Goal: Task Accomplishment & Management: Manage account settings

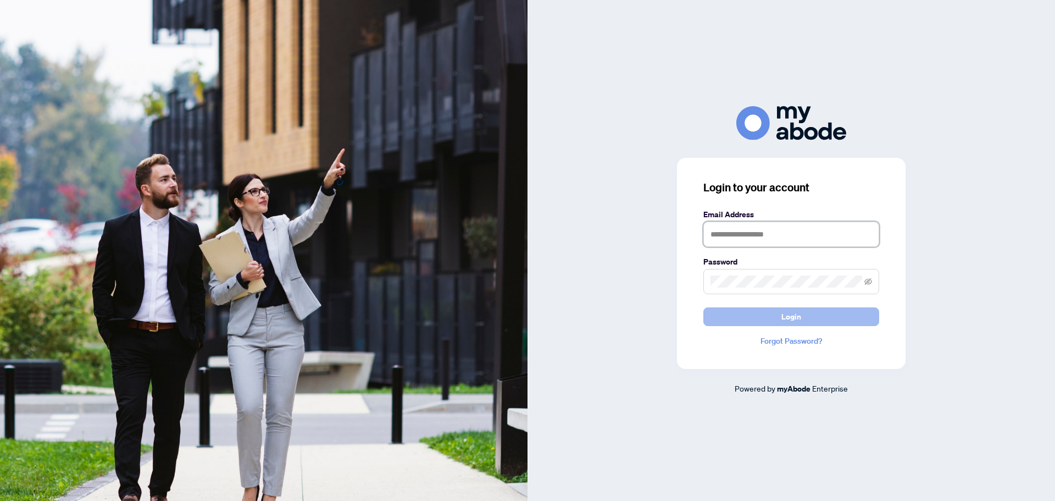
type input "**********"
click at [784, 321] on span "Login" at bounding box center [792, 317] width 20 height 18
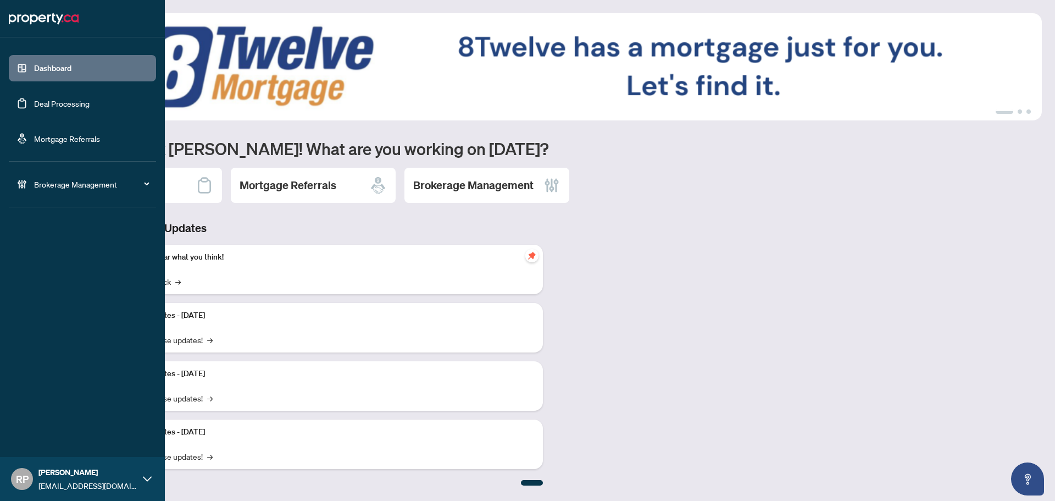
click at [54, 100] on link "Deal Processing" at bounding box center [62, 103] width 56 height 10
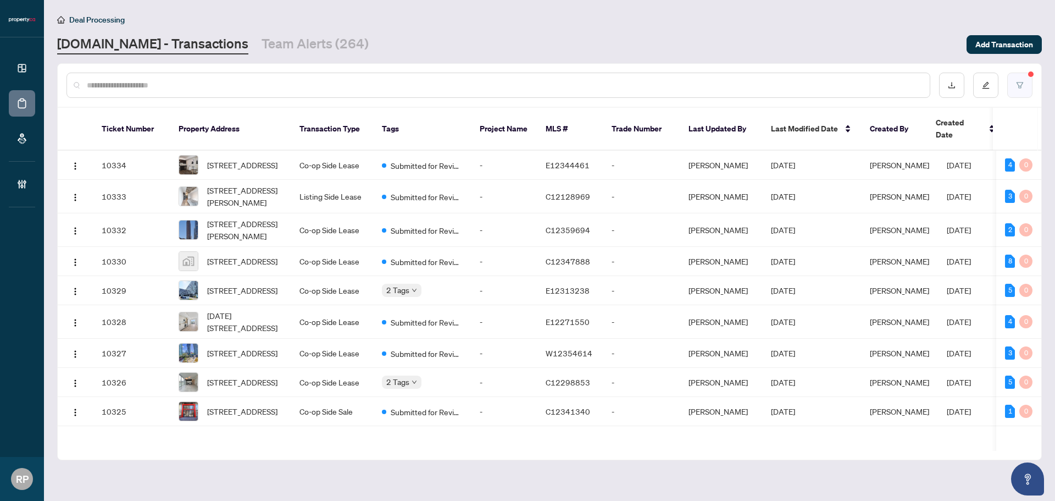
click at [1009, 86] on button "button" at bounding box center [1019, 85] width 25 height 25
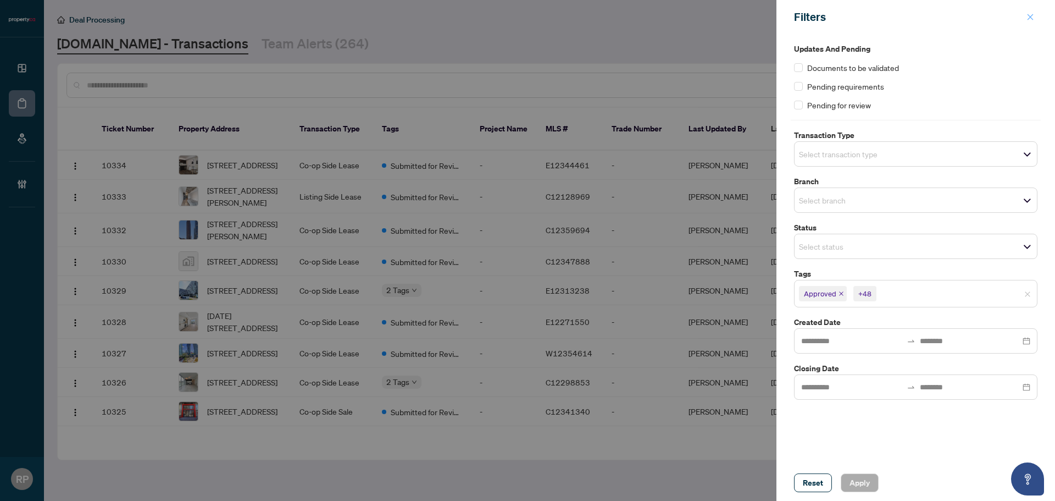
click at [1029, 15] on icon "close" at bounding box center [1031, 17] width 8 height 8
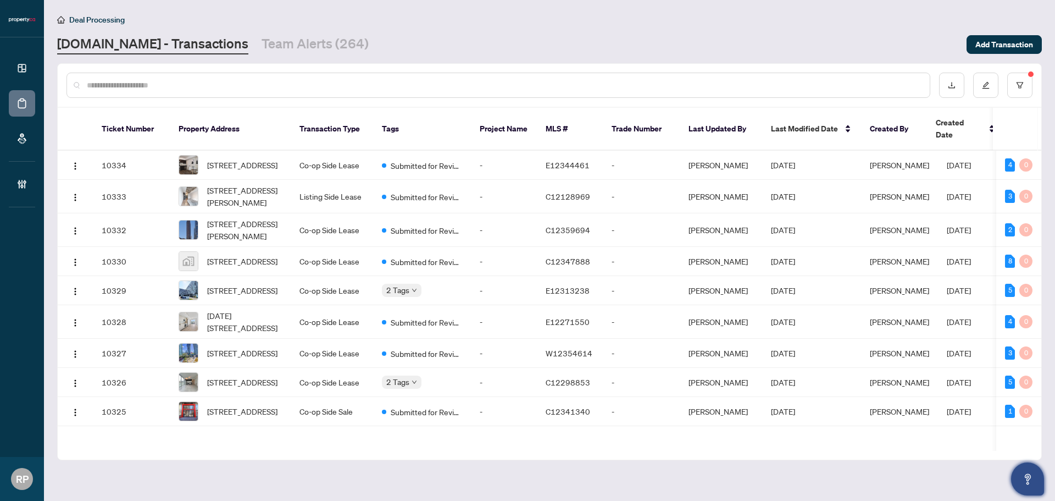
click at [1026, 478] on icon "Open asap" at bounding box center [1028, 477] width 6 height 8
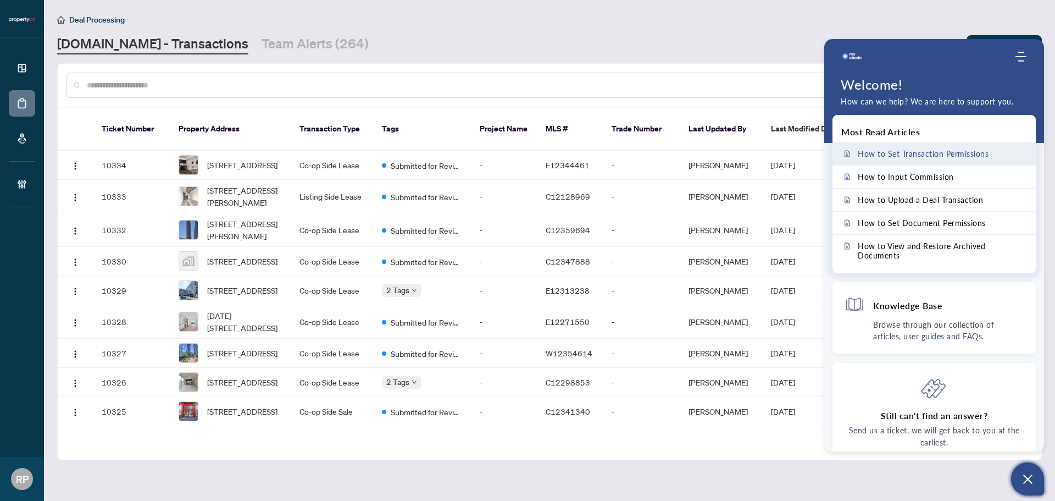
click at [924, 153] on span "How to Set Transaction Permissions" at bounding box center [923, 153] width 131 height 9
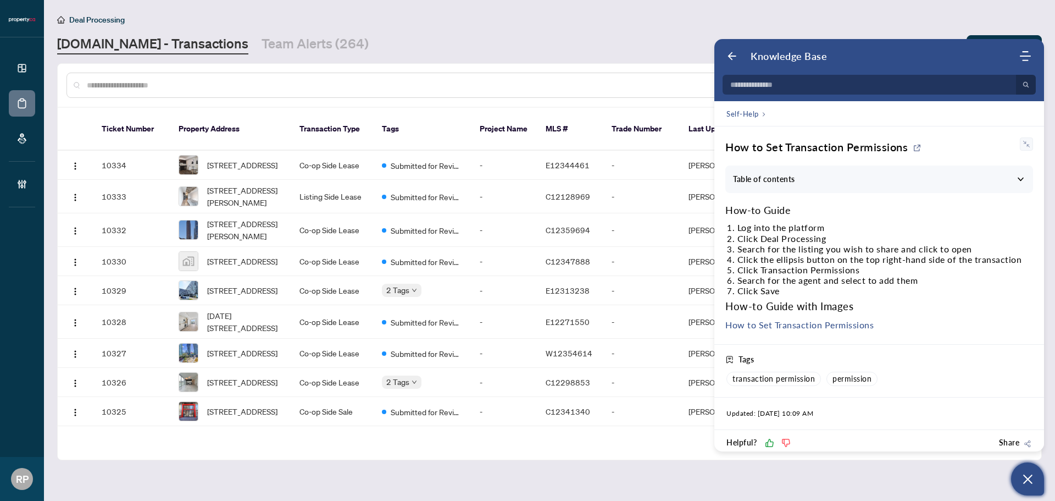
click at [812, 326] on link "How to Set Transaction Permissions" at bounding box center [799, 324] width 148 height 10
click at [871, 18] on div "Deal Processing" at bounding box center [549, 19] width 985 height 13
click at [730, 60] on icon "Back" at bounding box center [732, 56] width 11 height 11
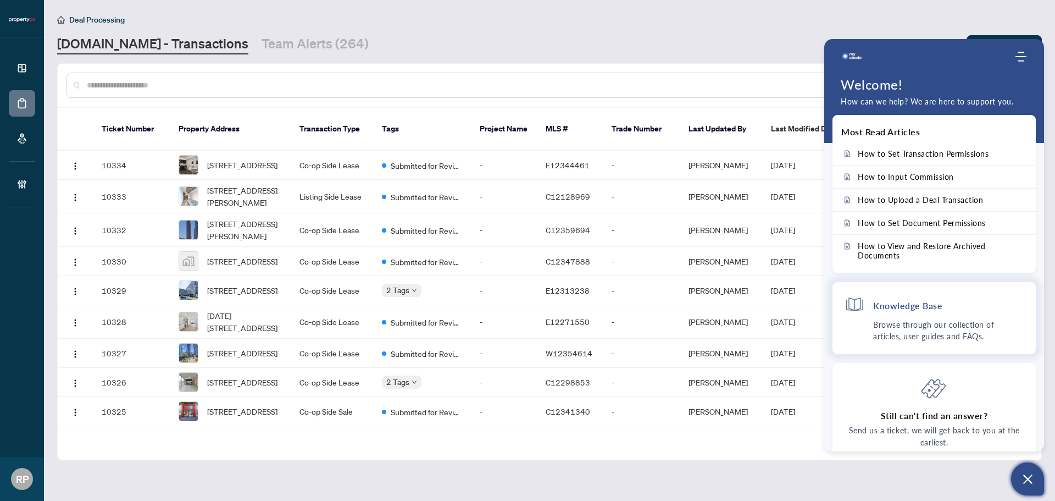
click at [919, 331] on p "Browse through our collection of articles, user guides and FAQs." at bounding box center [948, 330] width 151 height 23
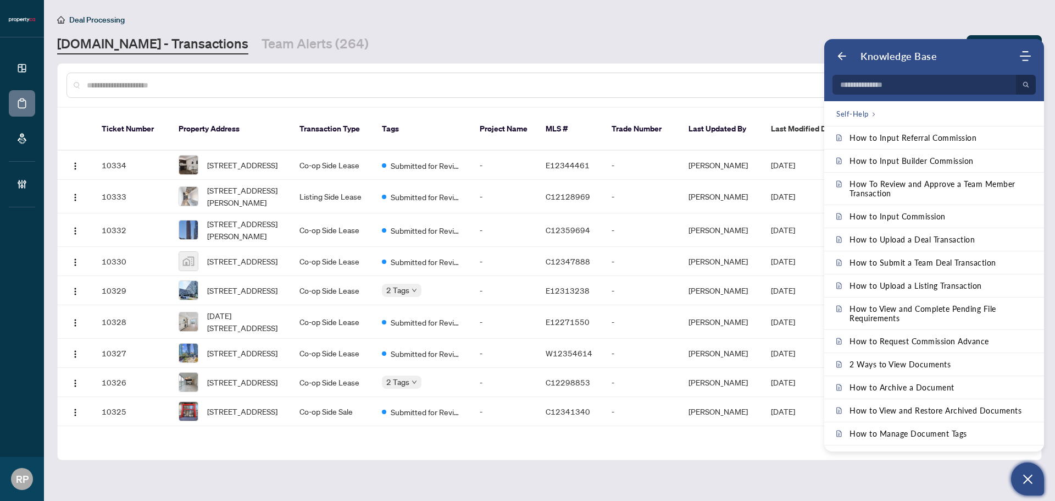
click at [729, 54] on main "Deal Processing [DOMAIN_NAME] - Transactions Team Alerts (264) Add Transaction …" at bounding box center [549, 250] width 1011 height 501
click at [867, 477] on main "Deal Processing [DOMAIN_NAME] - Transactions Team Alerts (264) Add Transaction …" at bounding box center [549, 250] width 1011 height 501
click at [1025, 479] on icon "Open asap" at bounding box center [1028, 479] width 14 height 14
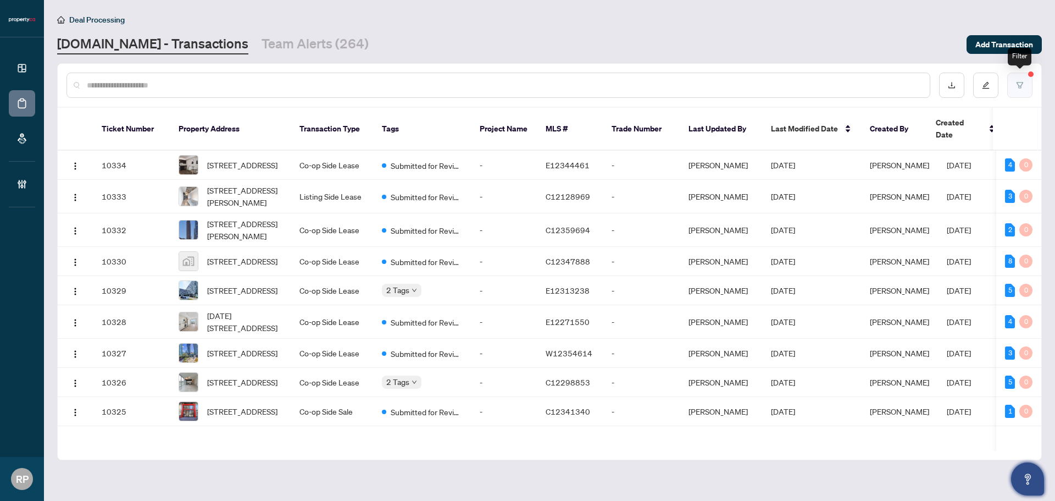
click at [1023, 84] on icon "filter" at bounding box center [1020, 85] width 8 height 8
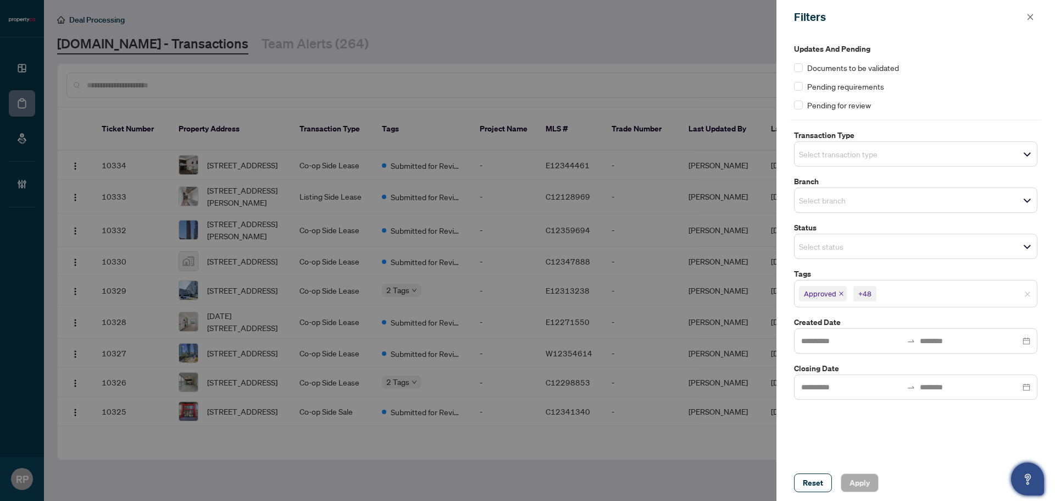
click at [876, 247] on input "search" at bounding box center [837, 246] width 77 height 13
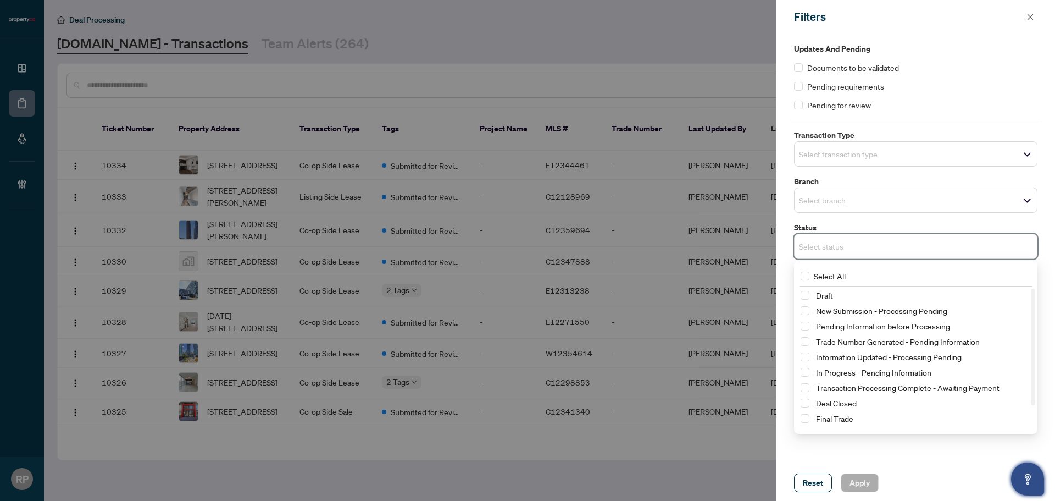
click at [909, 468] on div "Reset Apply" at bounding box center [916, 482] width 279 height 36
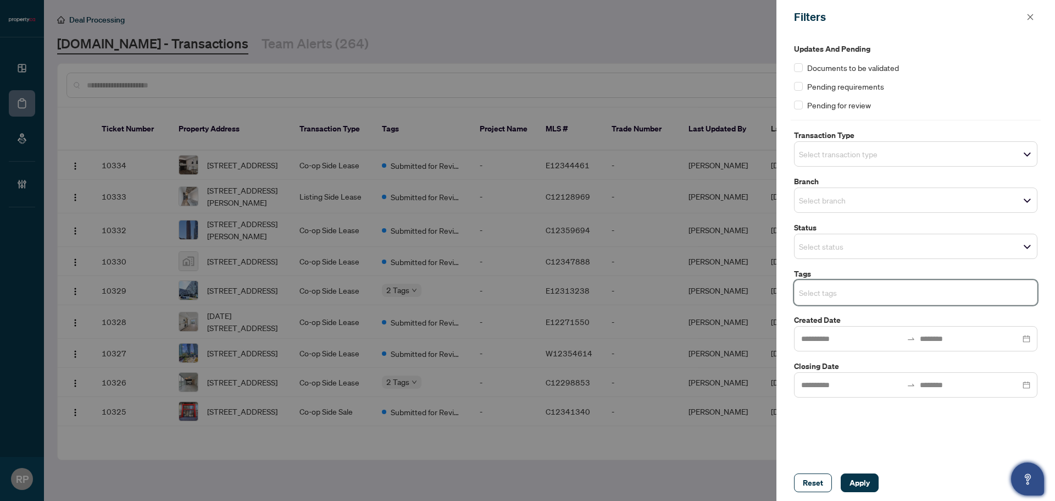
click at [848, 245] on input "search" at bounding box center [837, 246] width 77 height 13
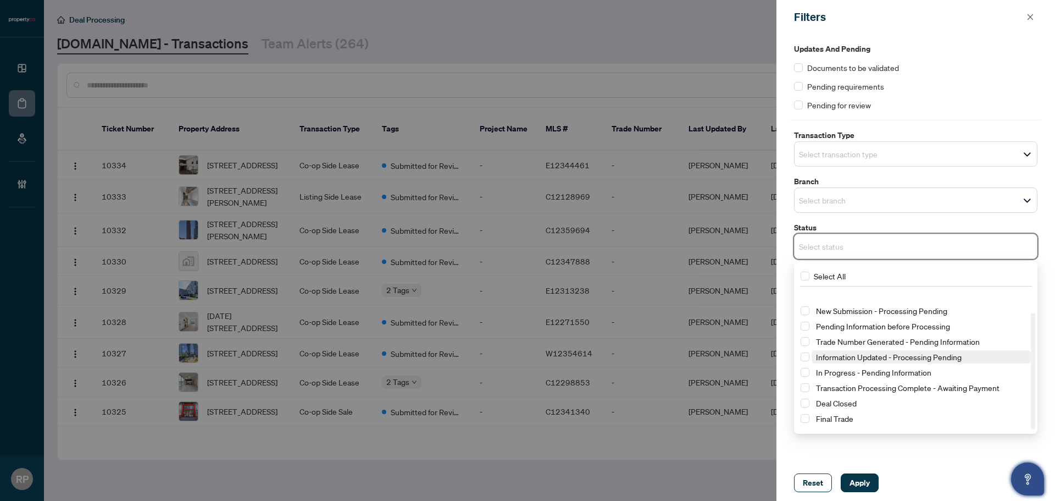
scroll to position [29, 0]
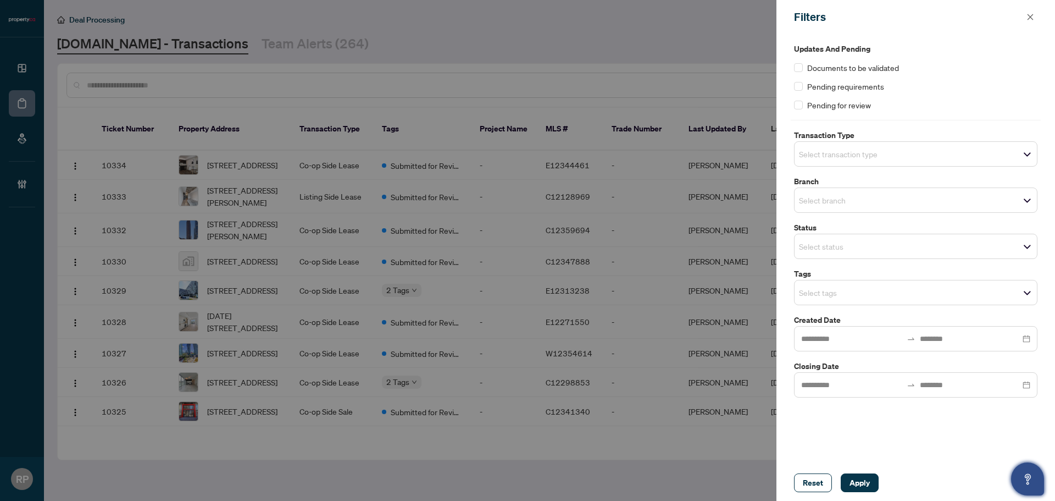
click at [901, 466] on div "Reset Apply" at bounding box center [916, 482] width 279 height 36
click at [870, 299] on span "Select tags" at bounding box center [916, 292] width 242 height 15
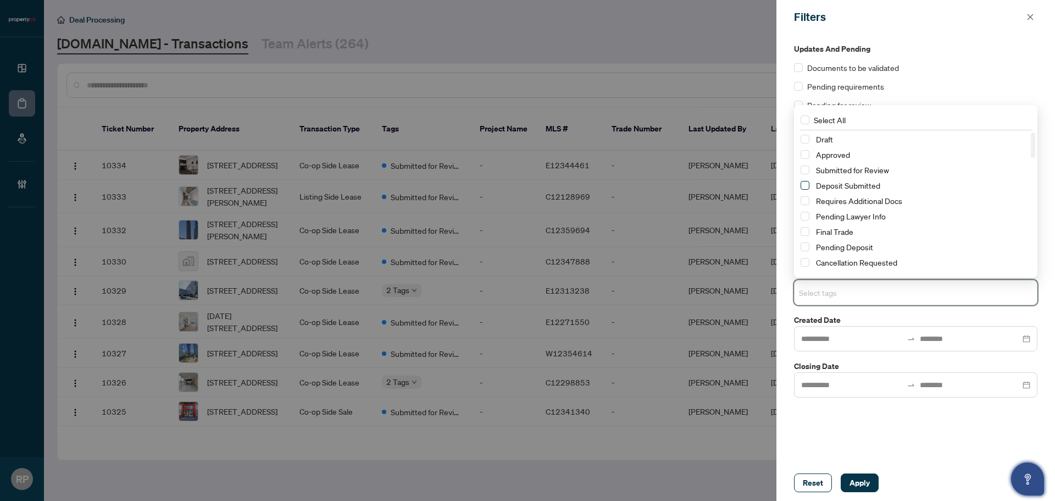
click at [805, 185] on span "Select Deposit Submitted" at bounding box center [805, 185] width 9 height 9
click at [862, 489] on span "Apply" at bounding box center [860, 483] width 20 height 18
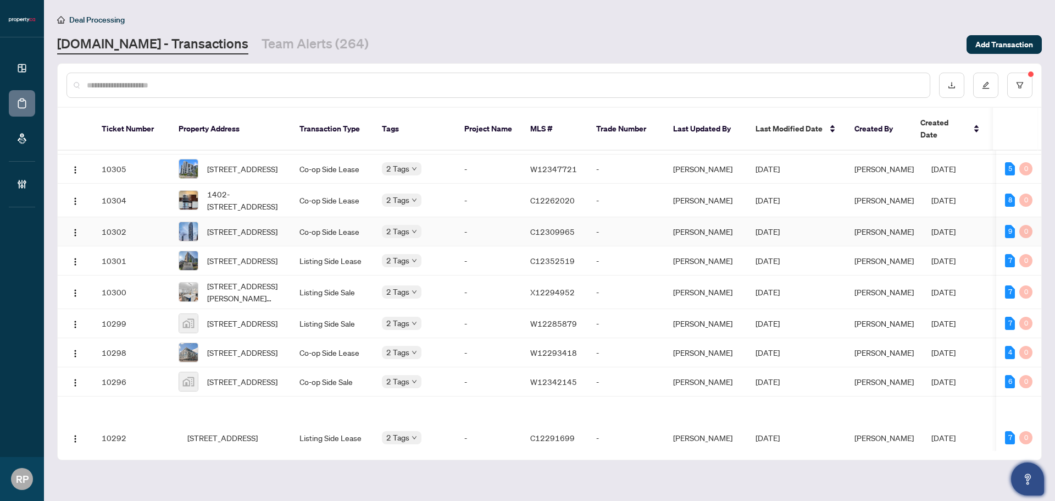
scroll to position [374, 0]
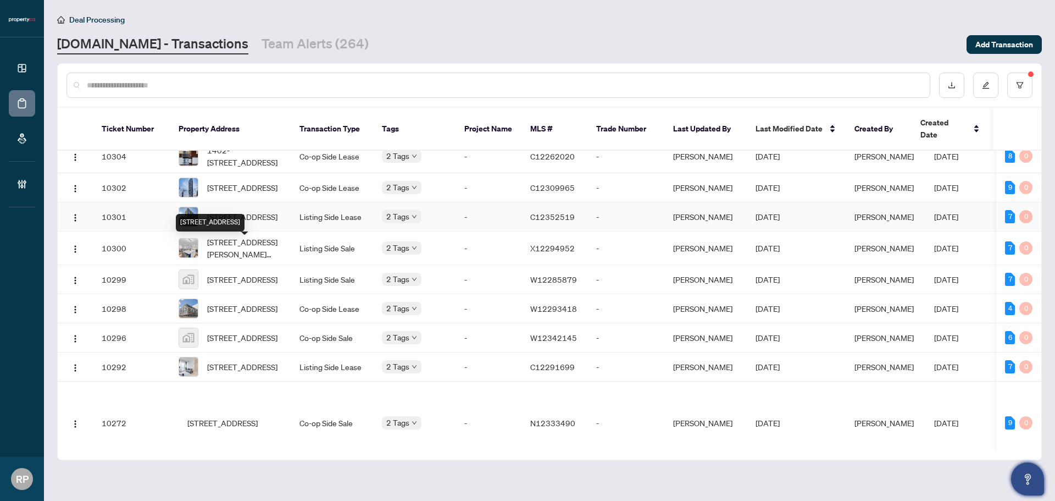
click at [241, 223] on span "[STREET_ADDRESS]" at bounding box center [242, 216] width 70 height 12
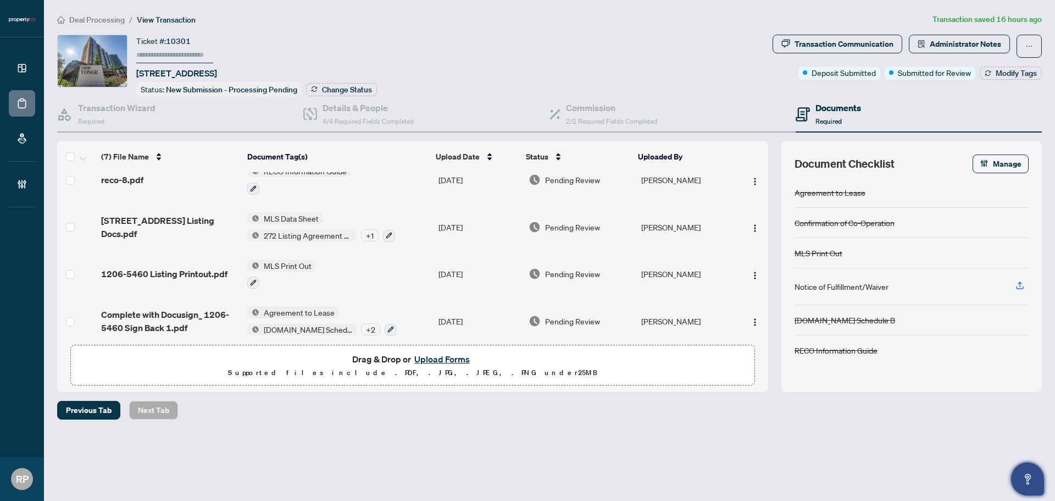
scroll to position [162, 0]
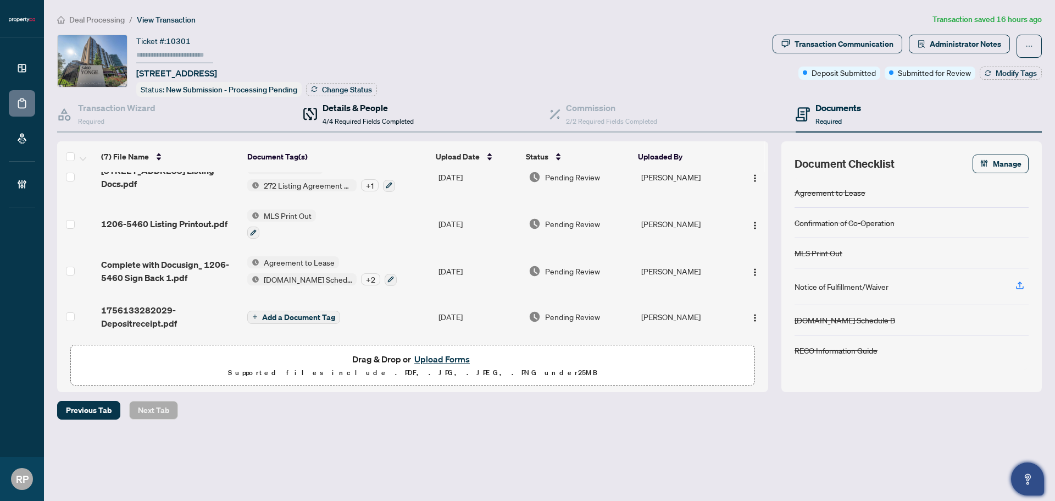
click at [345, 112] on h4 "Details & People" at bounding box center [368, 107] width 91 height 13
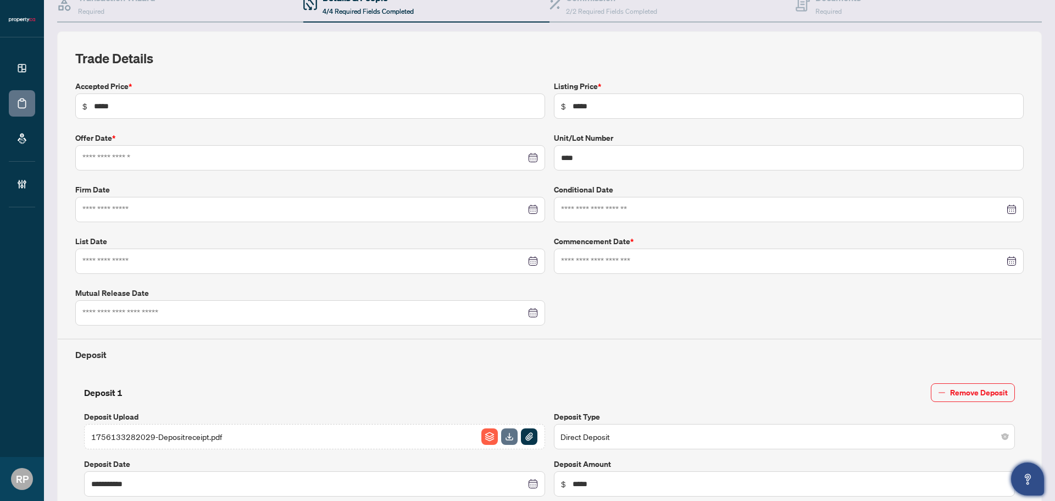
type input "**********"
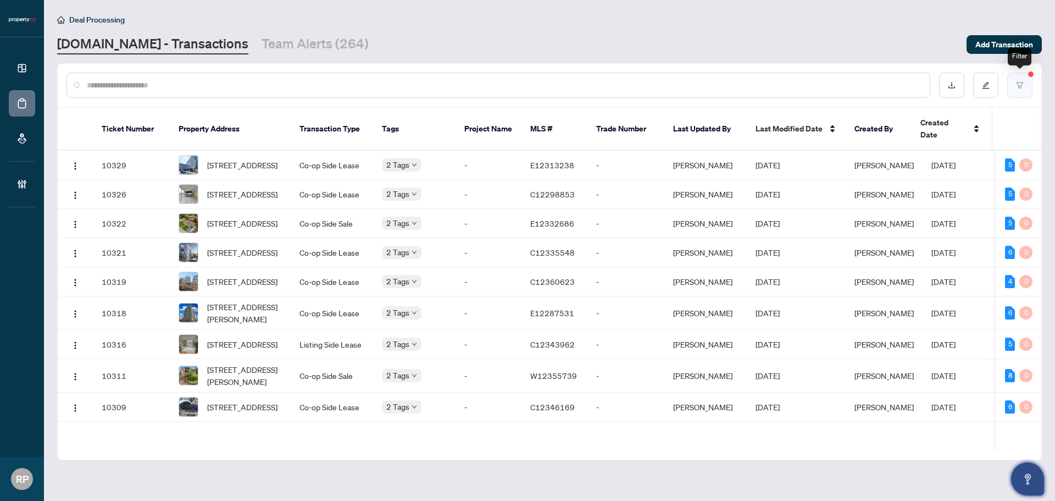
click at [1022, 87] on icon "filter" at bounding box center [1020, 85] width 8 height 8
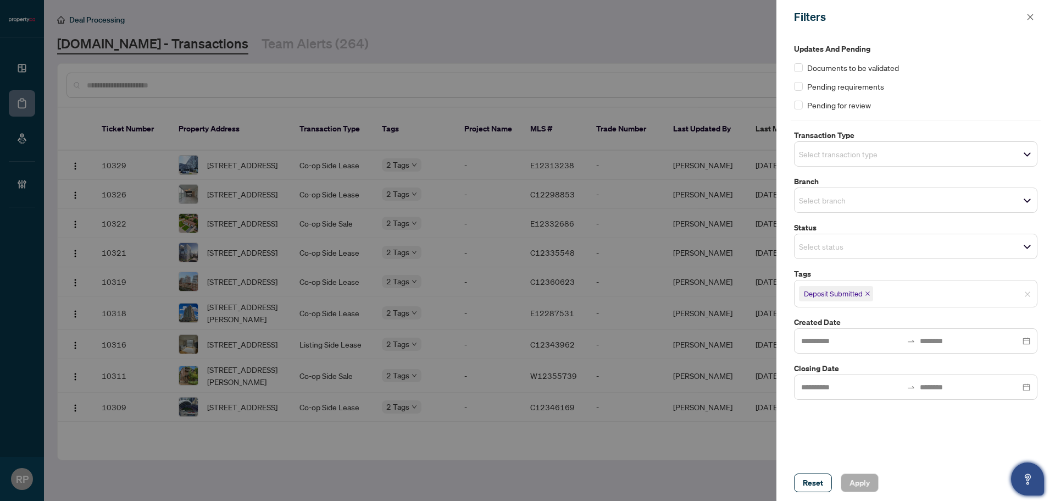
click at [669, 48] on div at bounding box center [527, 250] width 1055 height 501
click at [1029, 22] on span "button" at bounding box center [1031, 17] width 8 height 18
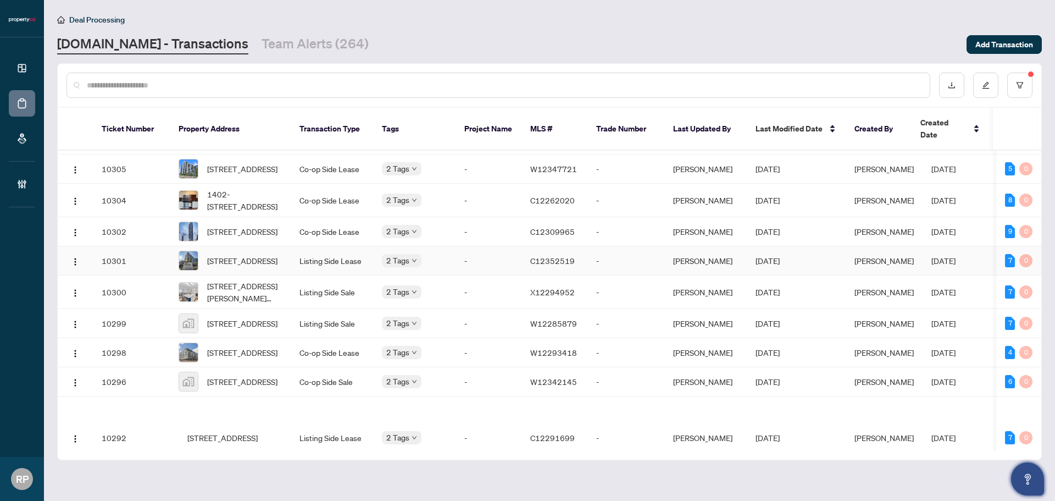
scroll to position [374, 0]
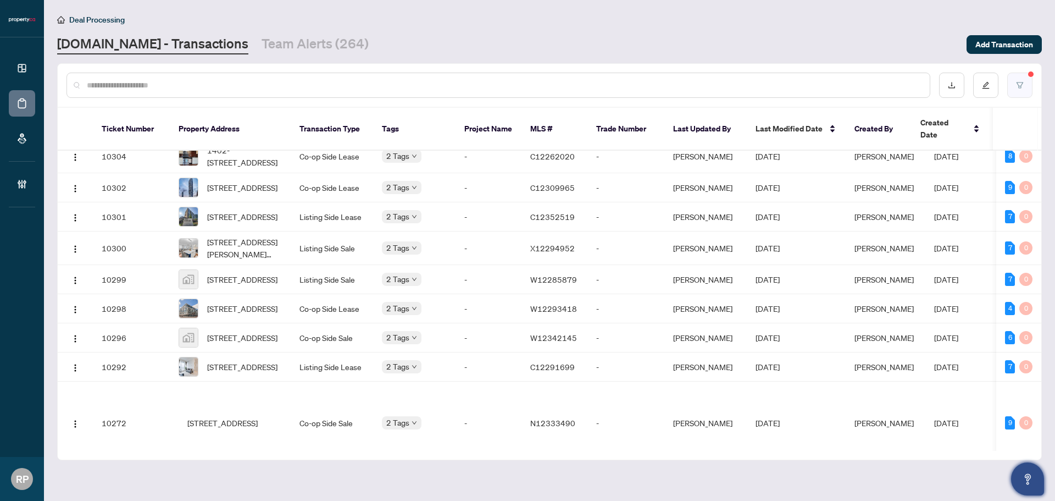
click at [1013, 89] on button "button" at bounding box center [1019, 85] width 25 height 25
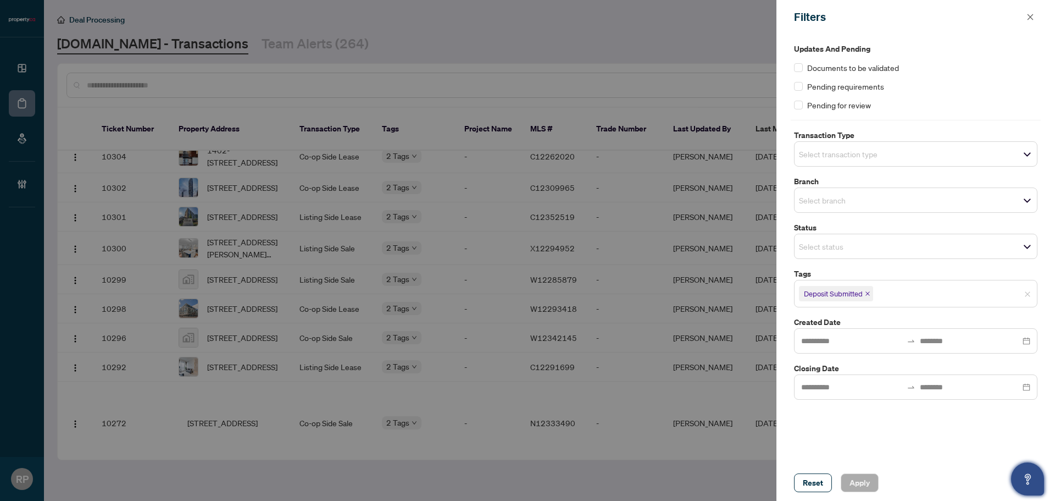
click at [849, 156] on input "search" at bounding box center [837, 153] width 77 height 13
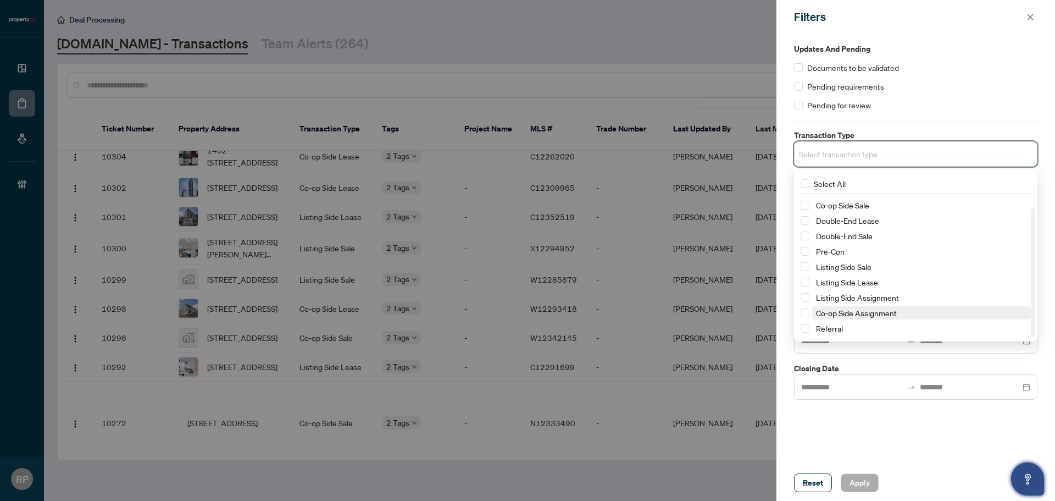
scroll to position [0, 0]
click at [807, 280] on span "Select Listing Side Sale" at bounding box center [805, 279] width 9 height 9
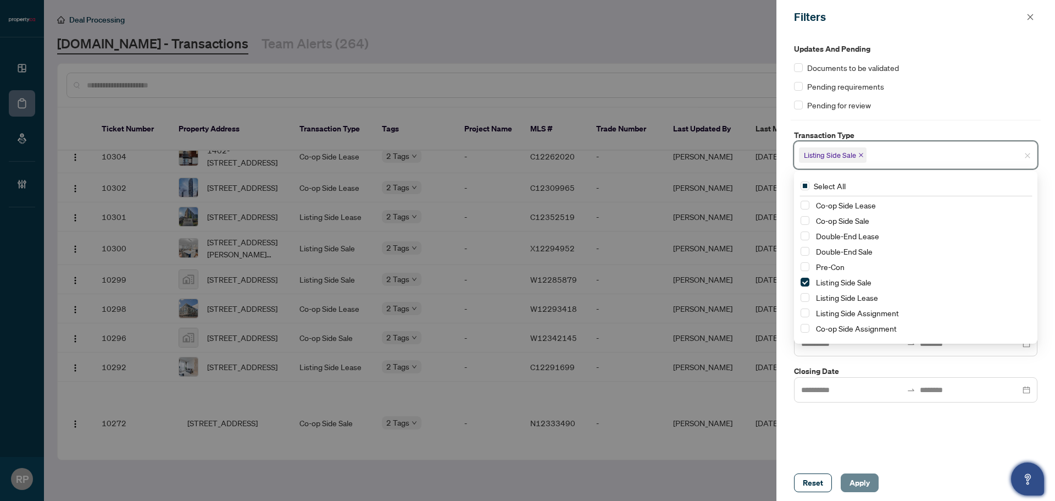
click at [851, 478] on span "Apply" at bounding box center [860, 483] width 20 height 18
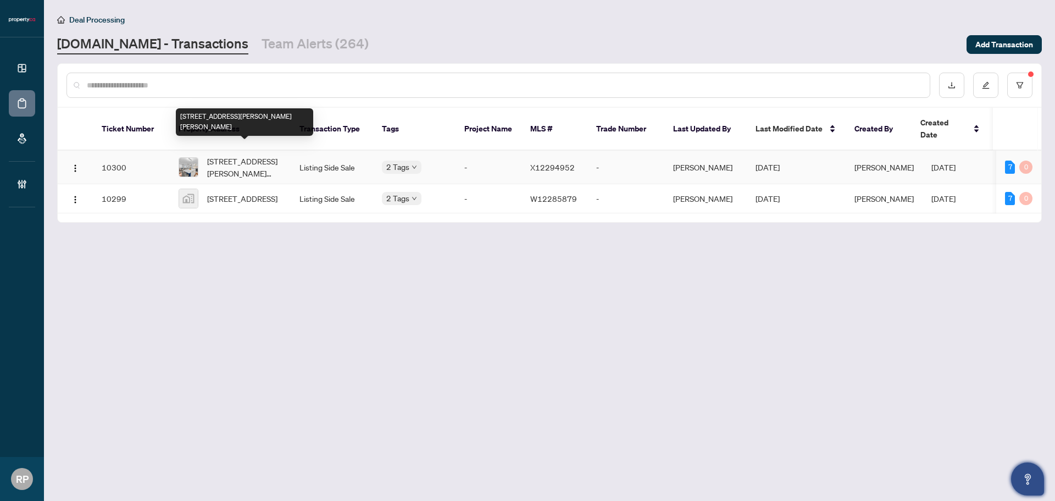
click at [245, 155] on span "[STREET_ADDRESS][PERSON_NAME][PERSON_NAME]" at bounding box center [244, 167] width 75 height 24
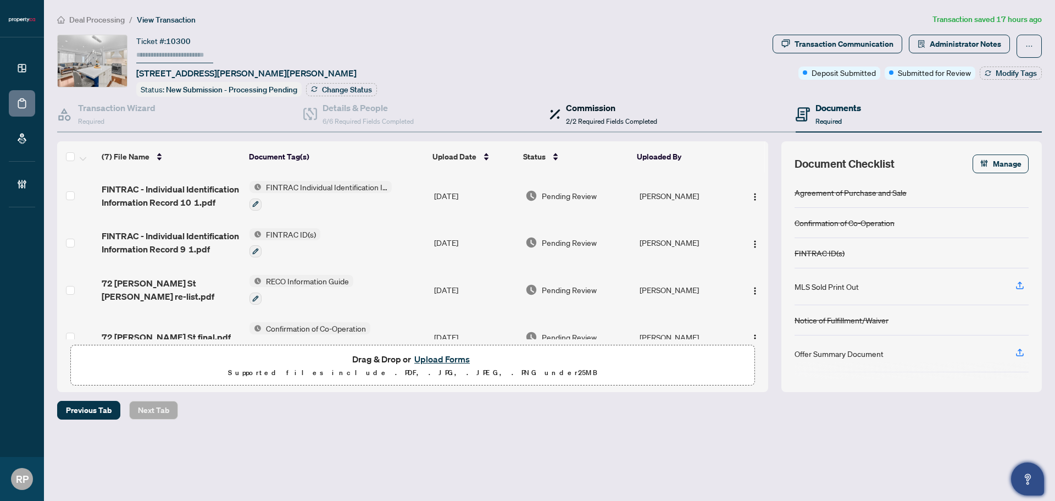
click at [620, 106] on h4 "Commission" at bounding box center [611, 107] width 91 height 13
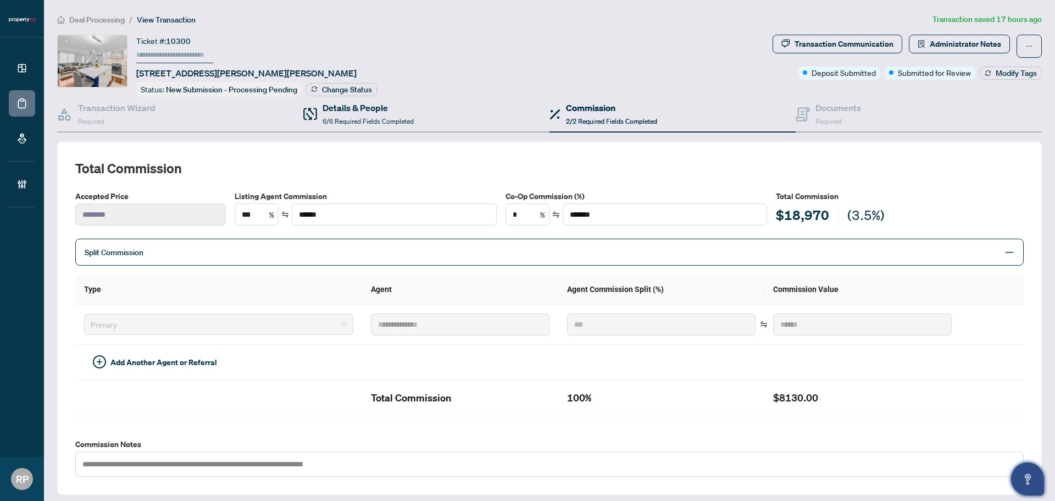
click at [402, 126] on div "Details & People 6/6 Required Fields Completed" at bounding box center [426, 115] width 246 height 36
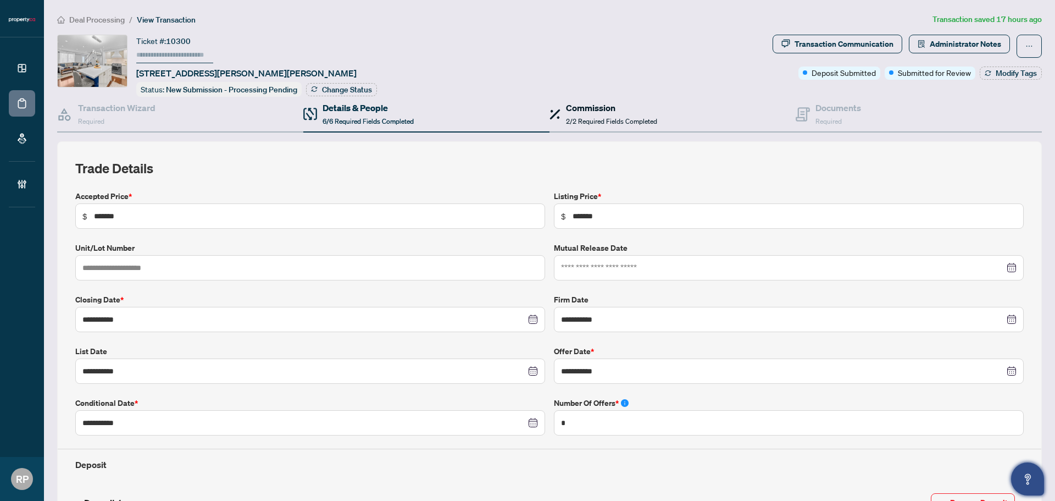
click at [630, 119] on span "2/2 Required Fields Completed" at bounding box center [611, 121] width 91 height 8
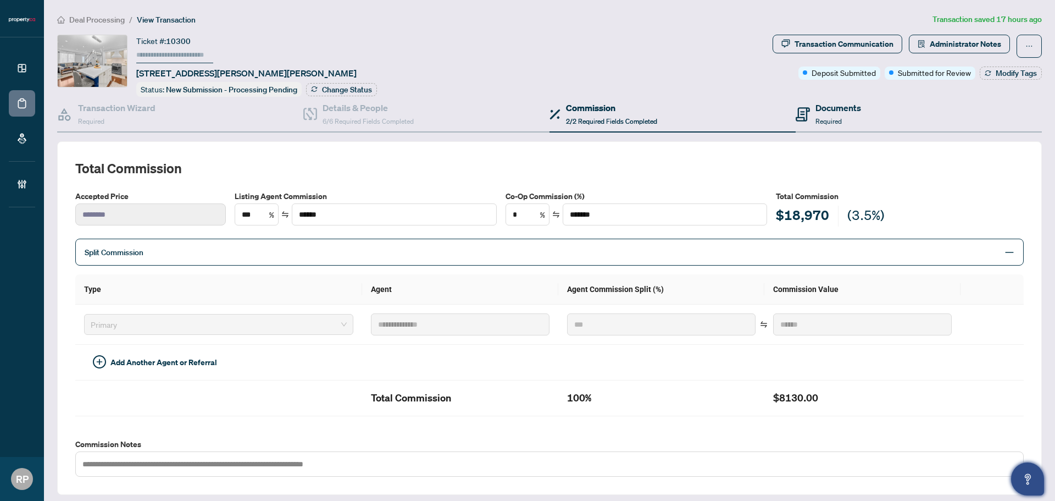
click at [860, 102] on div "Documents Required" at bounding box center [919, 115] width 246 height 36
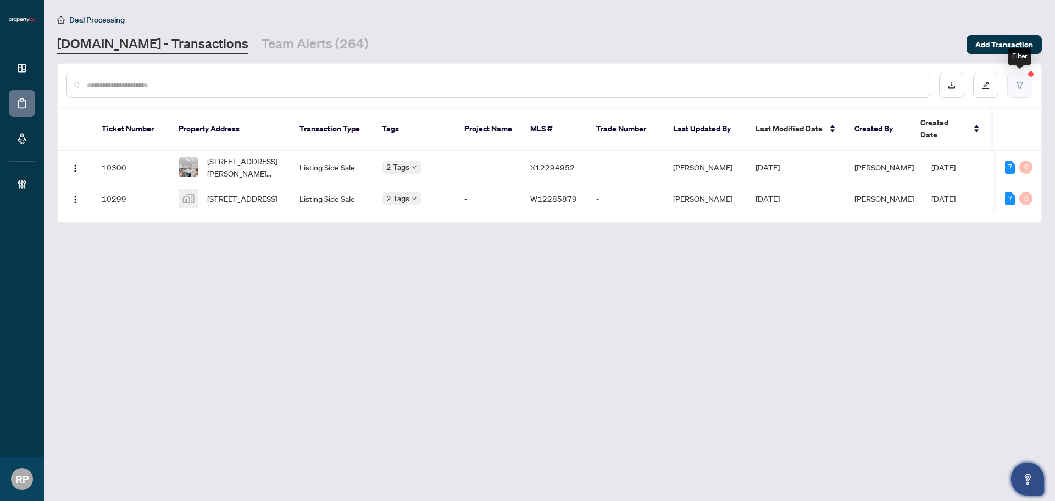
click at [1011, 90] on button "button" at bounding box center [1019, 85] width 25 height 25
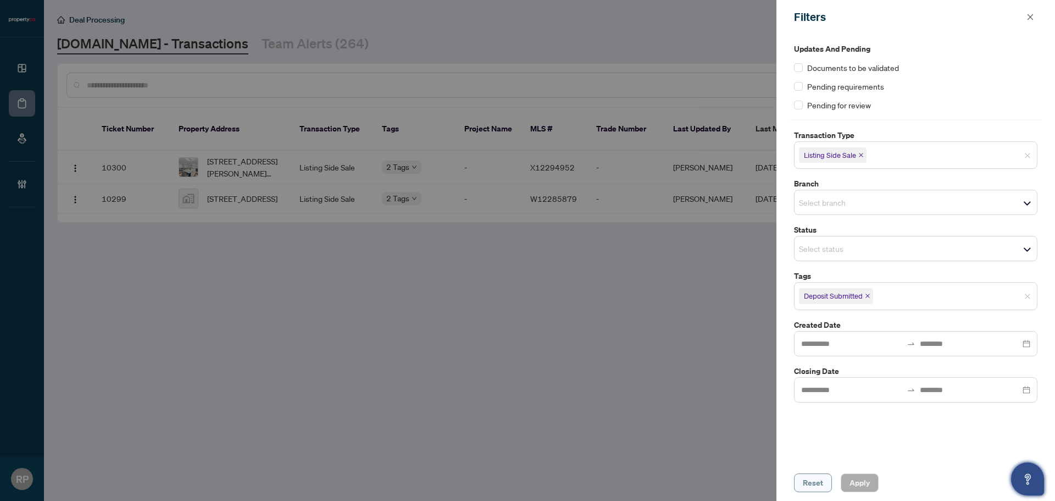
click at [813, 487] on span "Reset" at bounding box center [813, 483] width 20 height 18
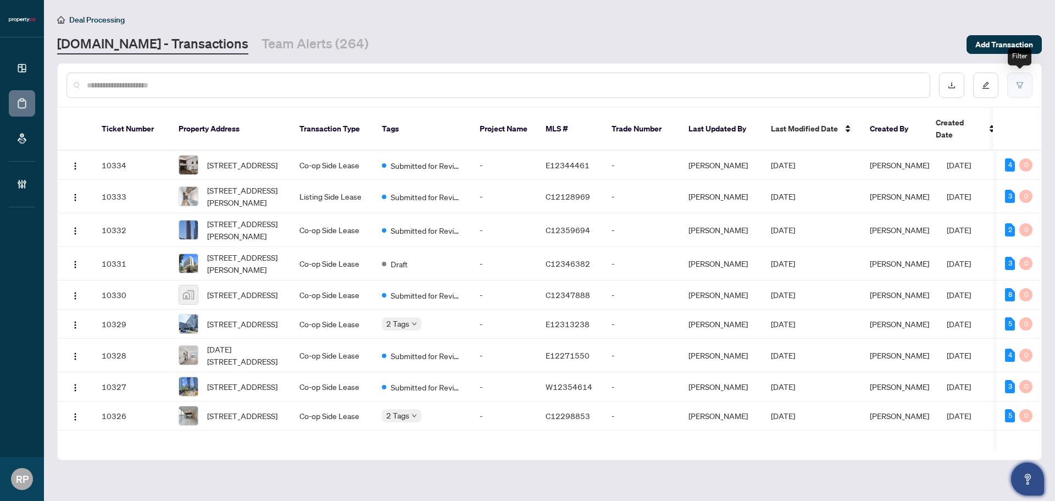
click at [1026, 84] on button "button" at bounding box center [1019, 85] width 25 height 25
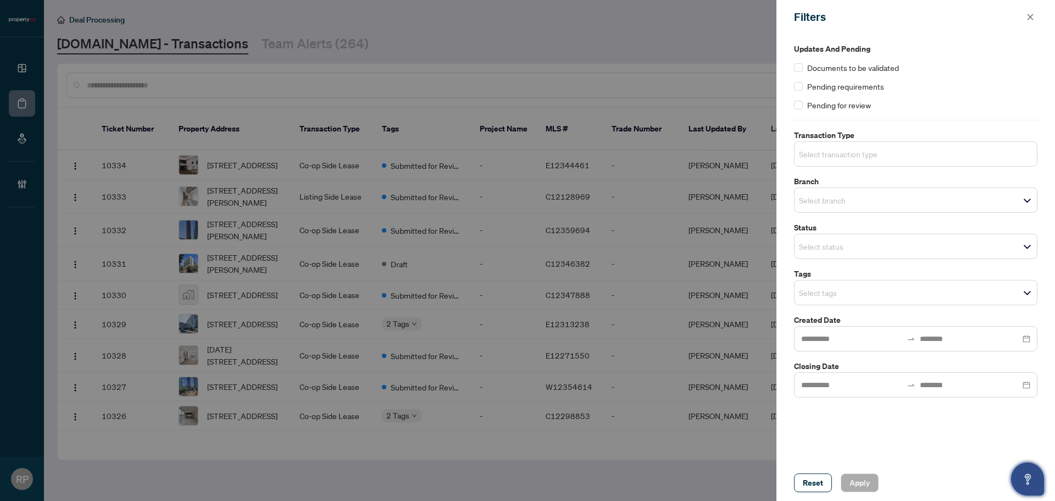
click at [871, 151] on input "search" at bounding box center [837, 153] width 77 height 13
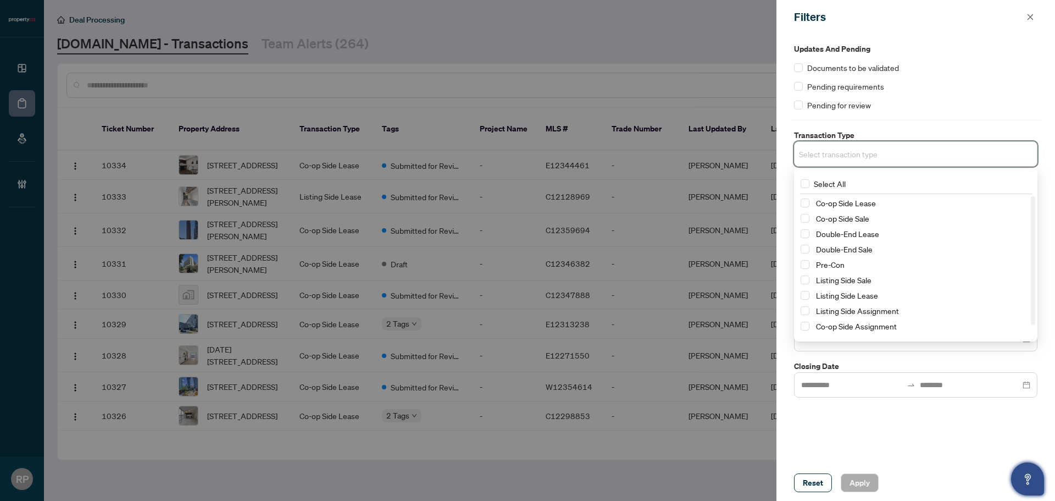
click at [628, 57] on div at bounding box center [527, 250] width 1055 height 501
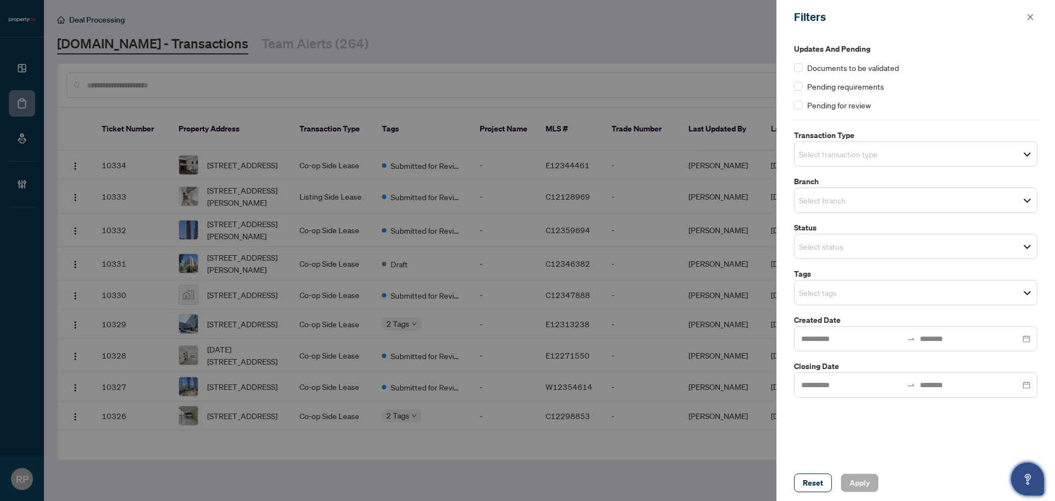
click at [888, 297] on span "Select tags" at bounding box center [916, 292] width 242 height 15
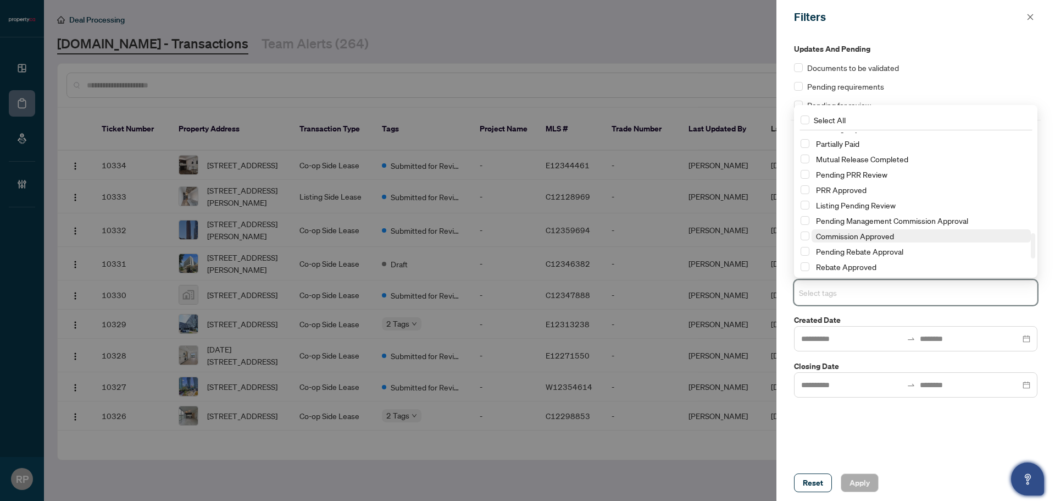
scroll to position [629, 0]
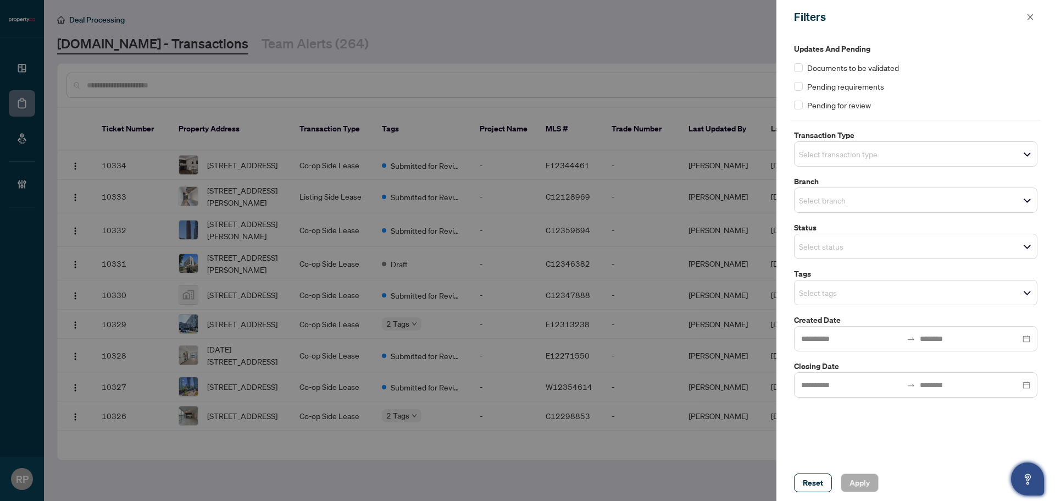
click at [853, 437] on div "Updates and Pending Documents to be validated Pending requirements Pending for …" at bounding box center [916, 249] width 279 height 430
click at [945, 287] on span "Select tags" at bounding box center [916, 292] width 242 height 15
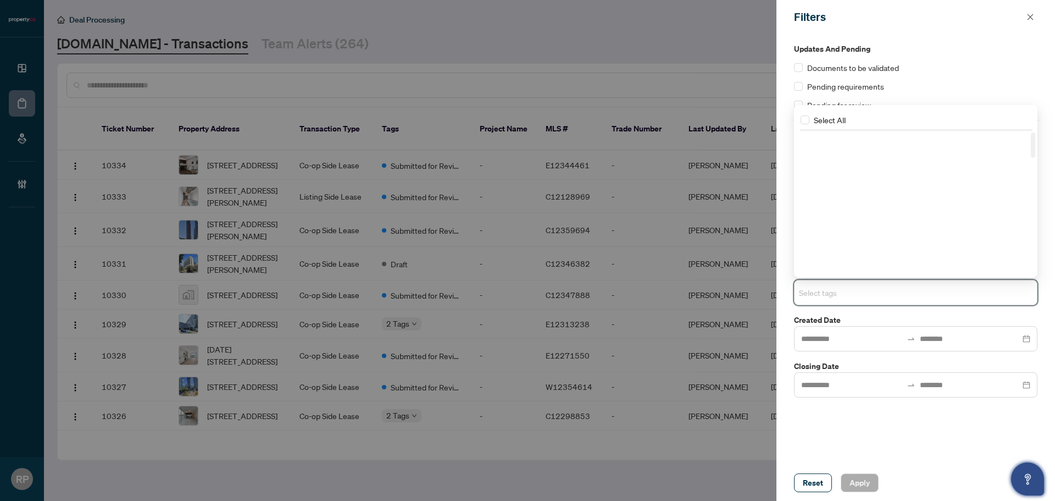
scroll to position [0, 0]
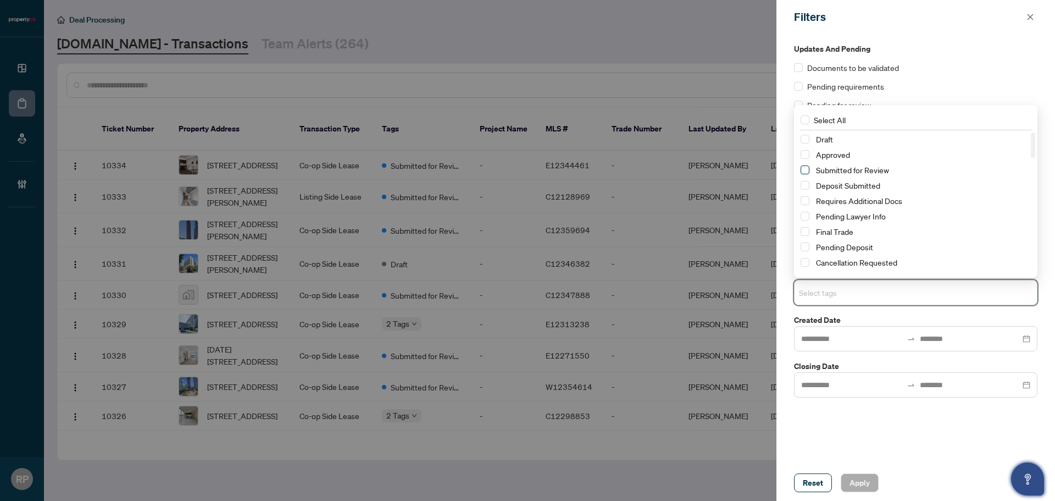
click at [807, 171] on span "Select Submitted for Review" at bounding box center [805, 169] width 9 height 9
click at [862, 480] on span "Apply" at bounding box center [860, 483] width 20 height 18
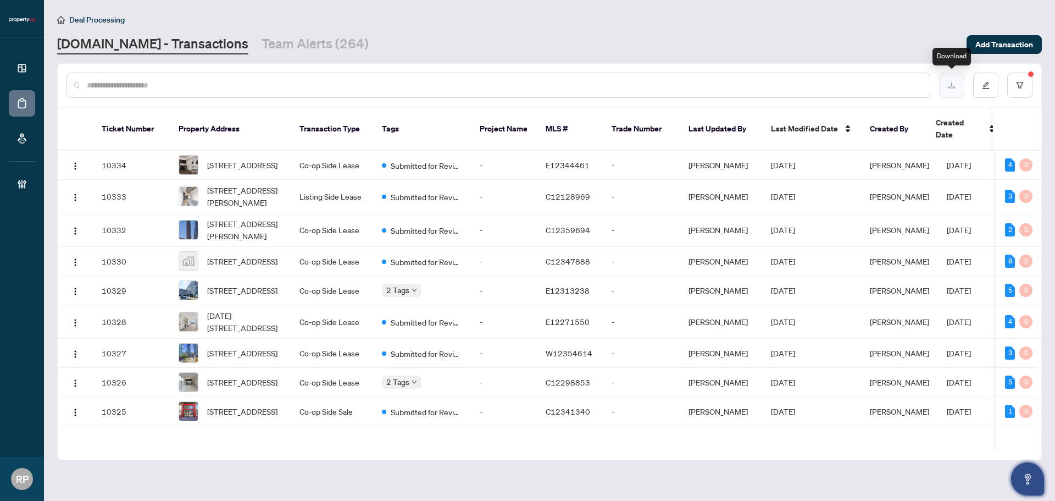
click at [948, 85] on icon "download" at bounding box center [952, 85] width 8 height 8
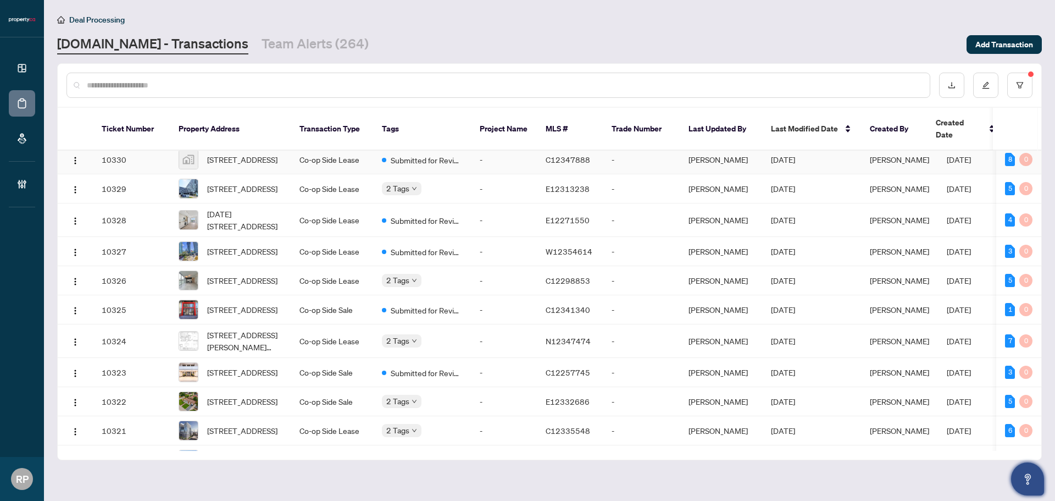
scroll to position [165, 0]
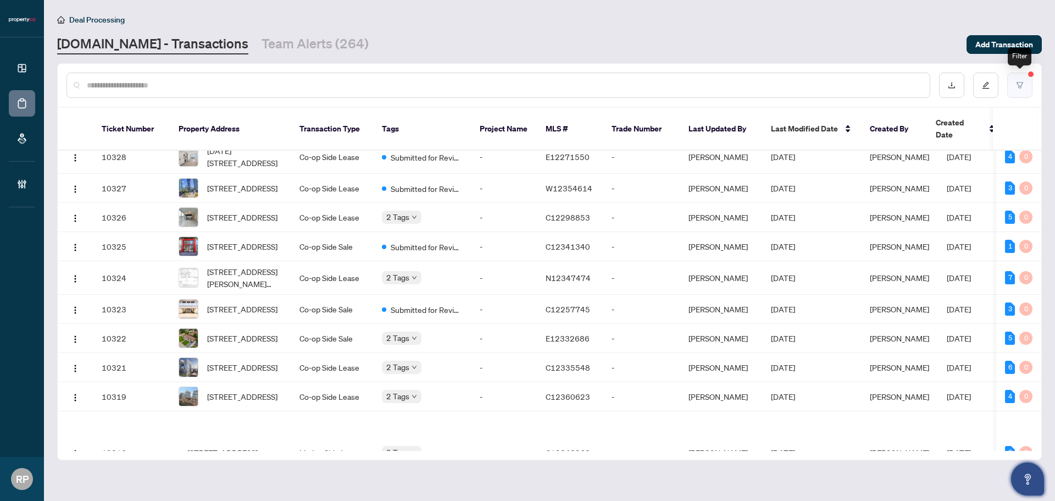
click at [1025, 91] on button "button" at bounding box center [1019, 85] width 25 height 25
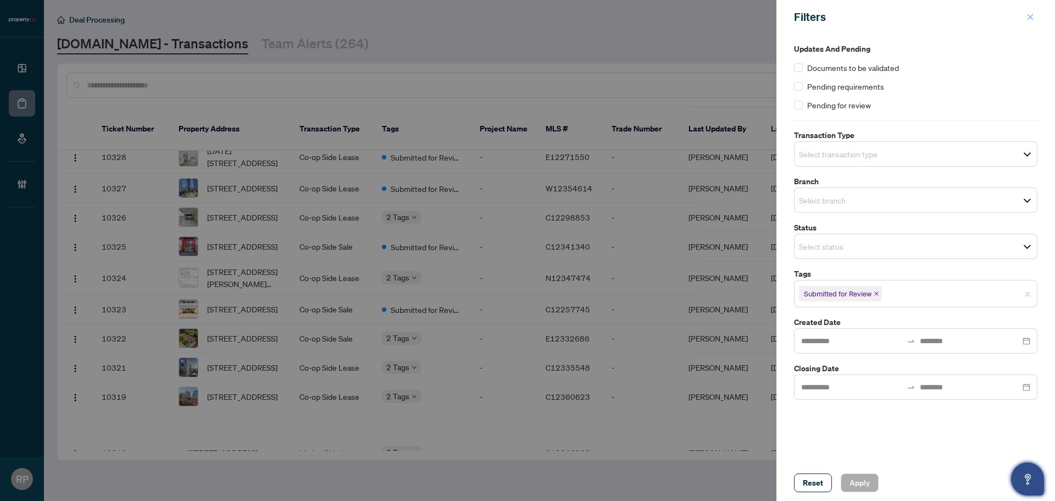
click at [1037, 14] on button "button" at bounding box center [1030, 16] width 14 height 13
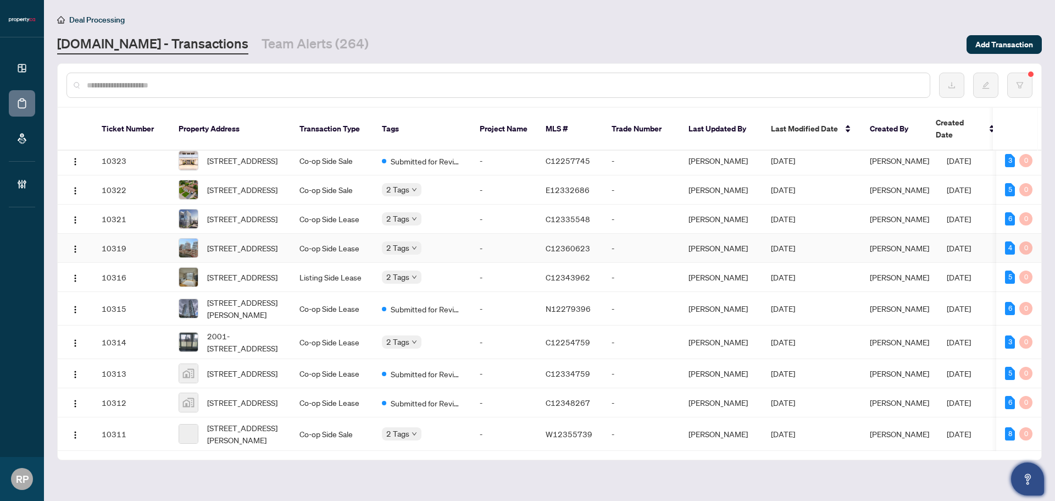
scroll to position [354, 0]
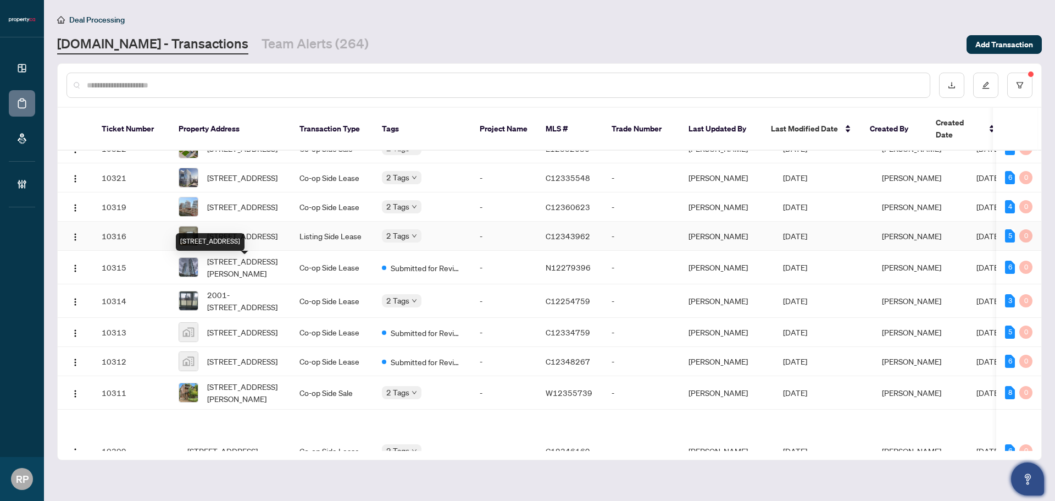
click at [237, 239] on div "[STREET_ADDRESS]" at bounding box center [210, 242] width 69 height 18
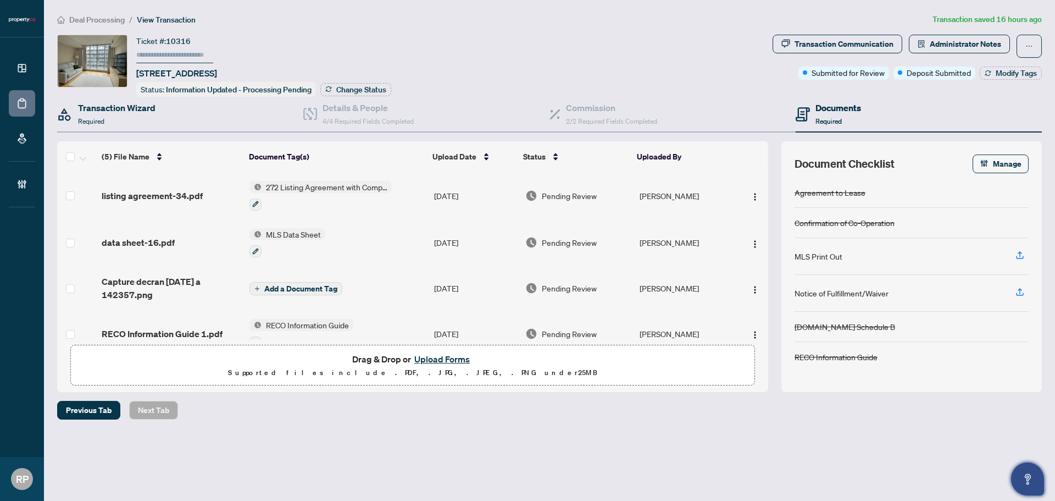
click at [189, 102] on div "Transaction Wizard Required" at bounding box center [180, 115] width 246 height 36
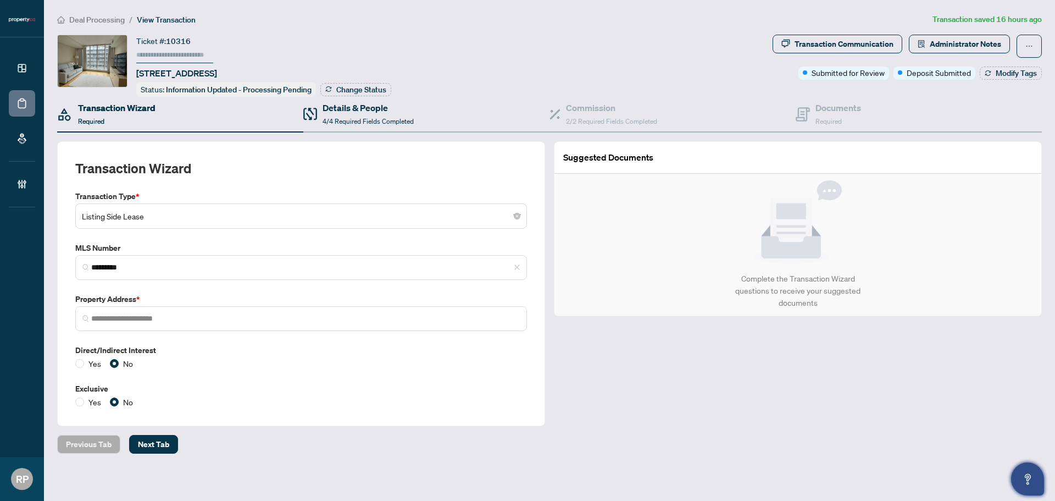
type input "**********"
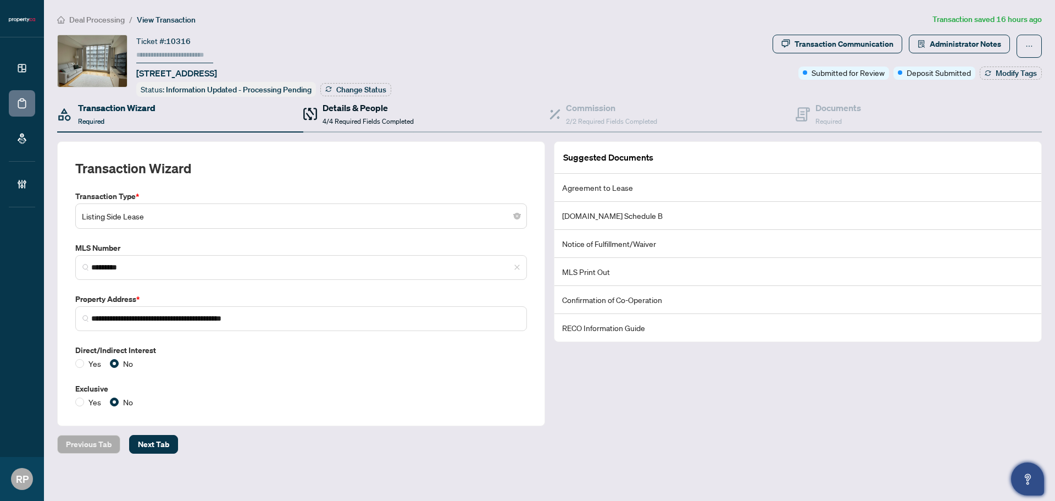
click at [409, 110] on h4 "Details & People" at bounding box center [368, 107] width 91 height 13
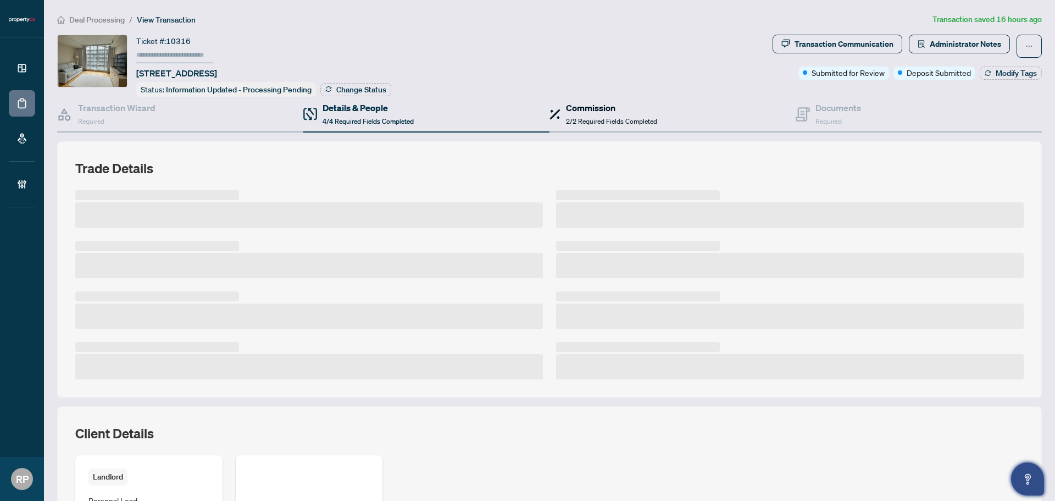
click at [576, 114] on div "Commission 2/2 Required Fields Completed" at bounding box center [611, 114] width 91 height 26
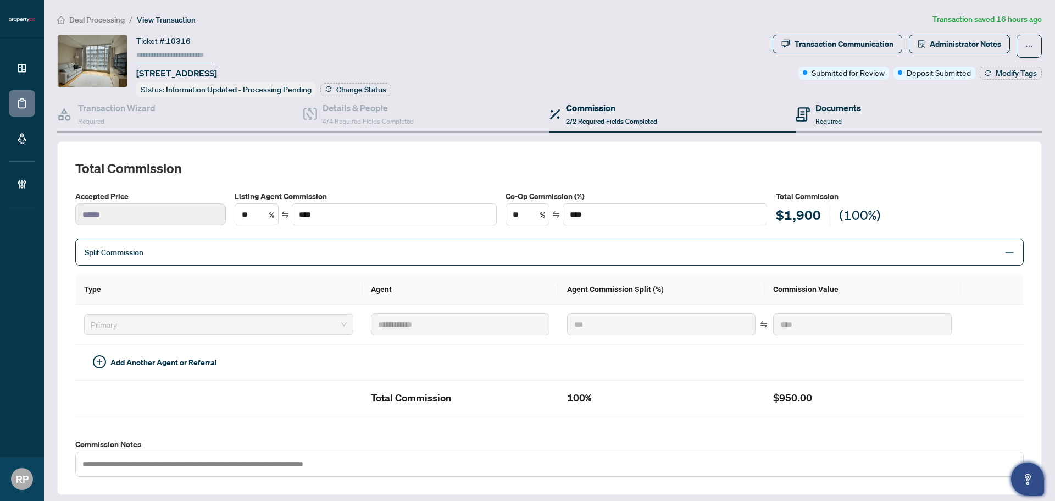
click at [866, 117] on div "Documents Required" at bounding box center [919, 115] width 246 height 36
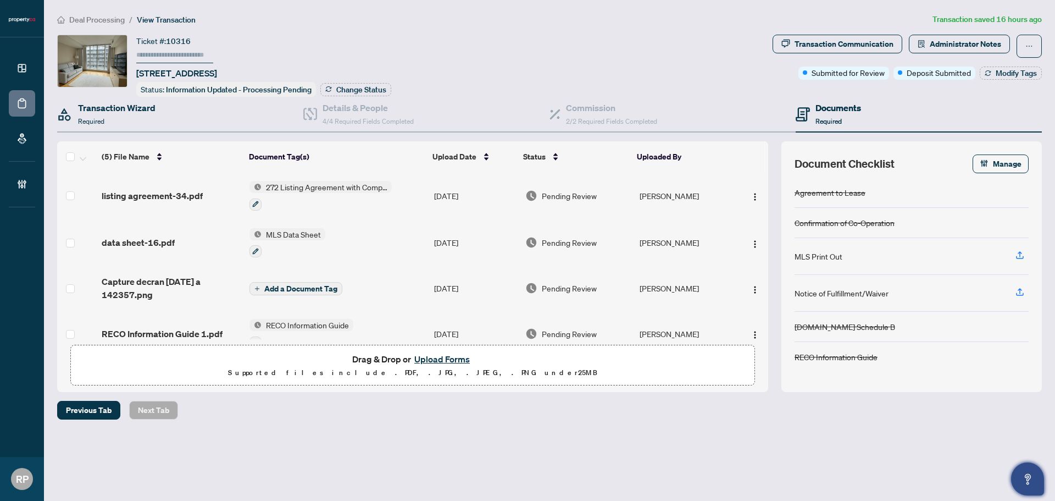
click at [163, 117] on div "Transaction Wizard Required" at bounding box center [180, 115] width 246 height 36
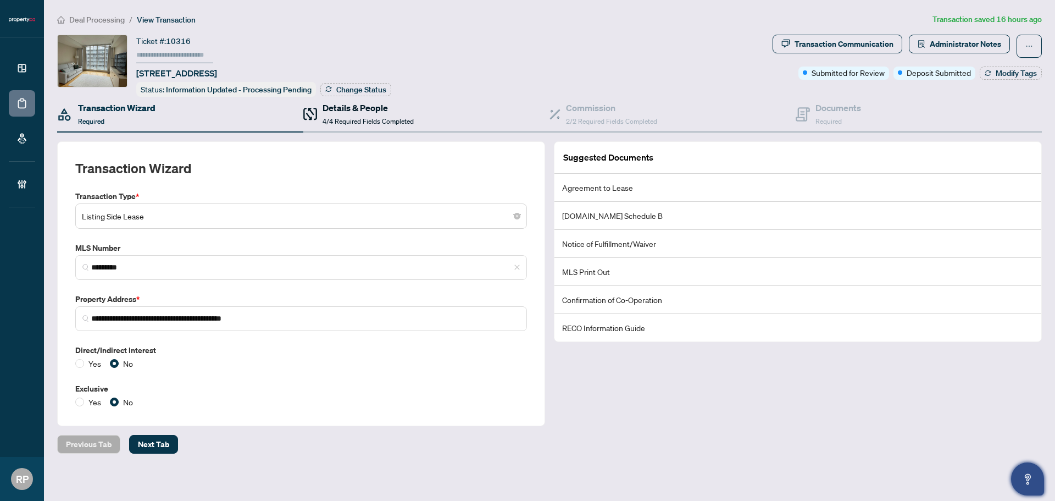
click at [390, 112] on h4 "Details & People" at bounding box center [368, 107] width 91 height 13
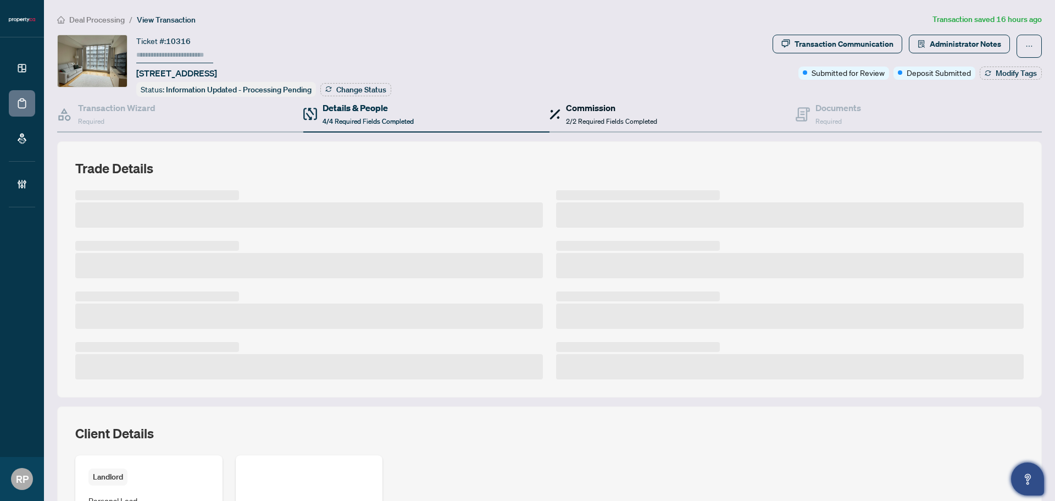
click at [612, 113] on div "Commission 2/2 Required Fields Completed" at bounding box center [611, 114] width 91 height 26
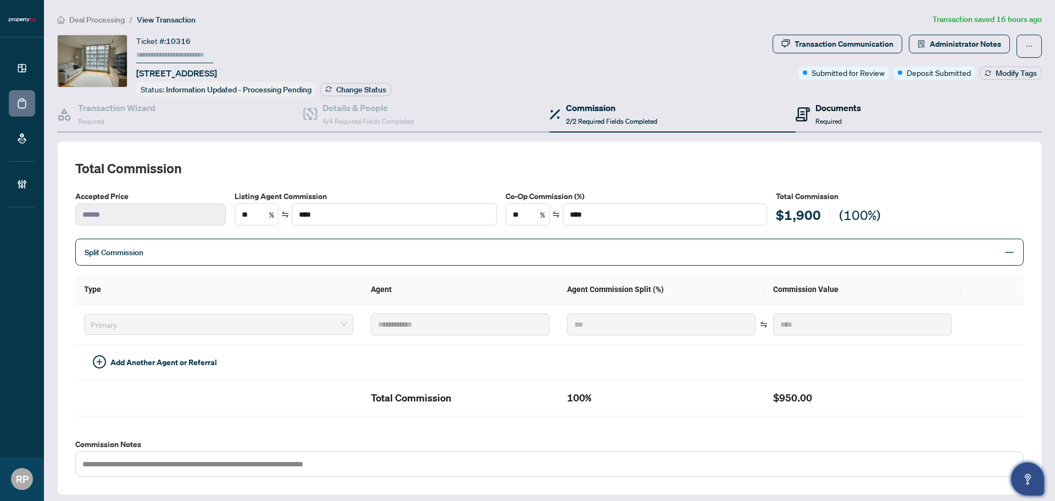
click at [816, 108] on h4 "Documents" at bounding box center [839, 107] width 46 height 13
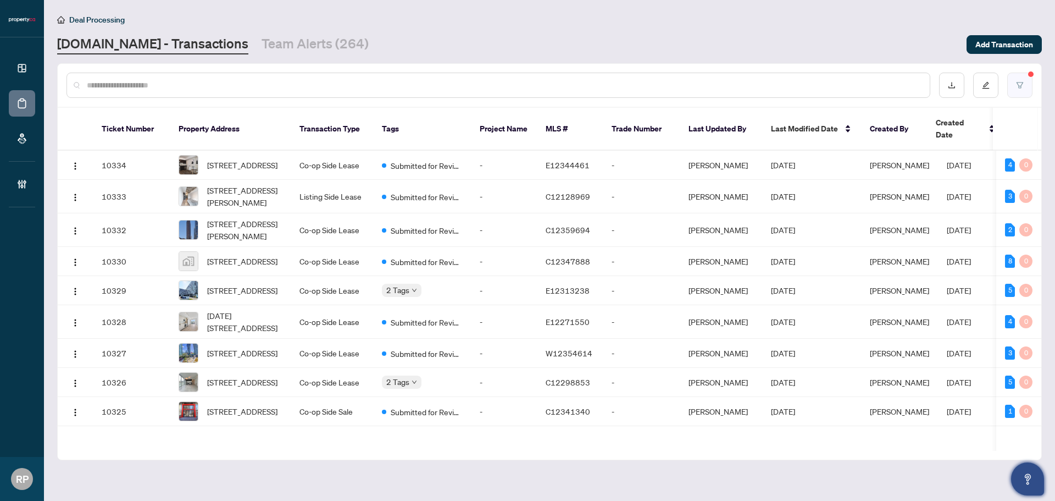
click at [1011, 88] on button "button" at bounding box center [1019, 85] width 25 height 25
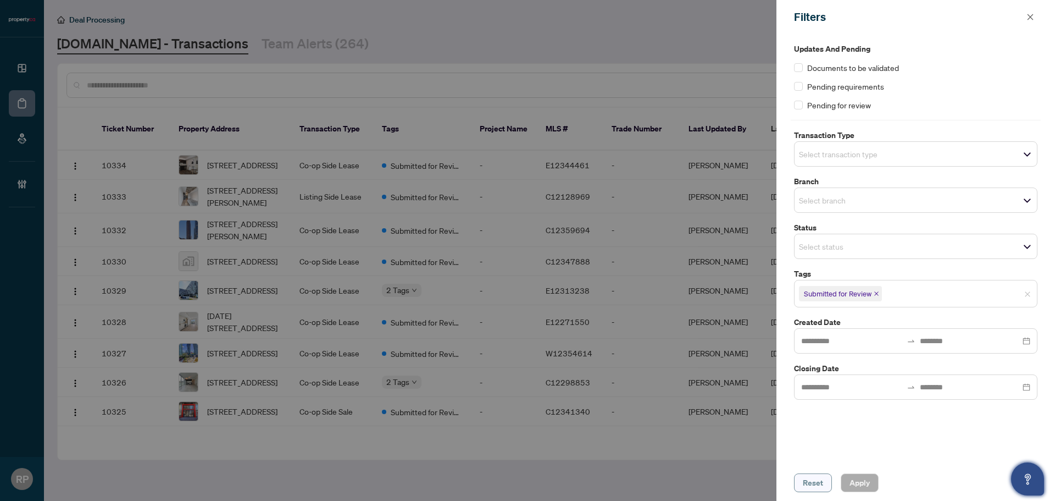
click at [812, 482] on span "Reset" at bounding box center [813, 483] width 20 height 18
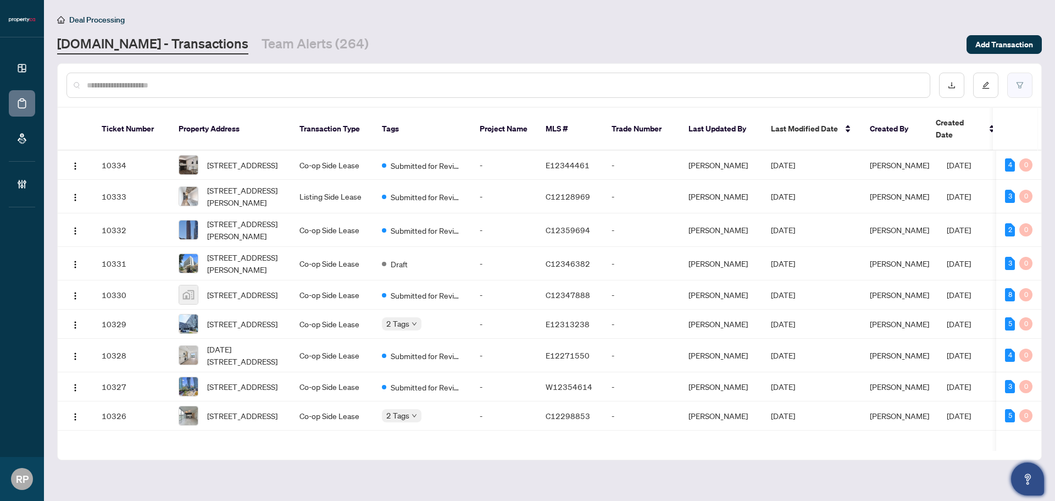
click at [1023, 94] on button "button" at bounding box center [1019, 85] width 25 height 25
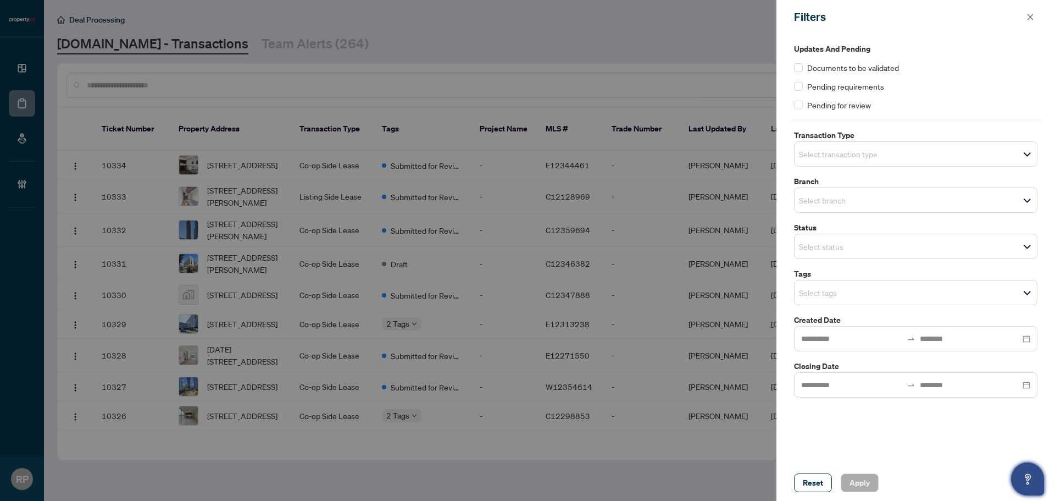
click at [867, 295] on input "search" at bounding box center [837, 292] width 77 height 13
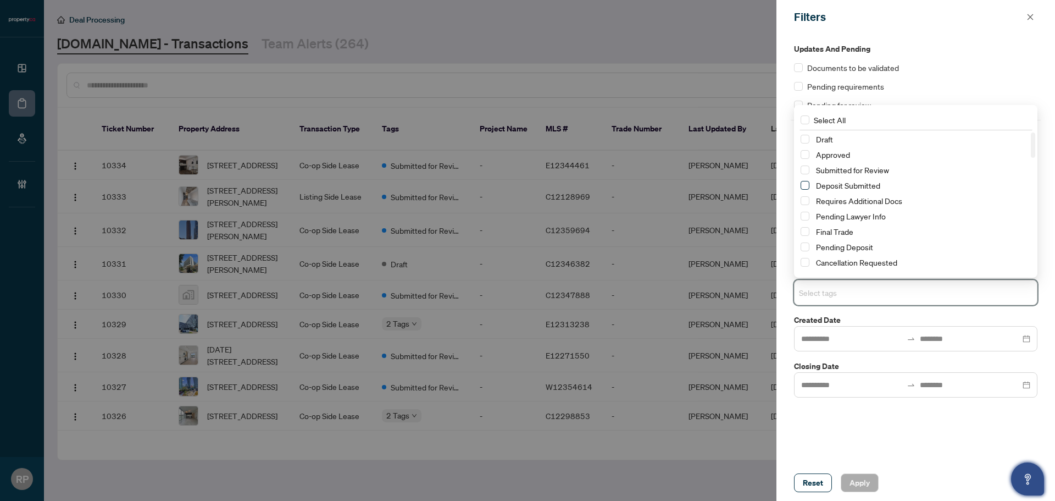
click at [802, 186] on span "Select Deposit Submitted" at bounding box center [805, 185] width 9 height 9
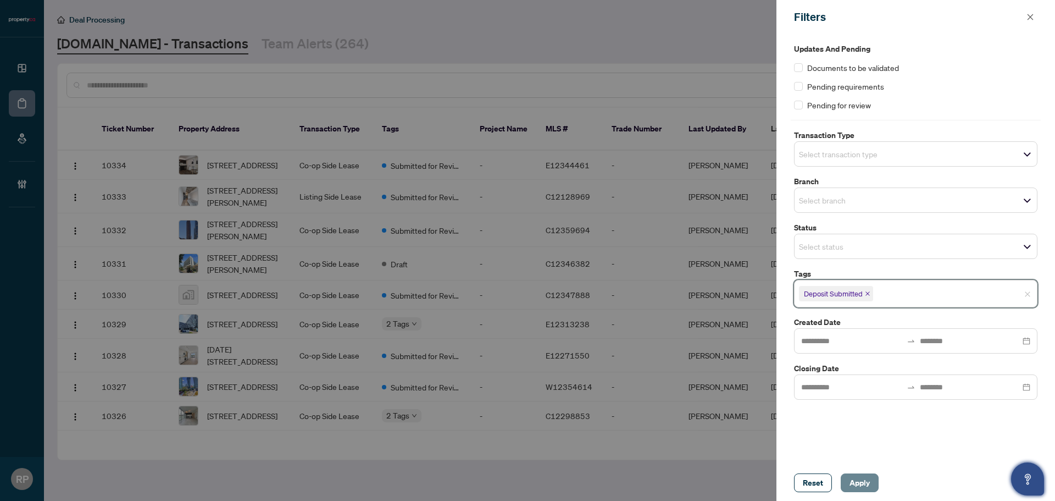
click at [850, 477] on span "Apply" at bounding box center [860, 483] width 20 height 18
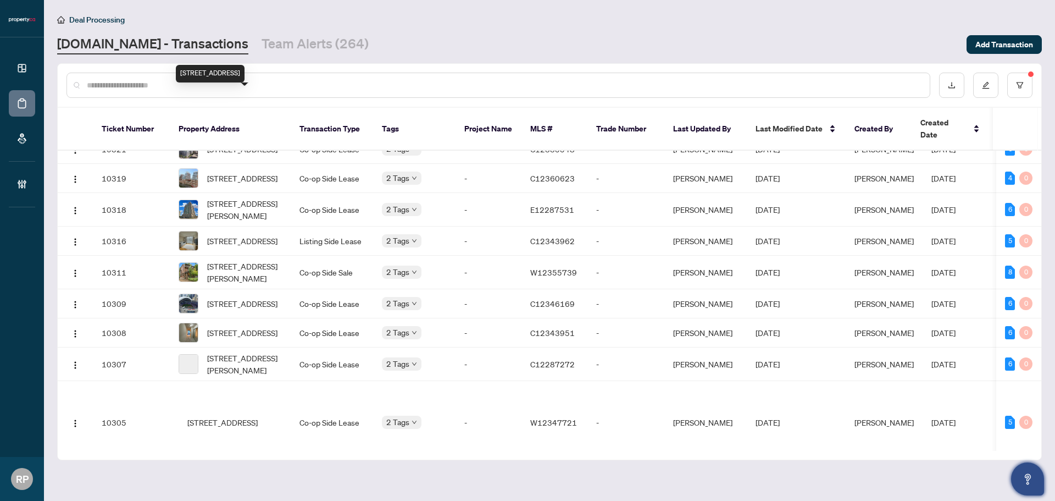
scroll to position [110, 0]
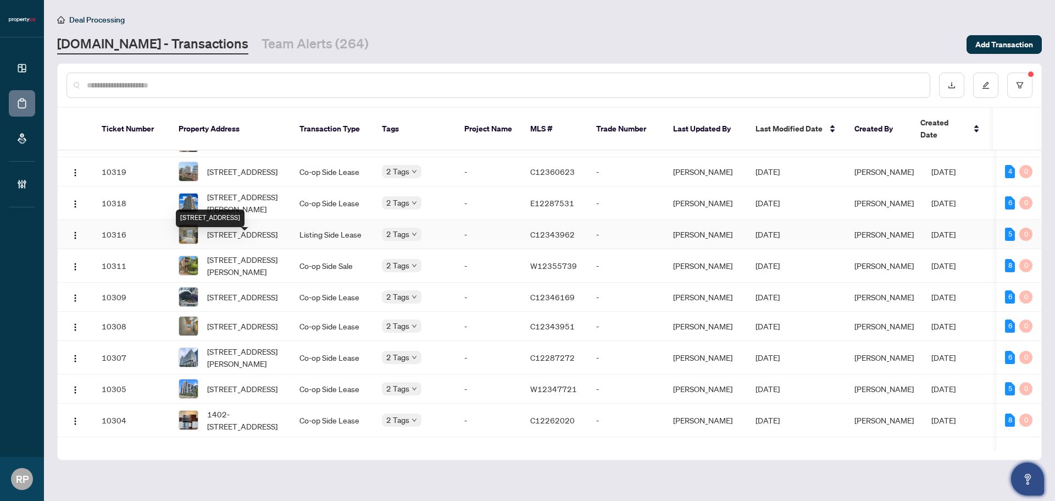
click at [268, 240] on span "[STREET_ADDRESS]" at bounding box center [242, 234] width 70 height 12
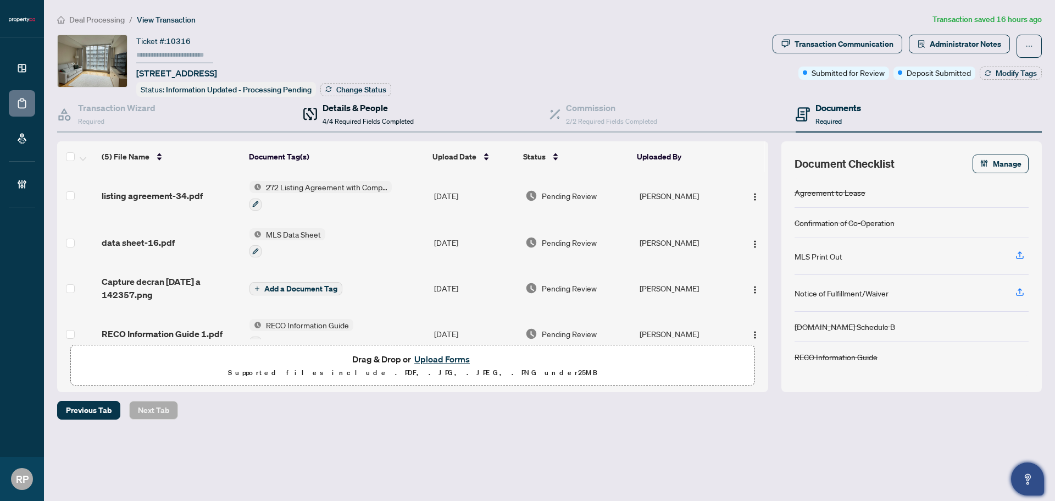
click at [361, 112] on h4 "Details & People" at bounding box center [368, 107] width 91 height 13
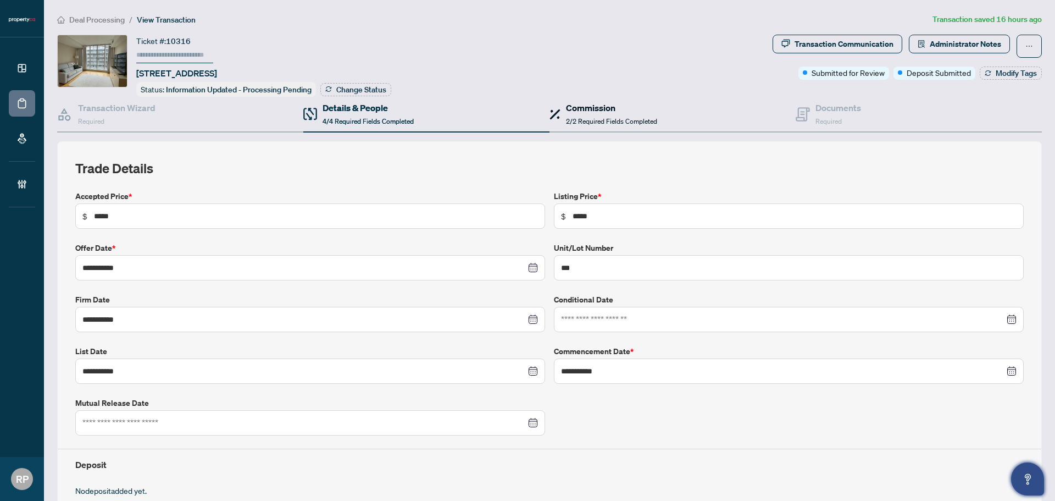
click at [642, 114] on div "Commission 2/2 Required Fields Completed" at bounding box center [611, 114] width 91 height 26
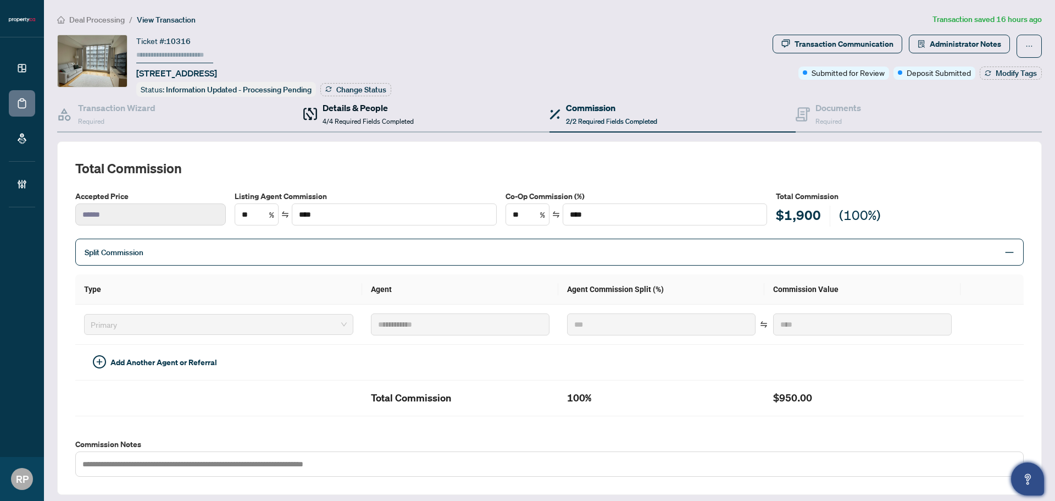
click at [378, 113] on div "Details & People 4/4 Required Fields Completed" at bounding box center [368, 114] width 91 height 26
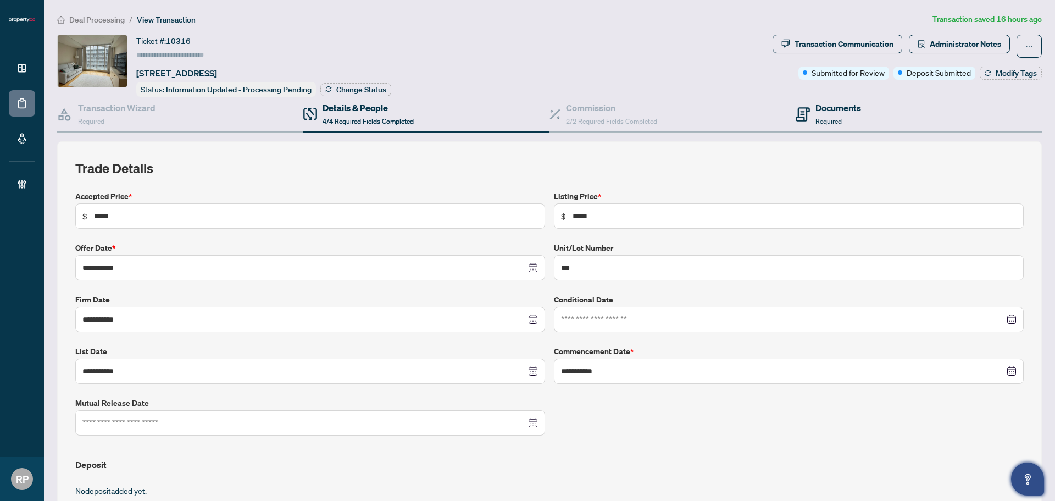
click at [828, 97] on div "Documents Required" at bounding box center [919, 115] width 246 height 36
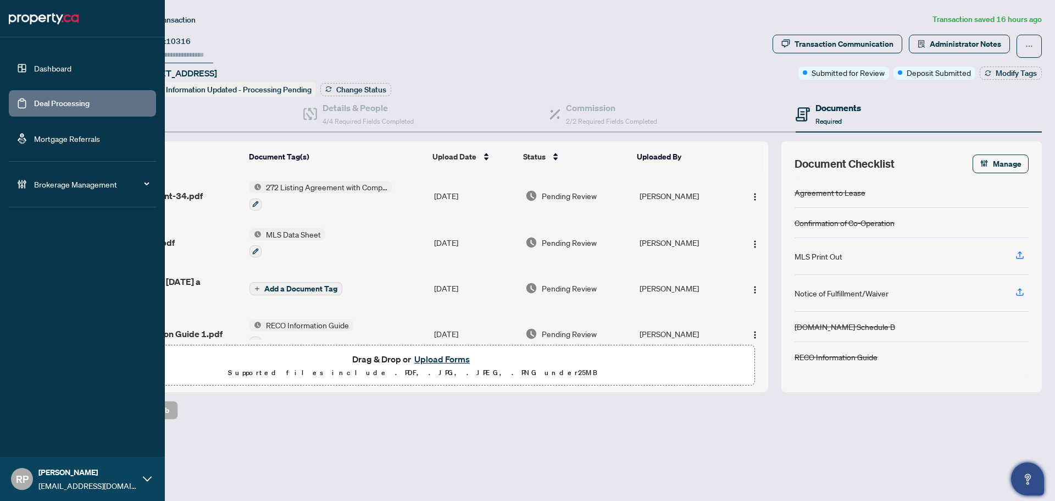
click at [90, 108] on link "Deal Processing" at bounding box center [62, 103] width 56 height 10
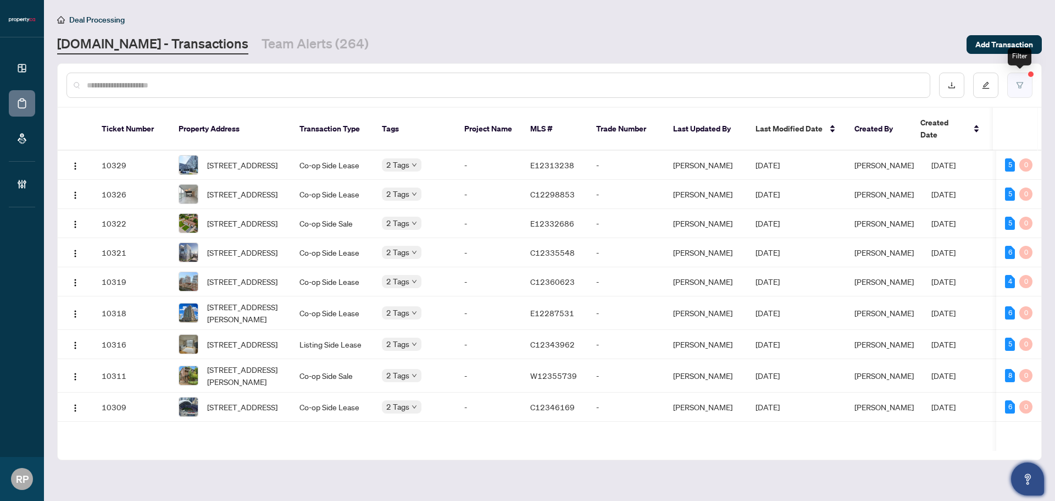
click at [1015, 92] on button "button" at bounding box center [1019, 85] width 25 height 25
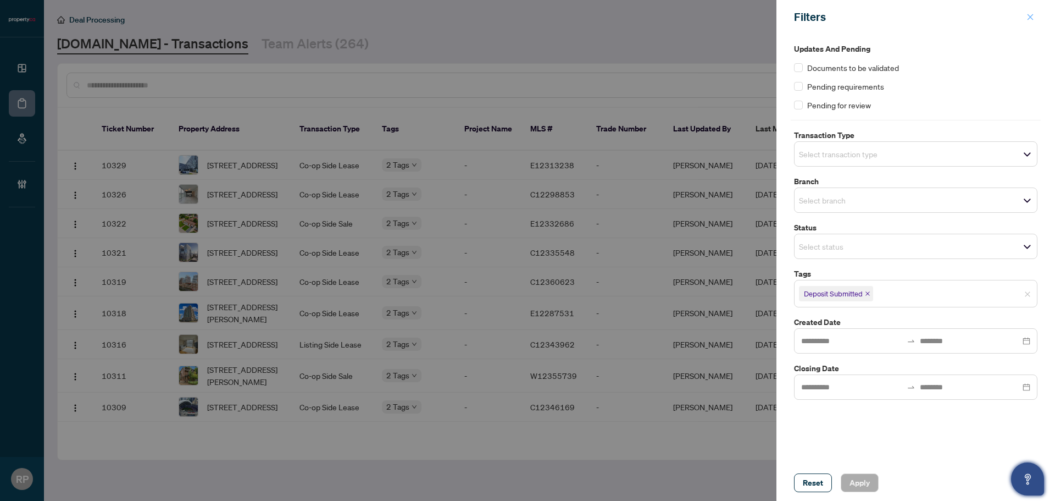
click at [1031, 15] on icon "close" at bounding box center [1031, 17] width 8 height 8
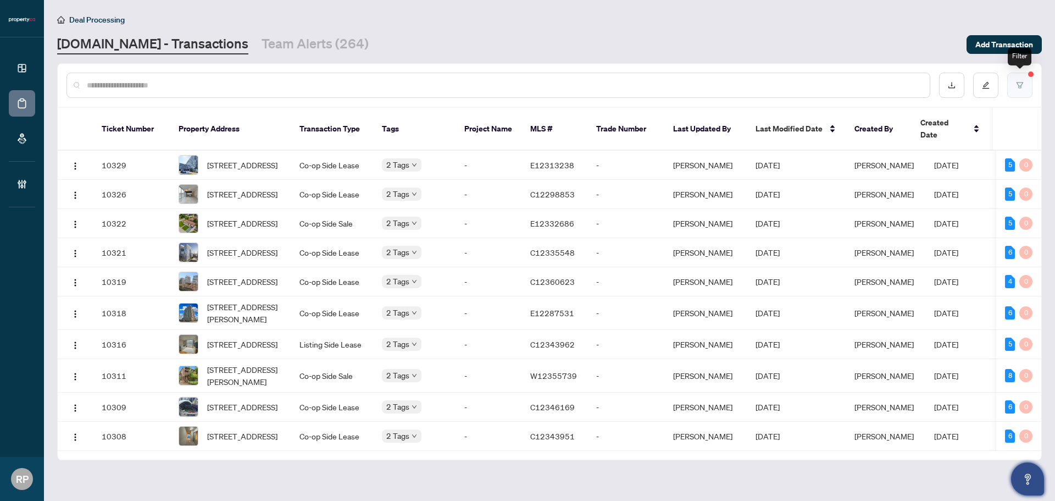
click at [1016, 81] on button "button" at bounding box center [1019, 85] width 25 height 25
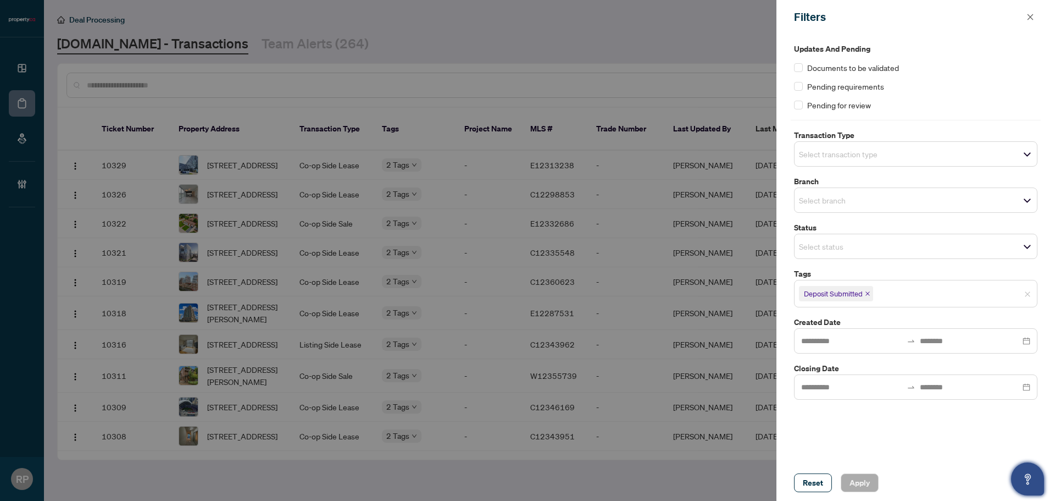
click at [908, 147] on span "Select transaction type" at bounding box center [916, 153] width 242 height 15
click at [1026, 20] on button "button" at bounding box center [1030, 16] width 14 height 13
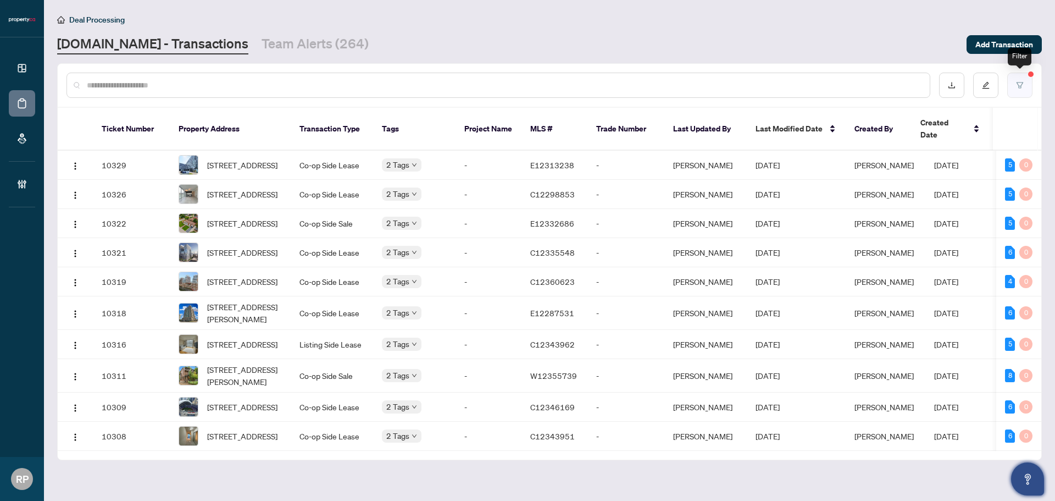
click at [1015, 88] on button "button" at bounding box center [1019, 85] width 25 height 25
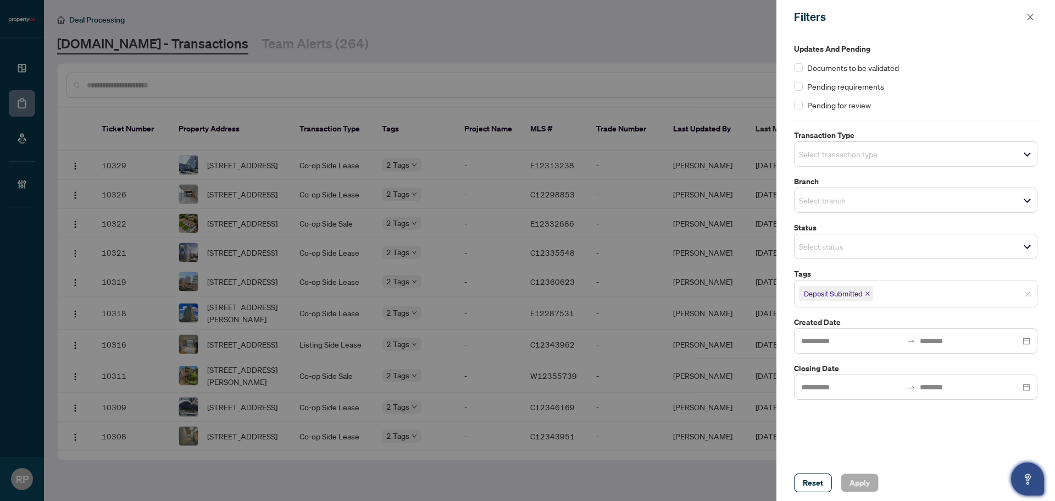
click at [867, 292] on icon "close" at bounding box center [868, 293] width 4 height 4
click at [876, 294] on input "search" at bounding box center [837, 292] width 77 height 13
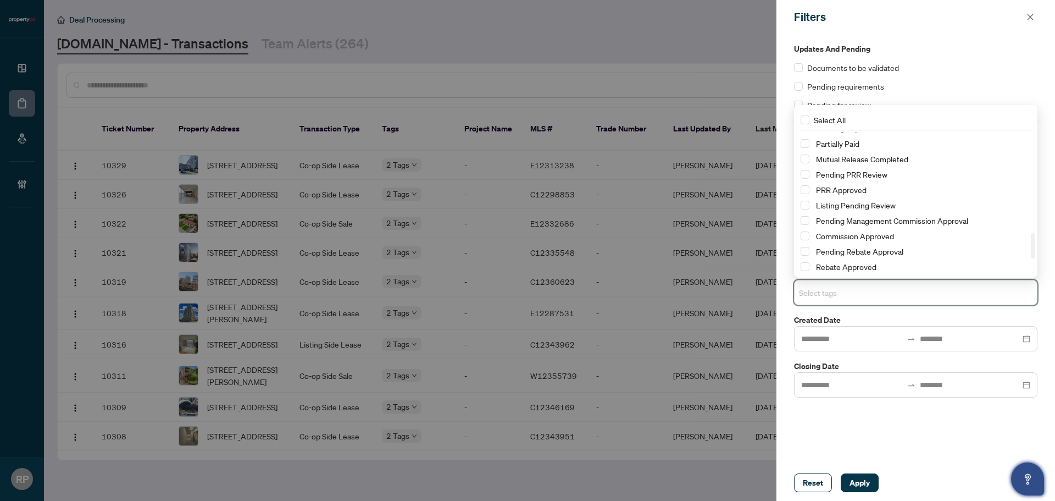
scroll to position [629, 0]
click at [919, 466] on div "Reset Apply" at bounding box center [916, 482] width 279 height 36
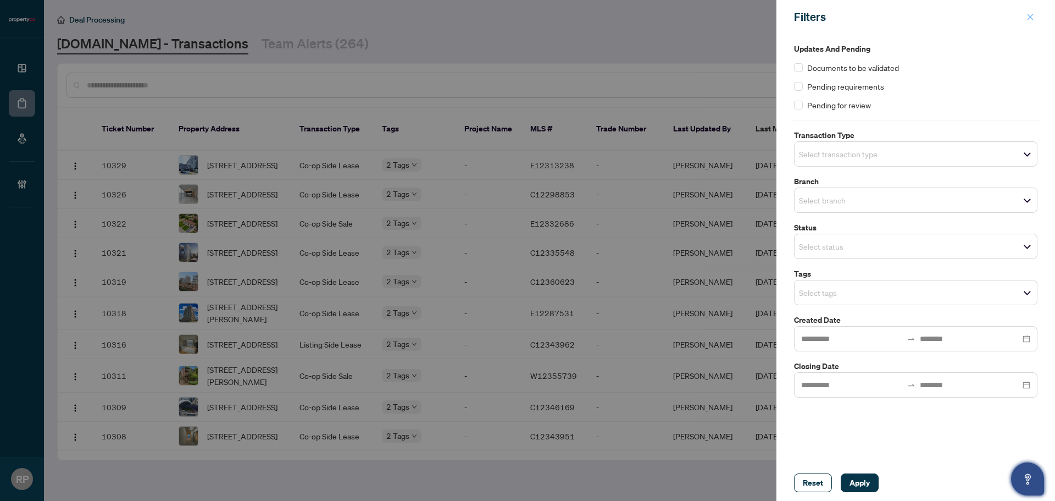
click at [1026, 16] on button "button" at bounding box center [1030, 16] width 14 height 13
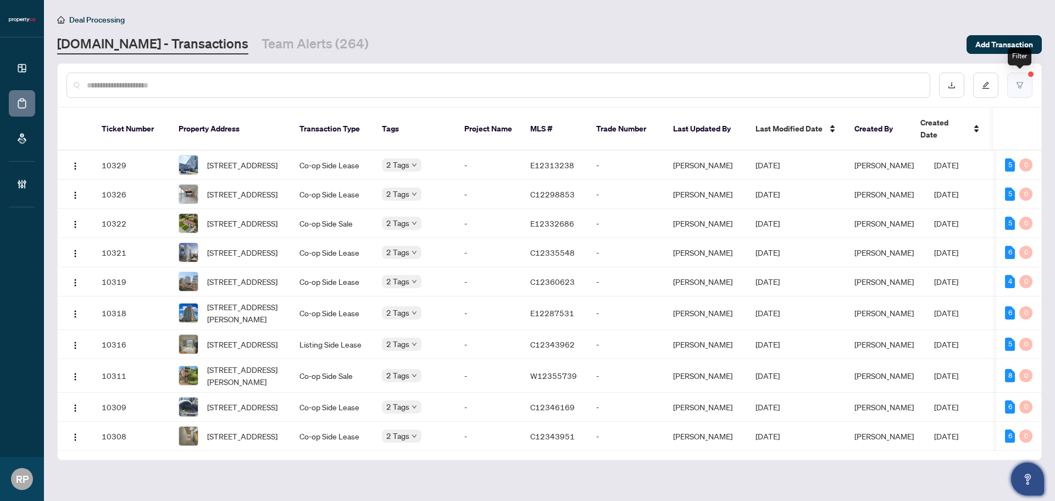
click at [1024, 80] on button "button" at bounding box center [1019, 85] width 25 height 25
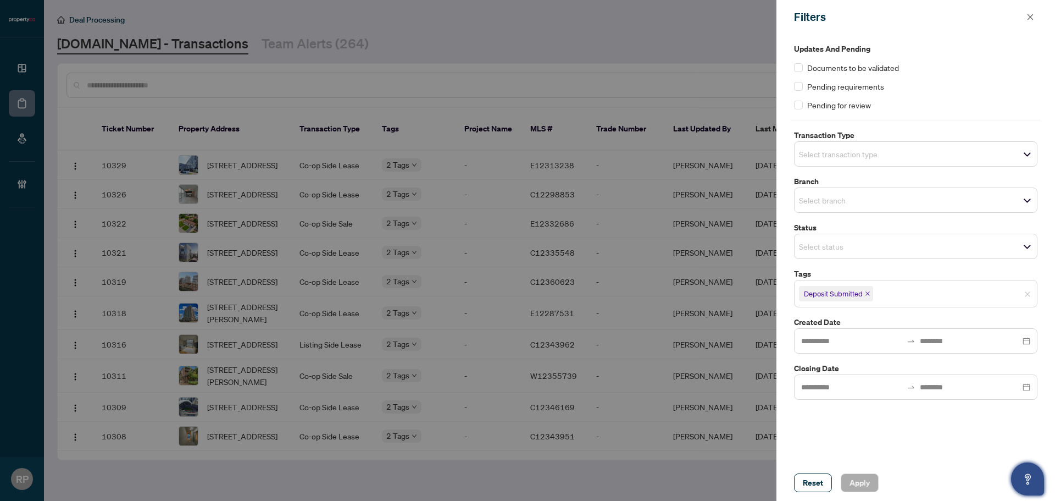
click at [869, 293] on icon "close" at bounding box center [868, 293] width 4 height 4
click at [890, 293] on span "Select tags" at bounding box center [916, 292] width 242 height 15
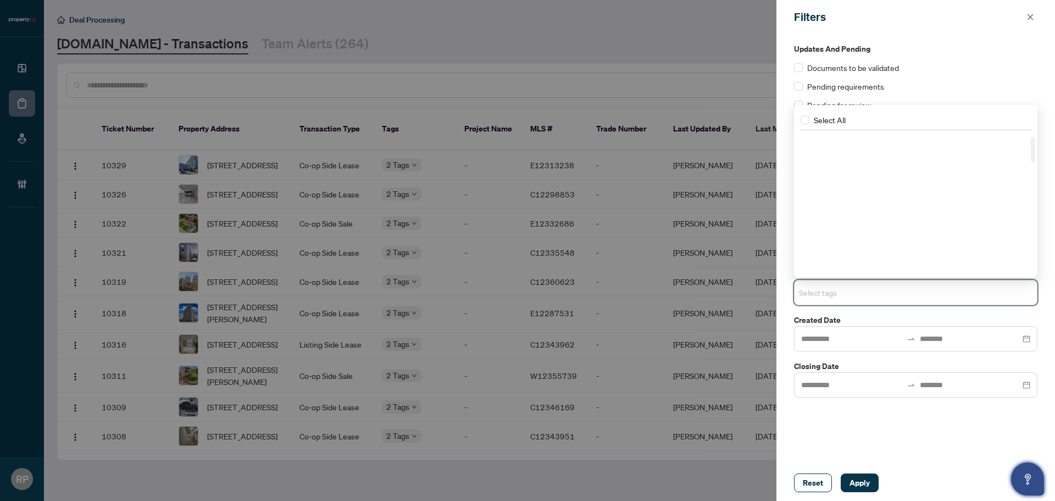
scroll to position [0, 0]
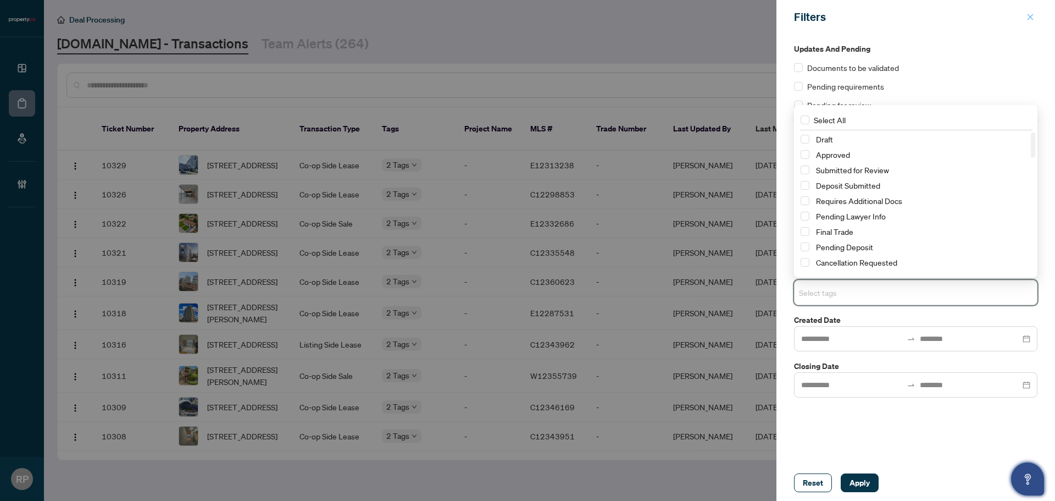
click at [1028, 16] on icon "close" at bounding box center [1031, 17] width 8 height 8
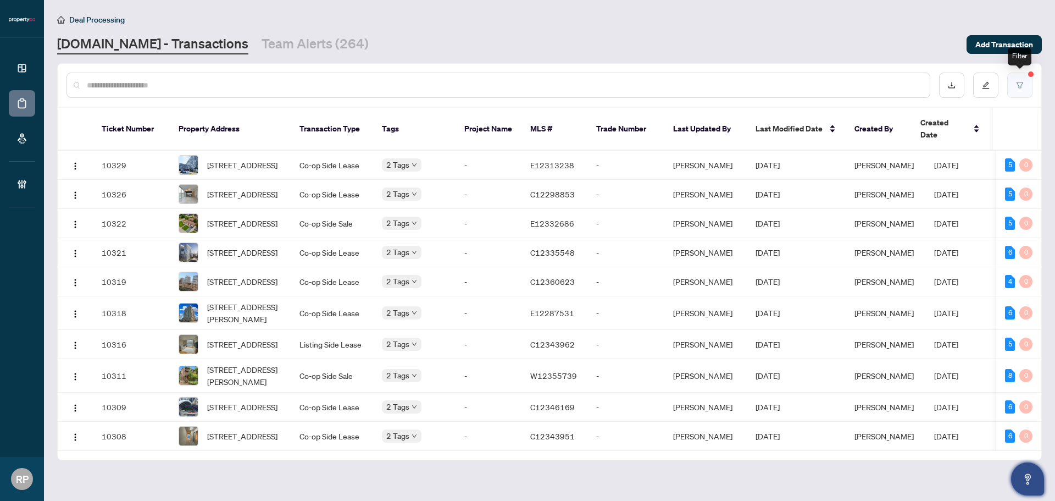
click at [1015, 81] on button "button" at bounding box center [1019, 85] width 25 height 25
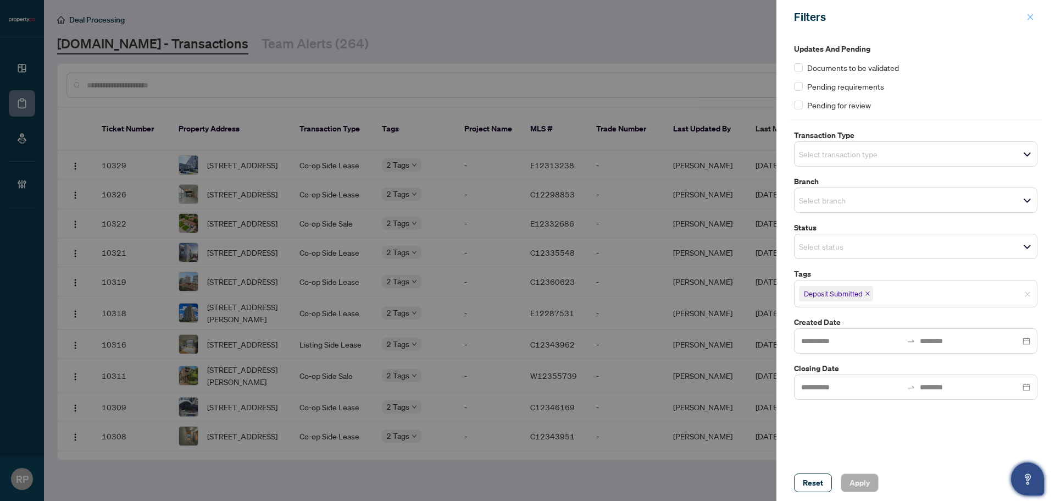
click at [1037, 15] on button "button" at bounding box center [1030, 16] width 14 height 13
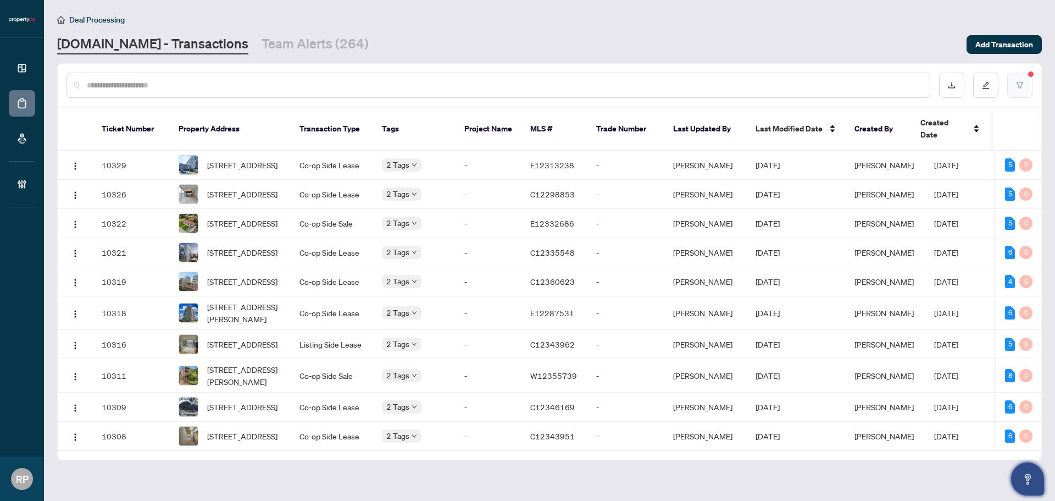
click at [1009, 87] on button "button" at bounding box center [1019, 85] width 25 height 25
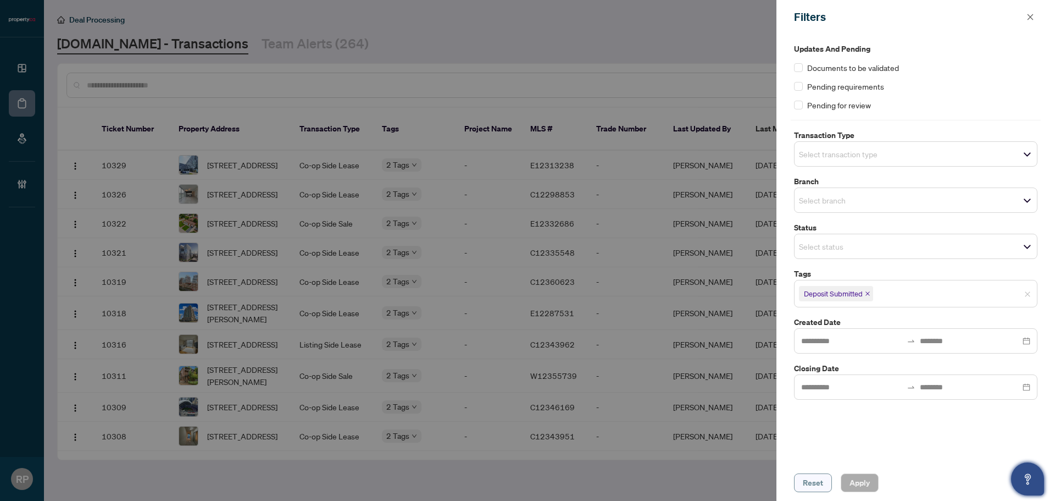
click at [816, 484] on span "Reset" at bounding box center [813, 483] width 20 height 18
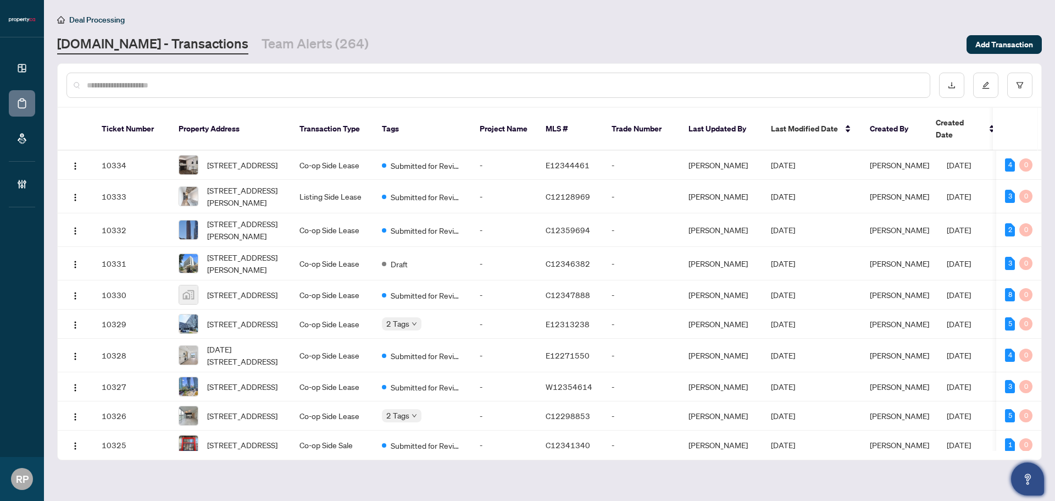
click at [1017, 477] on button "Open asap" at bounding box center [1027, 478] width 33 height 33
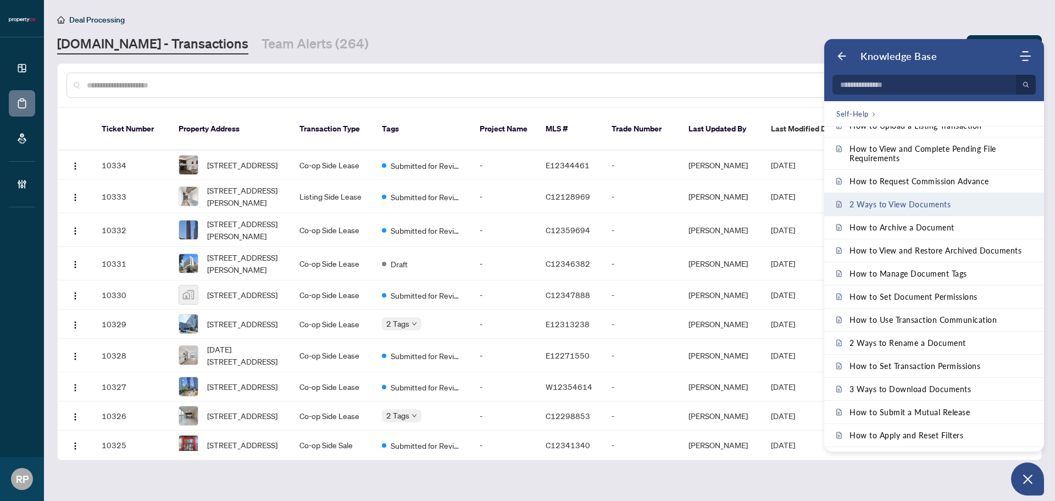
scroll to position [165, 0]
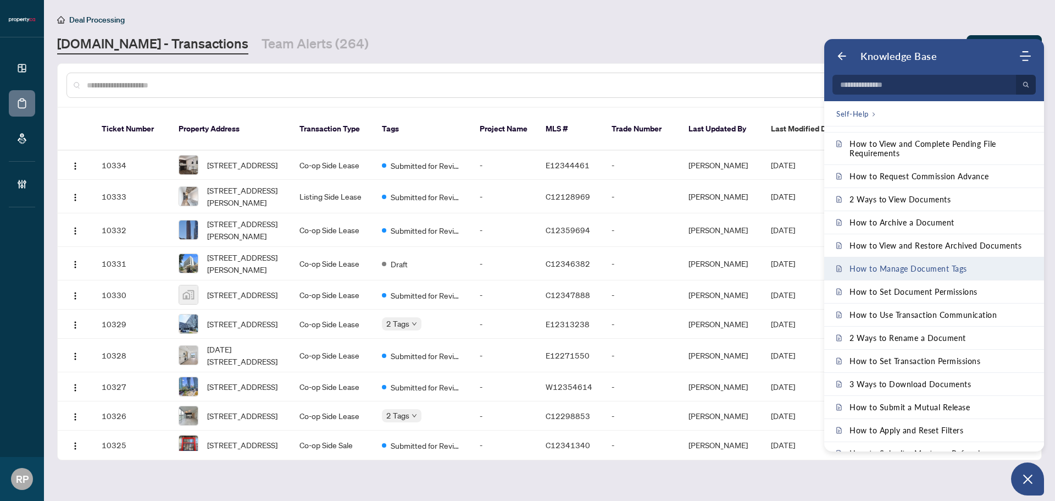
click at [967, 264] on link "How to Manage Document Tags" at bounding box center [934, 268] width 220 height 23
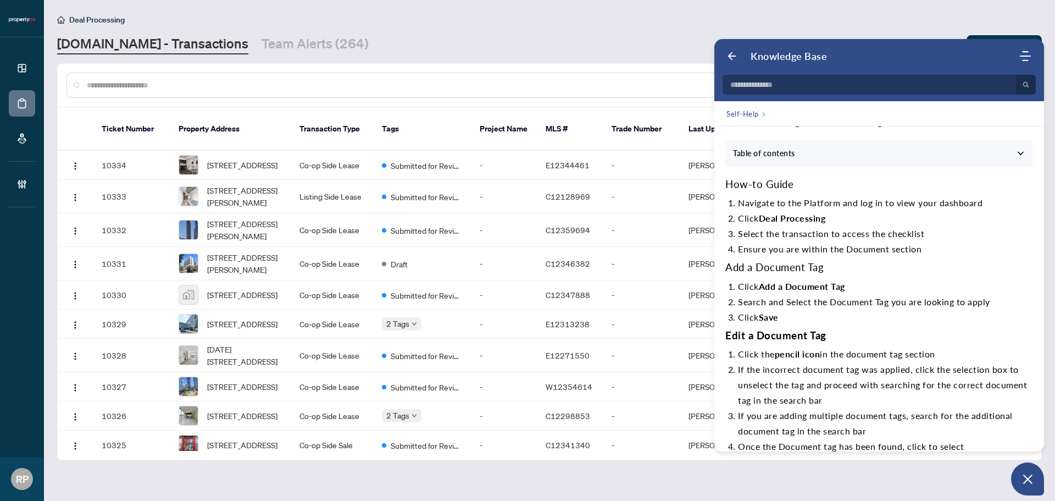
scroll to position [0, 0]
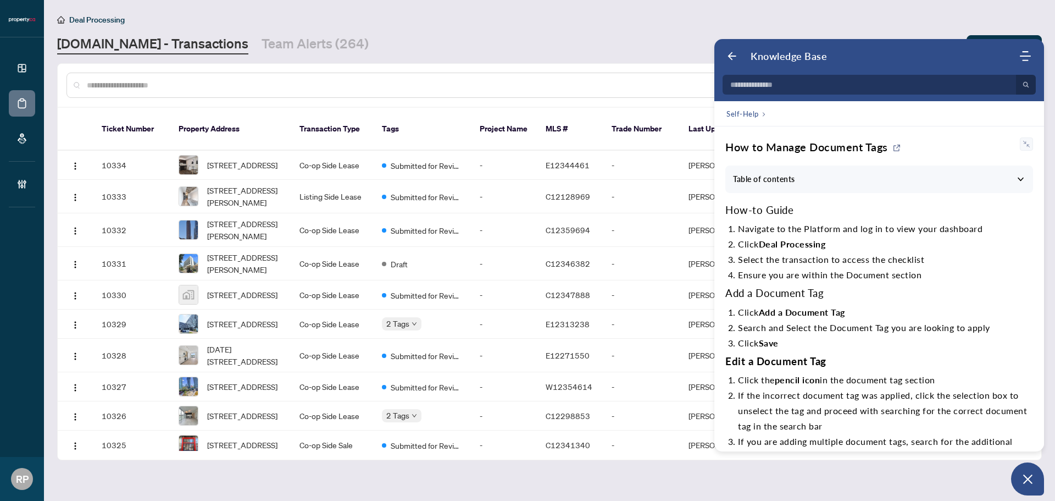
click at [819, 179] on span "Table of contents" at bounding box center [879, 179] width 292 height 12
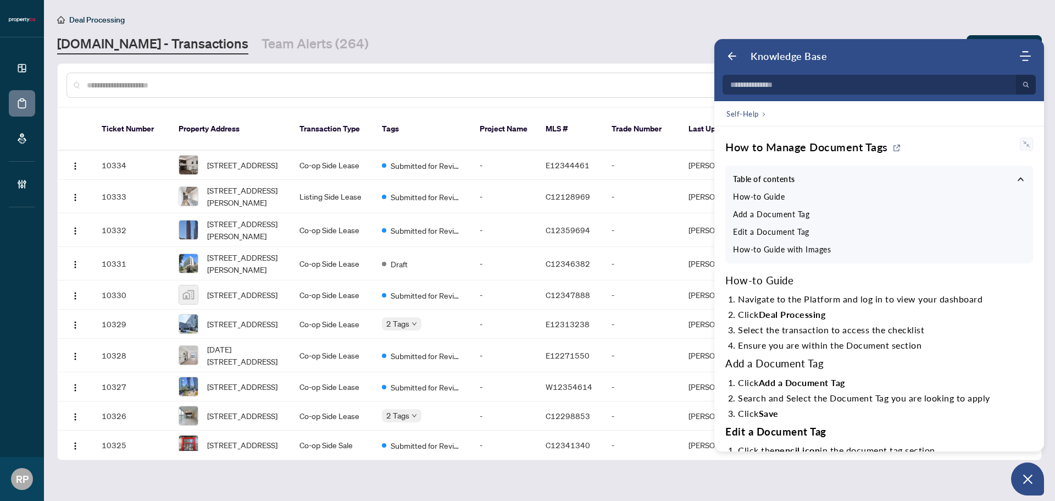
click at [944, 127] on div "How to Manage Document Tags Table of contents How-to Guide Add a Document Tag E…" at bounding box center [879, 377] width 330 height 502
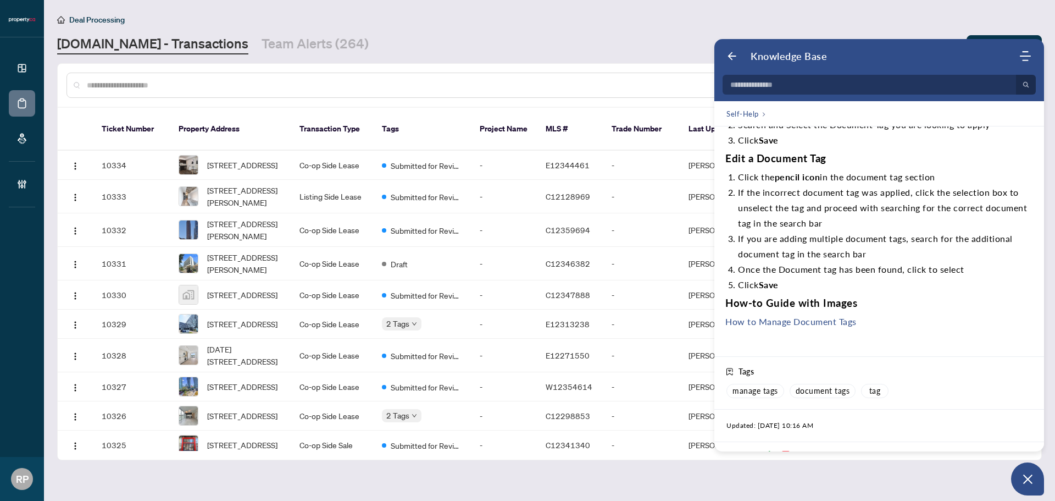
scroll to position [440, 0]
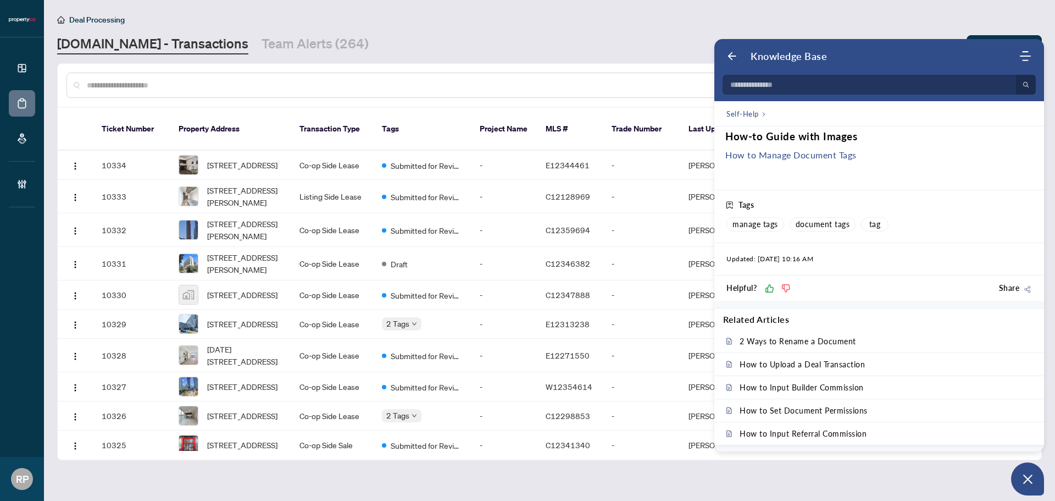
click at [764, 28] on div "Deal Processing [DOMAIN_NAME] - Transactions Team Alerts (264) Add Transaction" at bounding box center [549, 33] width 985 height 41
click at [734, 54] on icon "Back" at bounding box center [732, 56] width 11 height 11
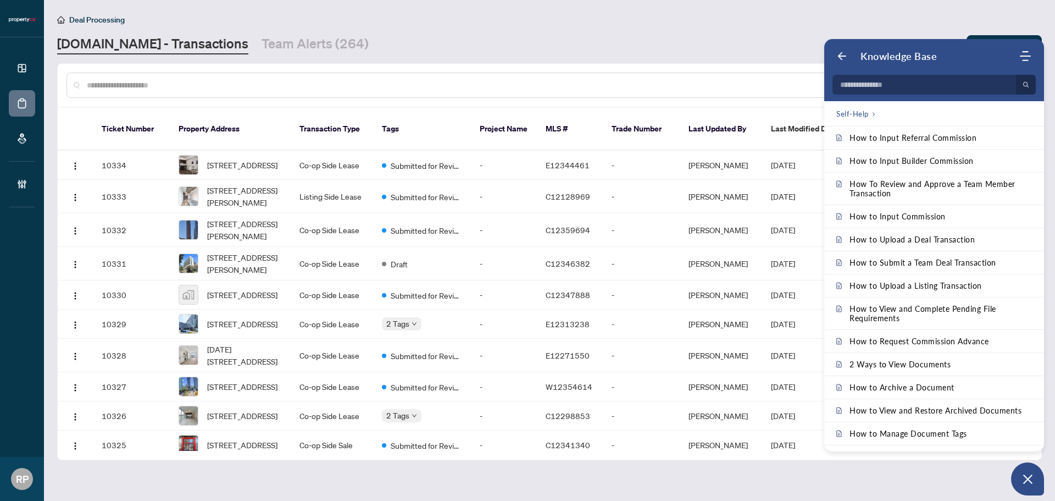
click at [629, 34] on div "Deal Processing [DOMAIN_NAME] - Transactions Team Alerts (264) Add Transaction" at bounding box center [549, 33] width 985 height 41
click at [595, 21] on div "Deal Processing" at bounding box center [549, 19] width 985 height 13
click at [1017, 477] on button "Open asap" at bounding box center [1027, 478] width 33 height 33
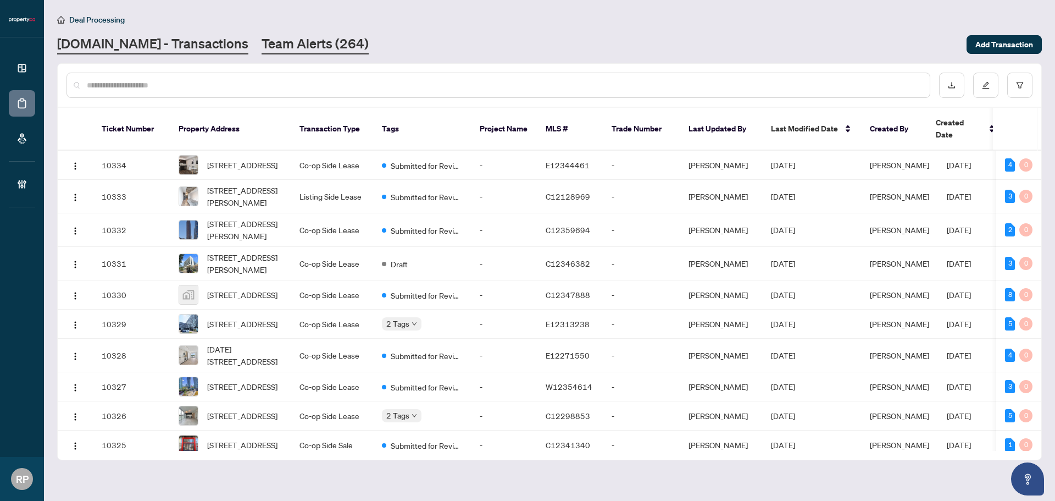
click at [268, 41] on link "Team Alerts (264)" at bounding box center [315, 45] width 107 height 20
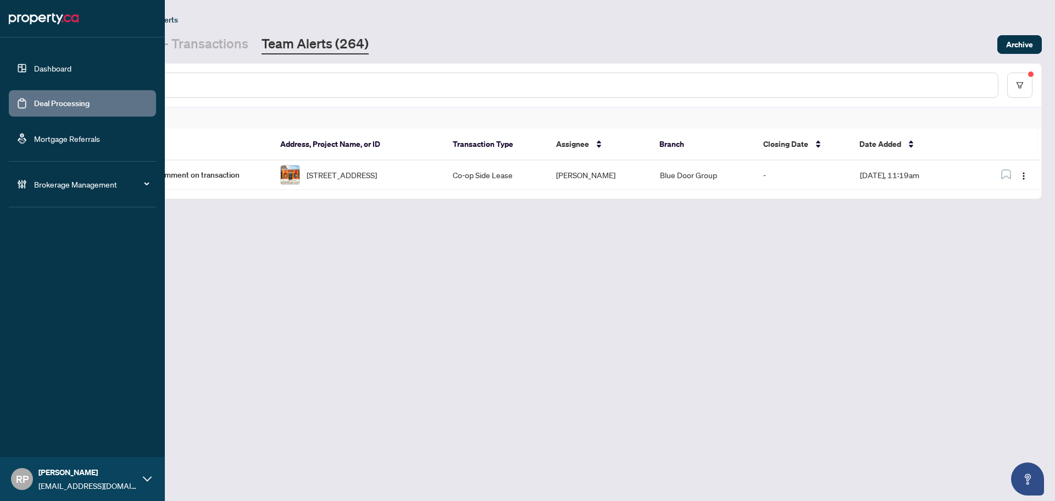
click at [67, 102] on link "Deal Processing" at bounding box center [62, 103] width 56 height 10
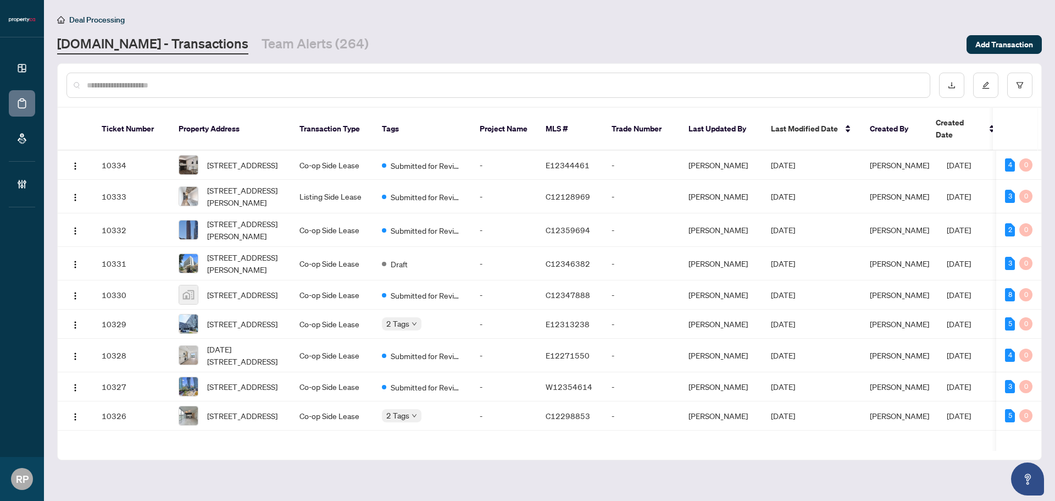
drag, startPoint x: 727, startPoint y: 438, endPoint x: 852, endPoint y: 435, distance: 125.4
click at [852, 435] on div "Ticket Number Property Address Transaction Type Tags Project Name MLS # Trade N…" at bounding box center [550, 284] width 984 height 352
click at [766, 486] on main "Deal Processing [DOMAIN_NAME] - Transactions Team Alerts (264) Add Transaction …" at bounding box center [549, 250] width 1011 height 501
click at [994, 82] on button "button" at bounding box center [985, 85] width 25 height 25
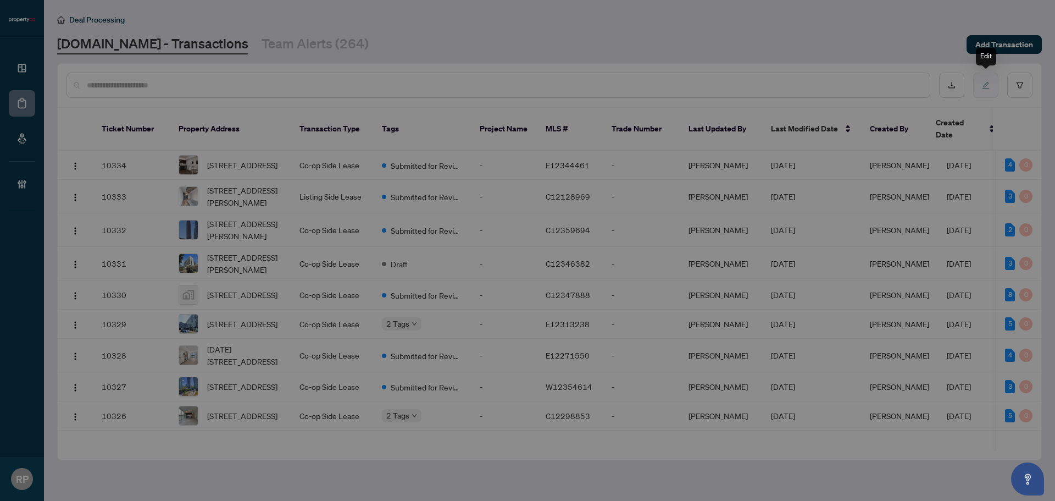
click at [1033, 86] on div "Customize columns Ticket Number Property Address Transaction Type Tags Project …" at bounding box center [527, 250] width 1055 height 501
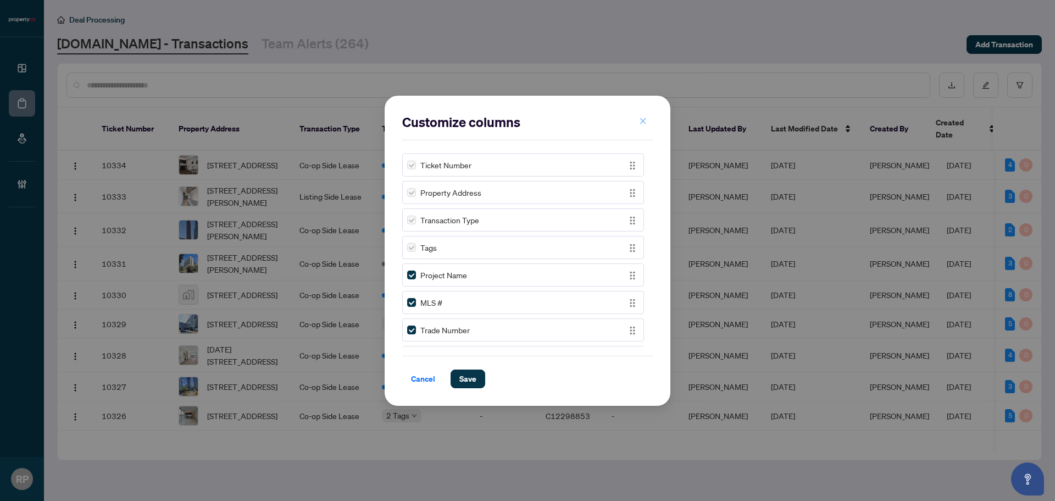
click at [650, 128] on button "button" at bounding box center [643, 121] width 22 height 19
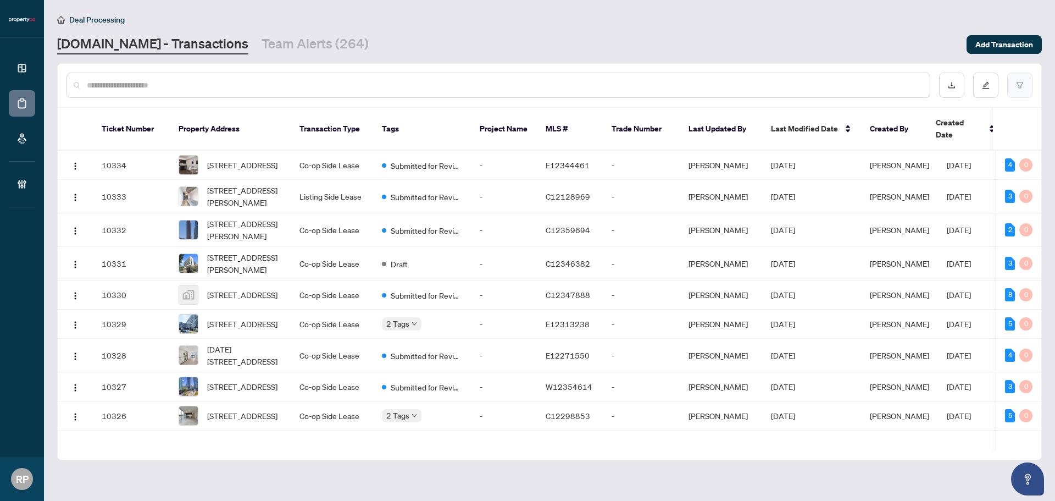
click at [1011, 90] on button "button" at bounding box center [1019, 85] width 25 height 25
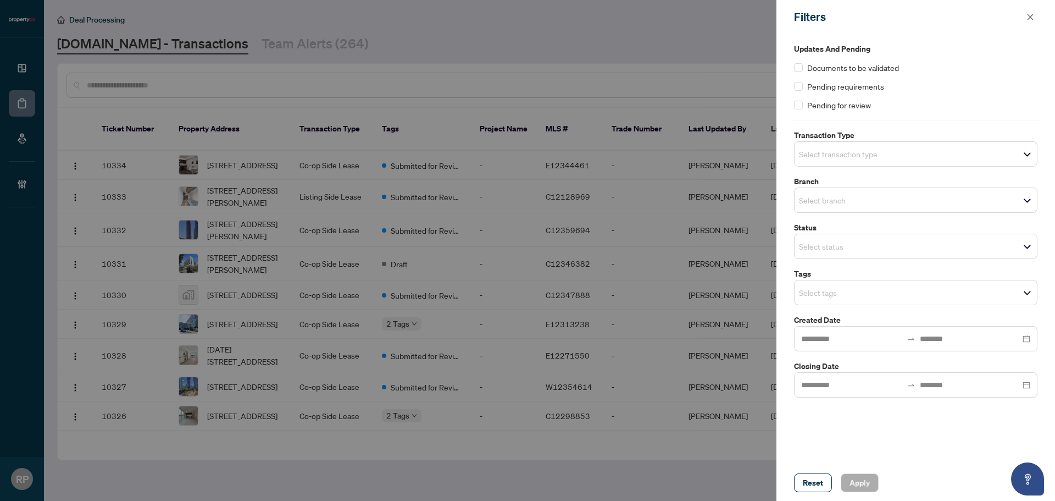
click at [899, 245] on span "Select status" at bounding box center [916, 246] width 242 height 15
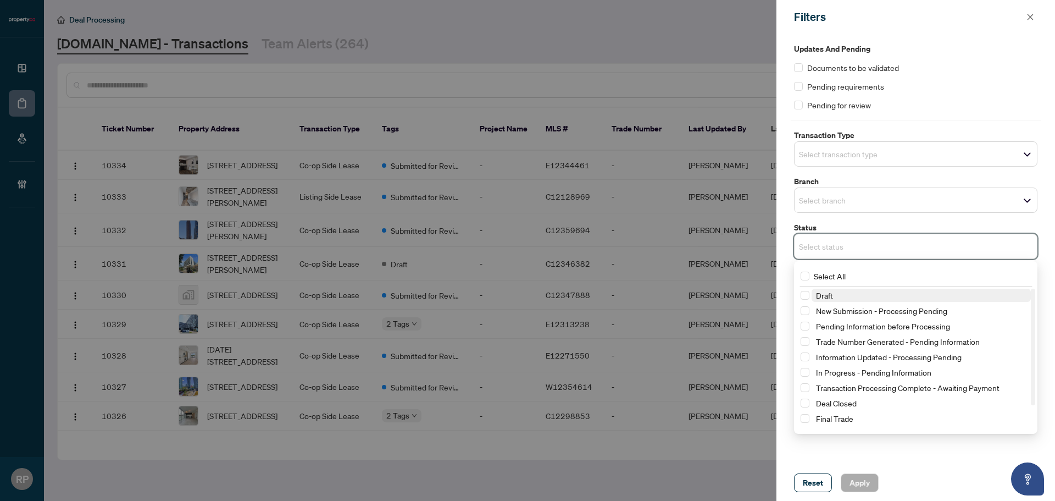
click at [876, 159] on input "search" at bounding box center [837, 153] width 77 height 13
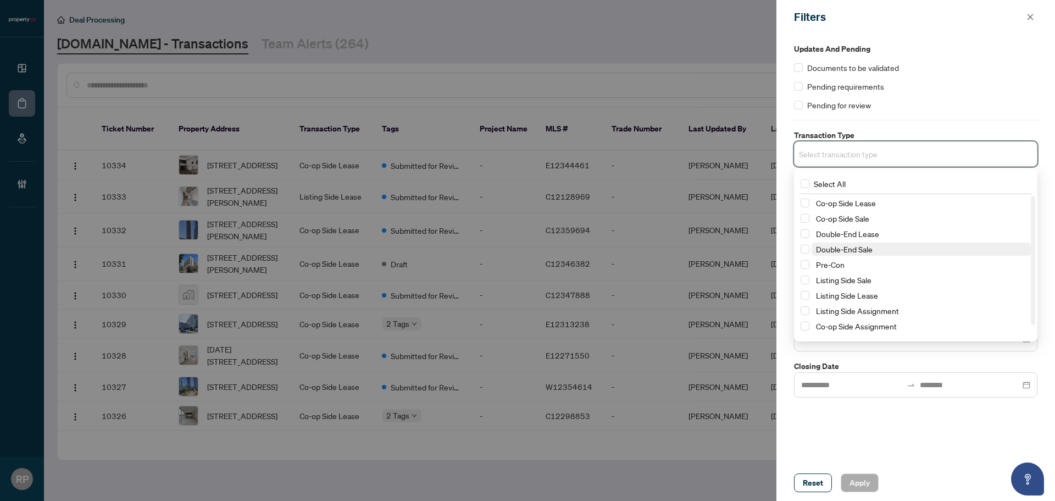
click at [896, 253] on span "Double-End Sale" at bounding box center [921, 248] width 219 height 13
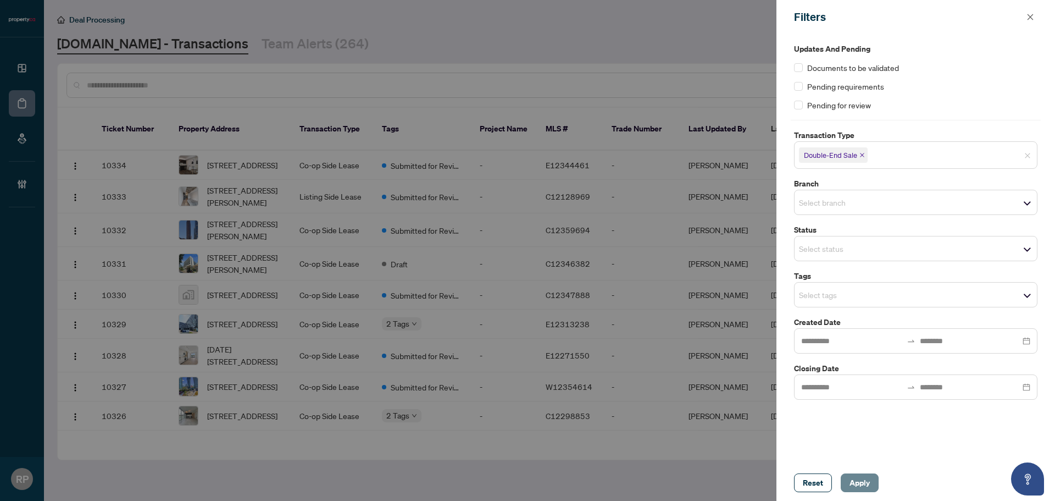
click at [862, 479] on span "Apply" at bounding box center [860, 483] width 20 height 18
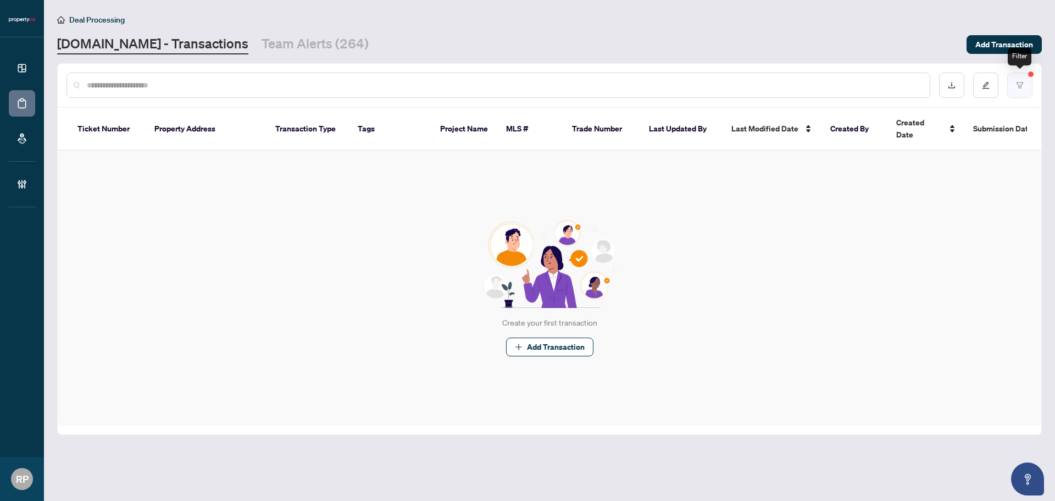
click at [1020, 86] on icon "filter" at bounding box center [1020, 85] width 7 height 6
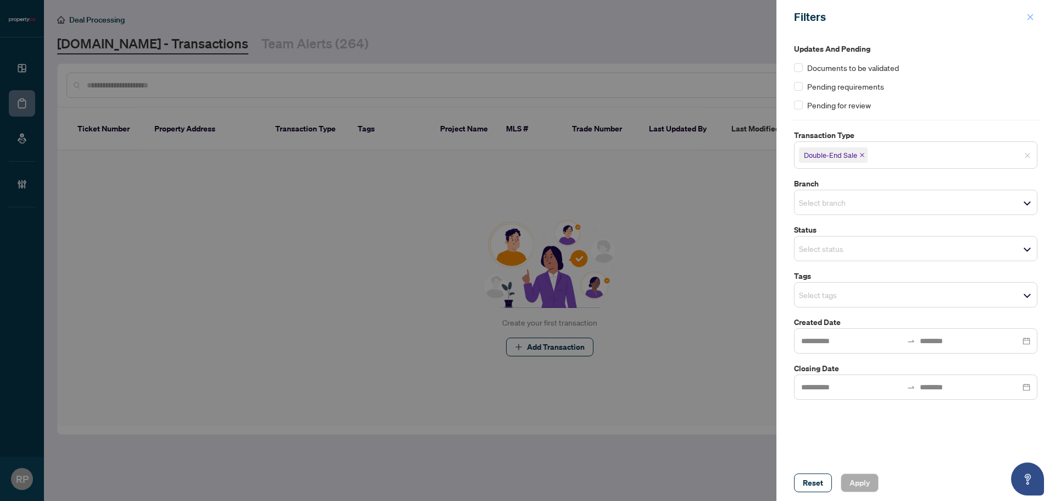
click at [1032, 18] on icon "close" at bounding box center [1031, 17] width 6 height 6
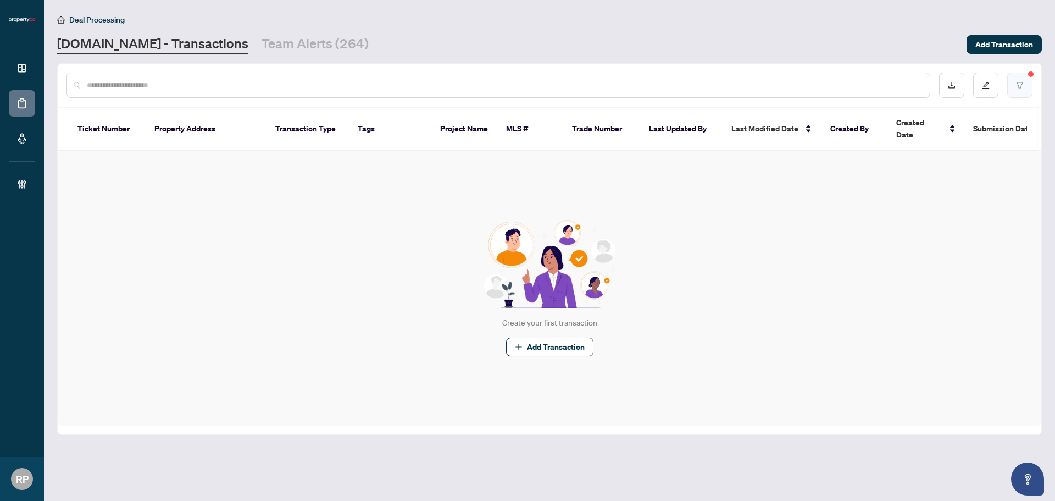
click at [1027, 80] on button "button" at bounding box center [1019, 85] width 25 height 25
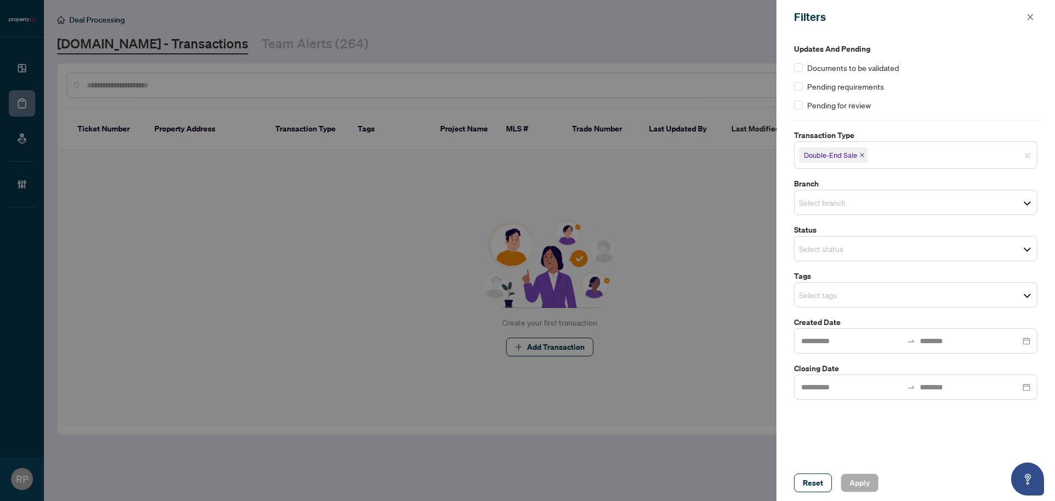
click at [862, 154] on icon "close" at bounding box center [862, 154] width 5 height 5
click at [872, 155] on input "search" at bounding box center [837, 153] width 77 height 13
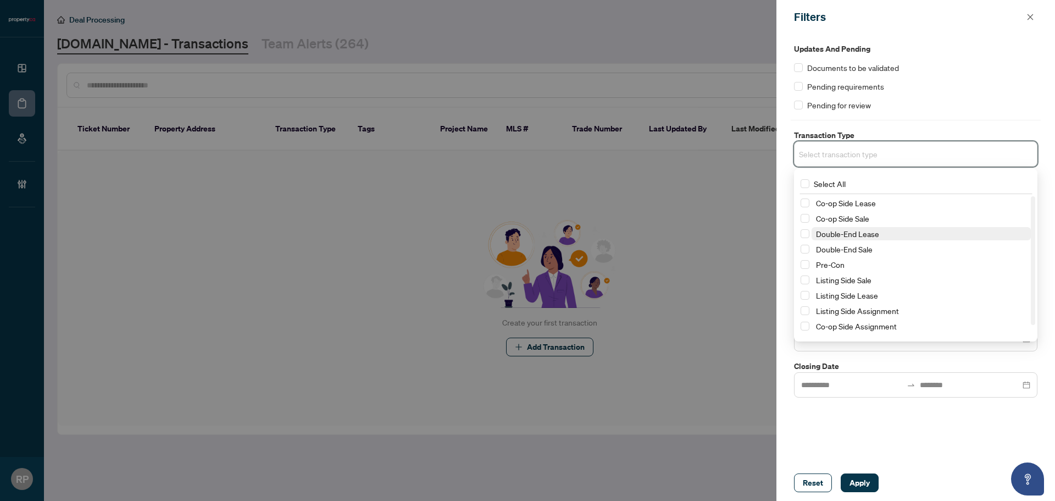
click at [862, 236] on span "Double-End Lease" at bounding box center [847, 234] width 63 height 10
click at [863, 476] on span "Apply" at bounding box center [860, 483] width 20 height 18
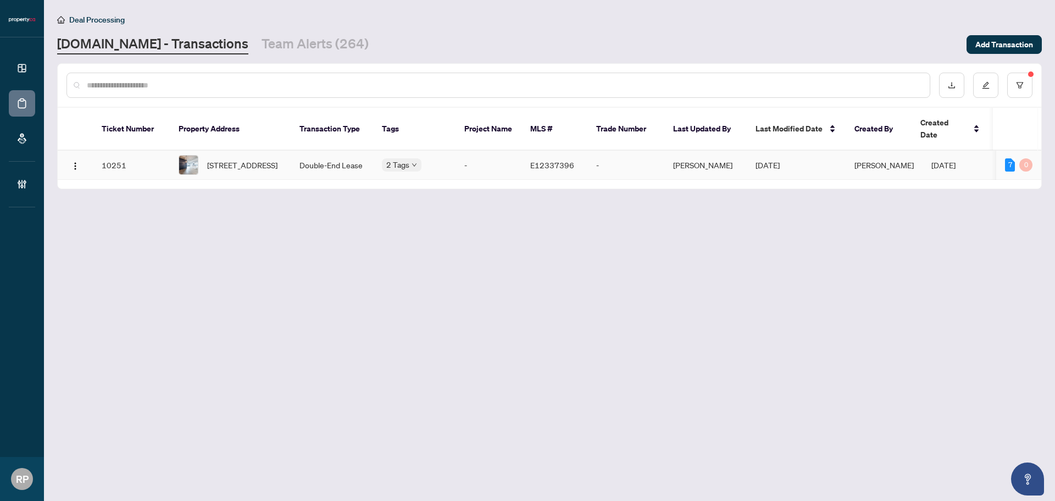
click at [307, 156] on td "Double-End Lease" at bounding box center [332, 165] width 82 height 29
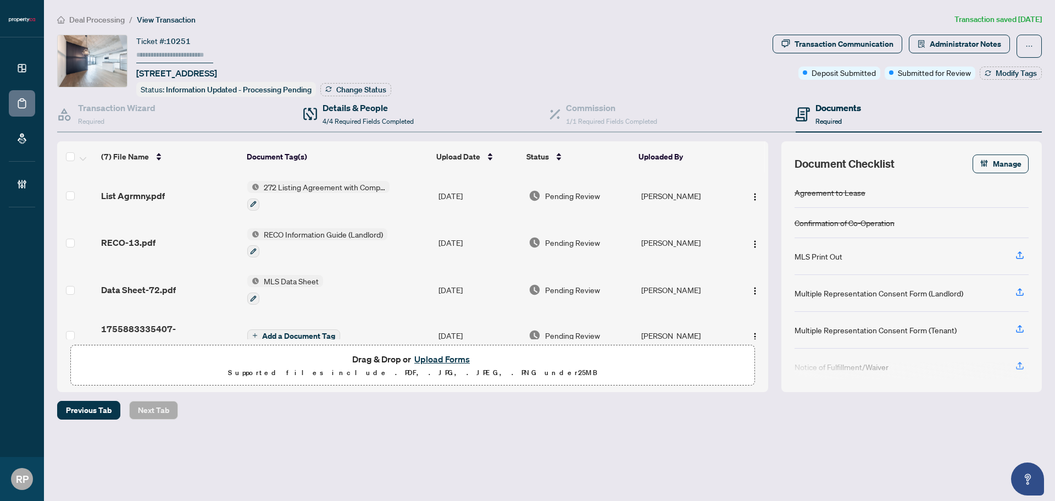
click at [458, 115] on div "Details & People 4/4 Required Fields Completed" at bounding box center [426, 115] width 246 height 36
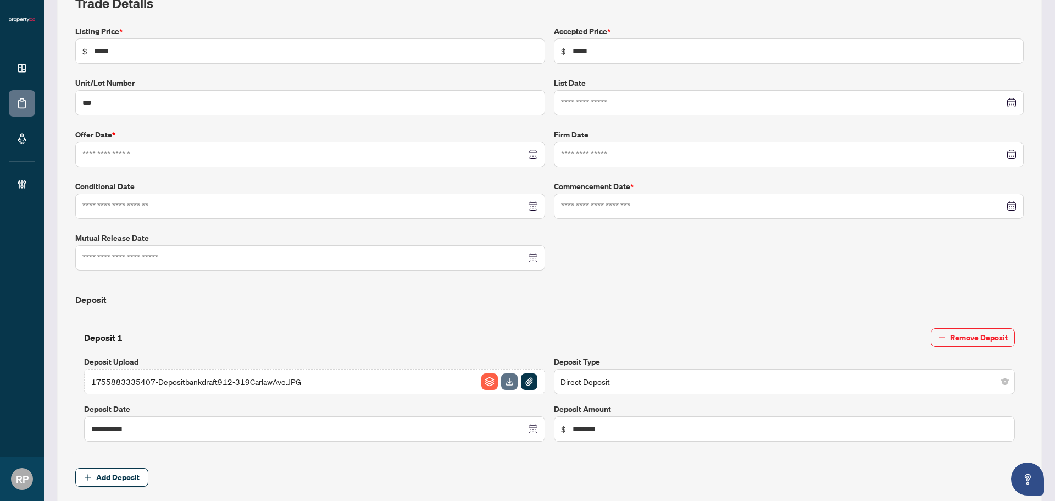
type input "**********"
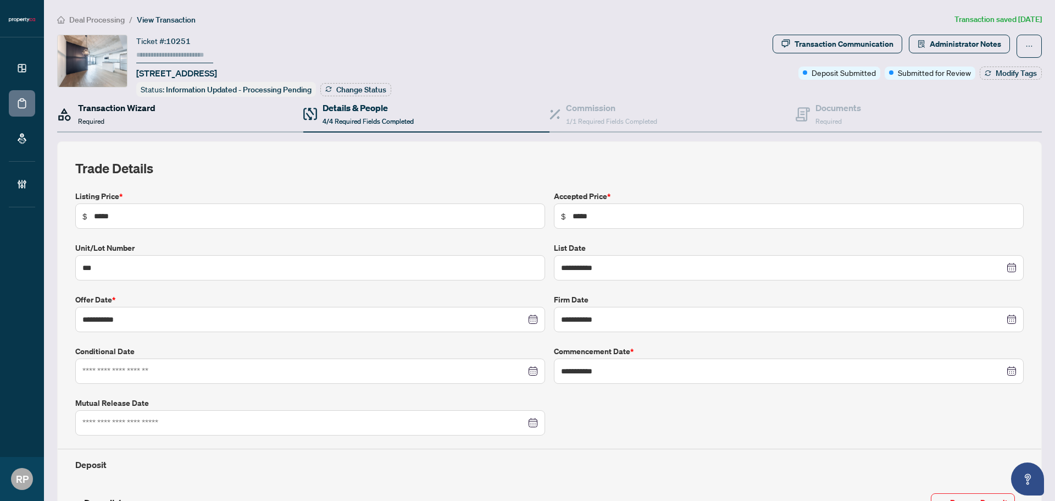
click at [147, 113] on div "Transaction Wizard Required" at bounding box center [116, 114] width 77 height 26
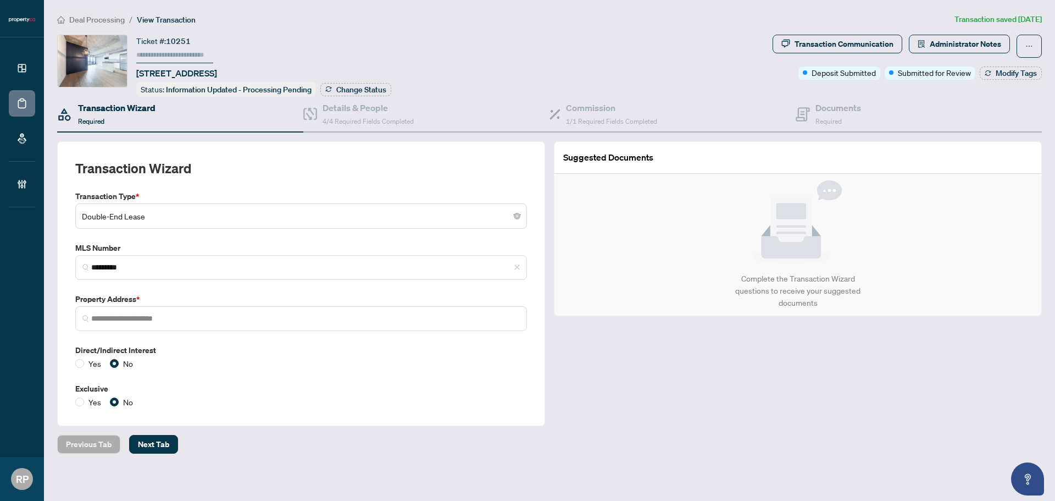
type input "**********"
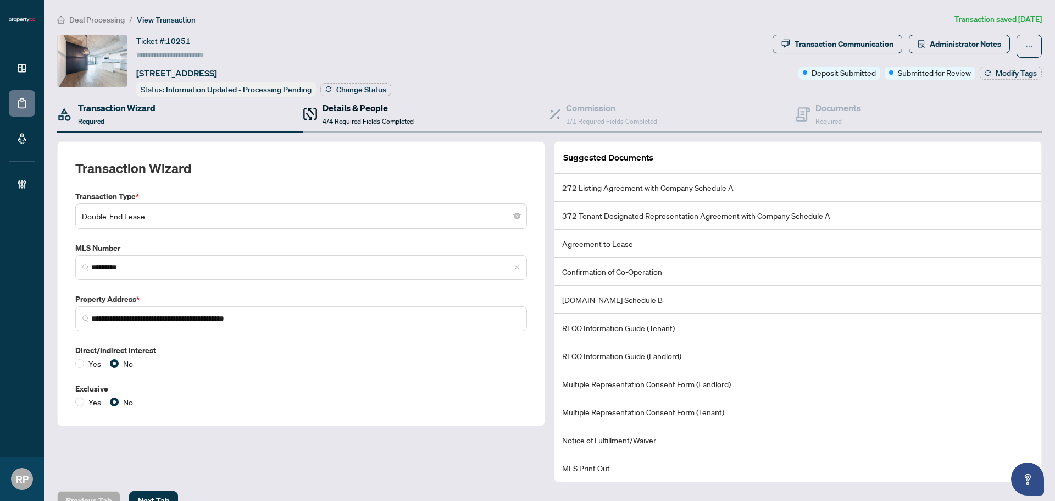
click at [324, 114] on div "Details & People 4/4 Required Fields Completed" at bounding box center [368, 114] width 91 height 26
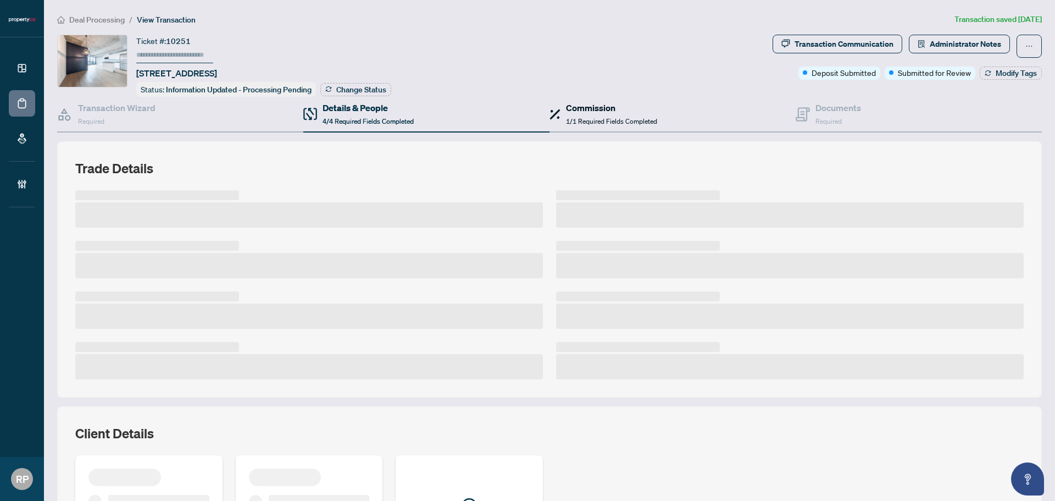
click at [583, 119] on span "1/1 Required Fields Completed" at bounding box center [611, 121] width 91 height 8
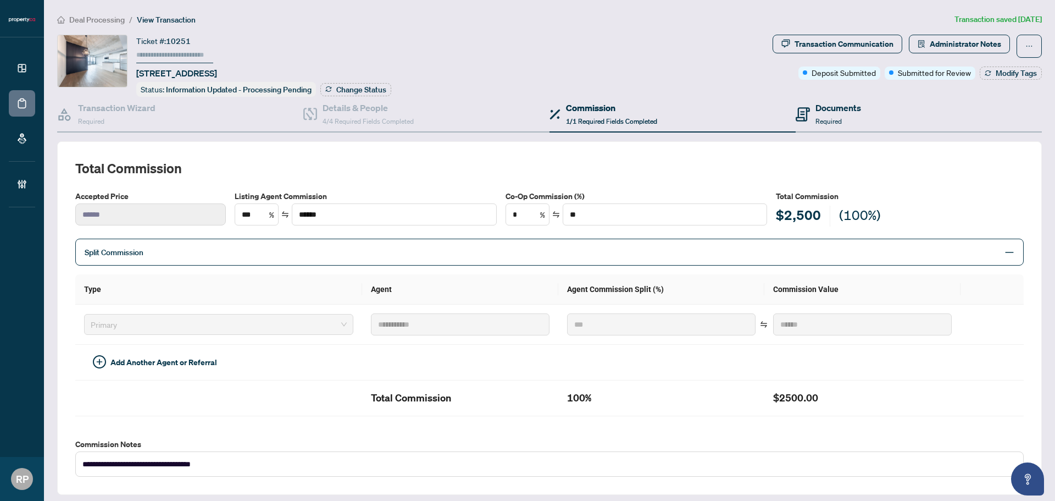
type textarea "**********"
click at [817, 123] on span "Required" at bounding box center [829, 121] width 26 height 8
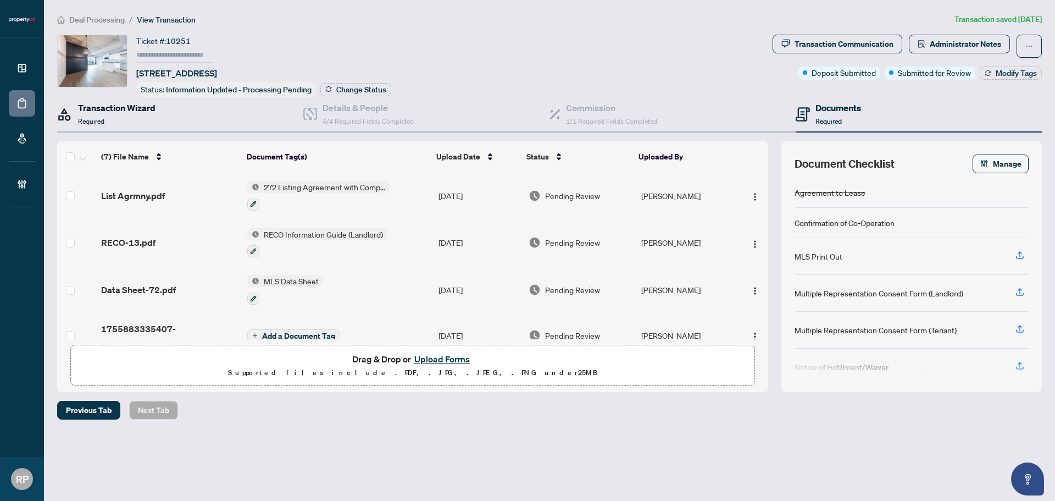
click at [155, 110] on h4 "Transaction Wizard" at bounding box center [116, 107] width 77 height 13
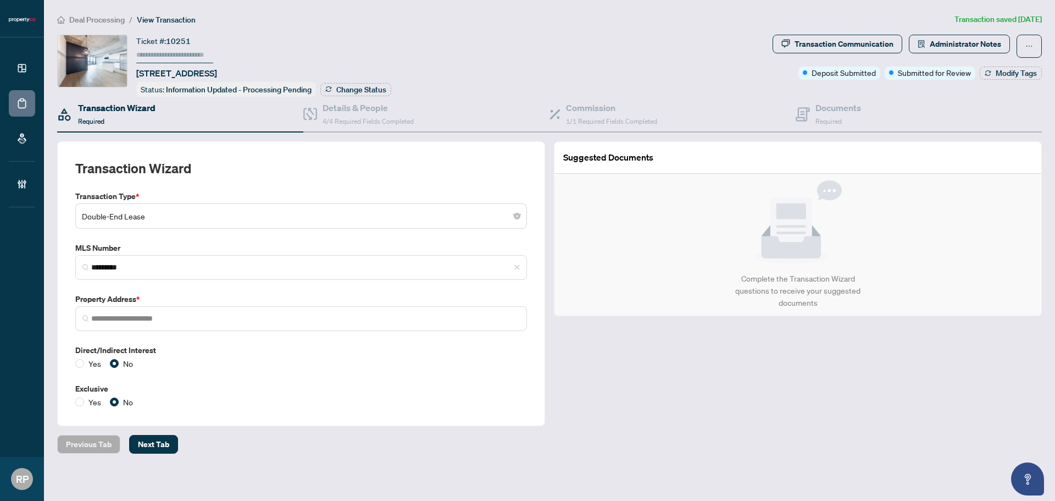
type input "**********"
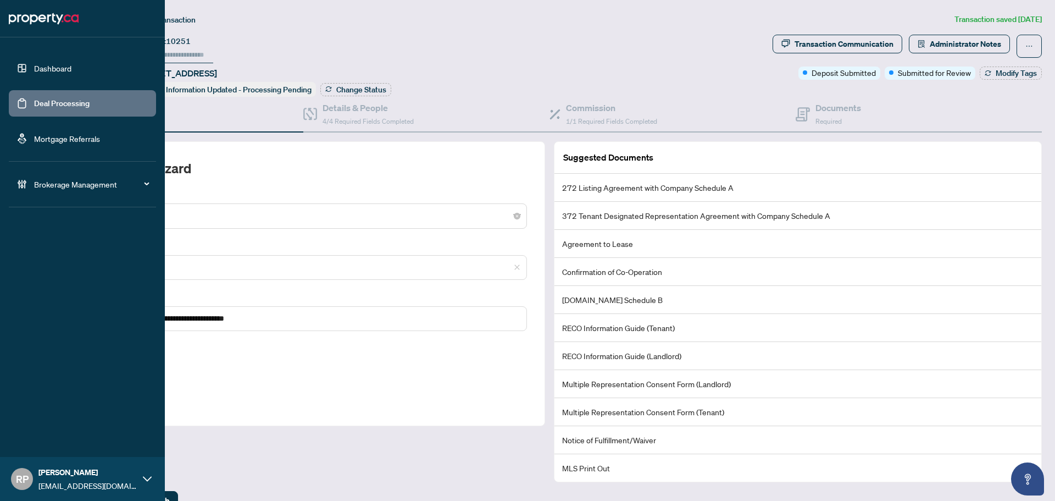
click at [55, 63] on link "Dashboard" at bounding box center [52, 68] width 37 height 10
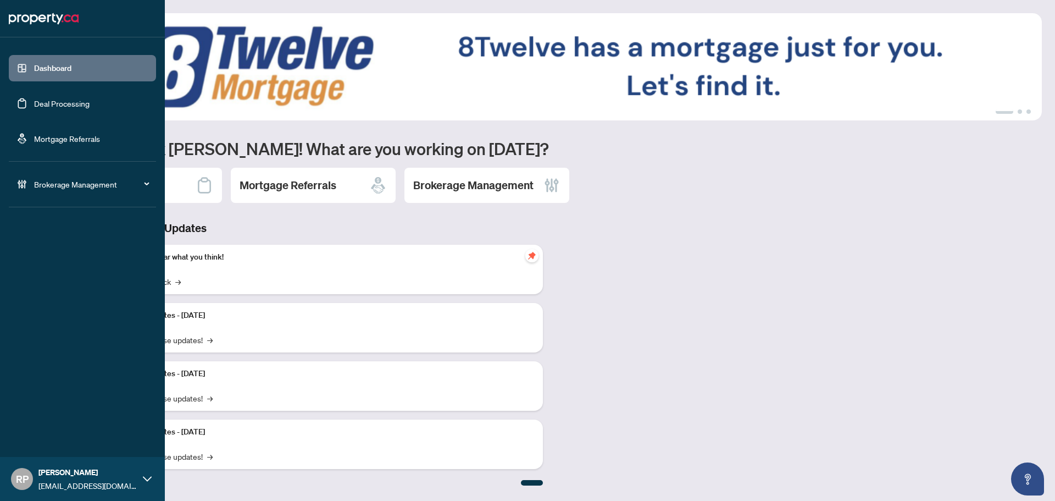
click at [86, 141] on link "Mortgage Referrals" at bounding box center [67, 139] width 66 height 10
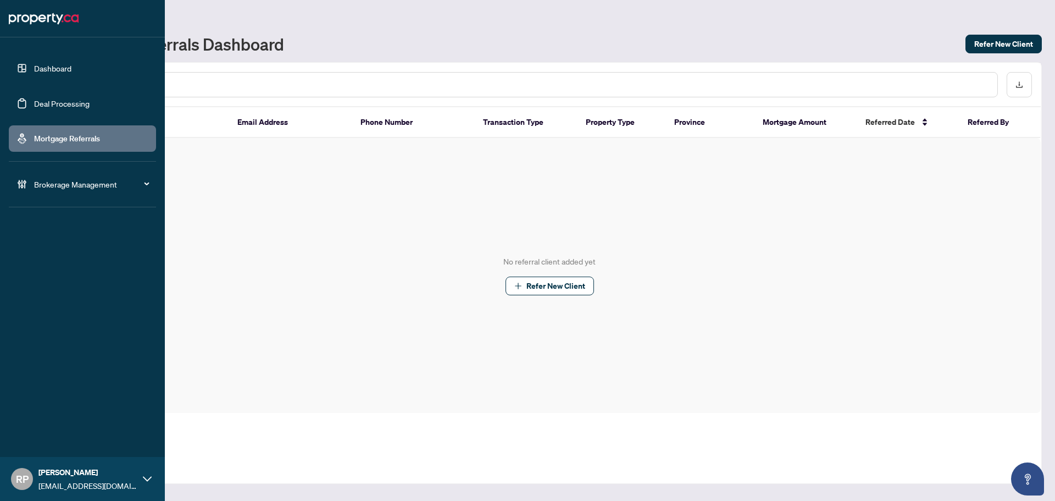
click at [70, 98] on link "Deal Processing" at bounding box center [62, 103] width 56 height 10
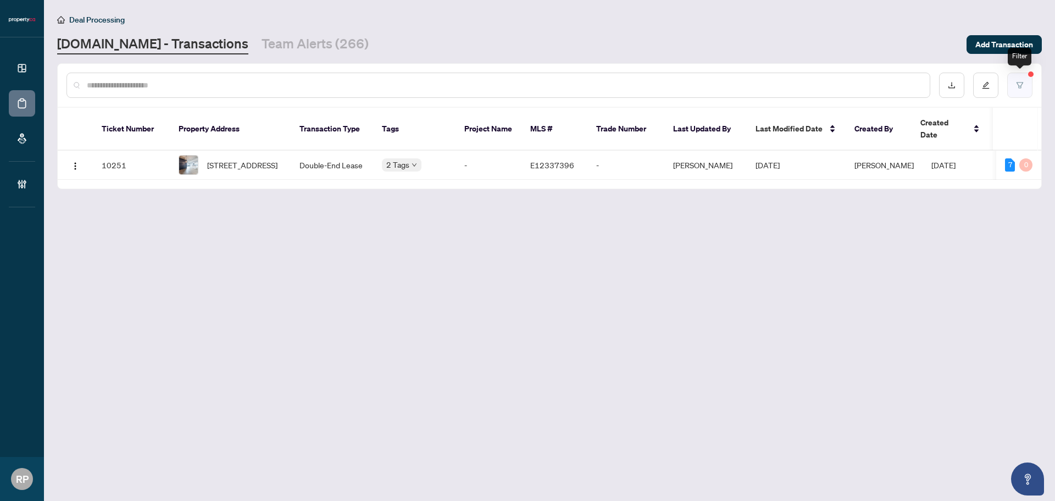
click at [1025, 88] on button "button" at bounding box center [1019, 85] width 25 height 25
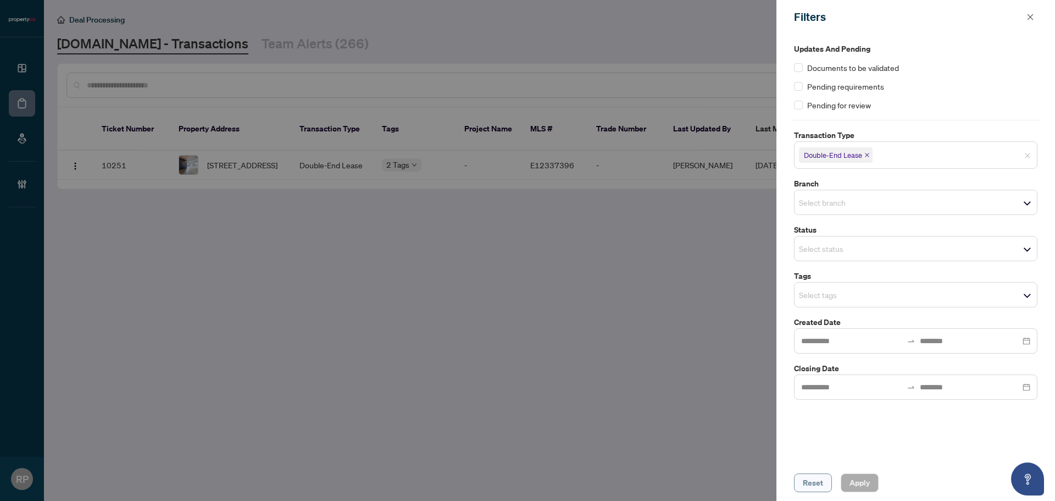
click at [822, 480] on span "Reset" at bounding box center [813, 483] width 20 height 18
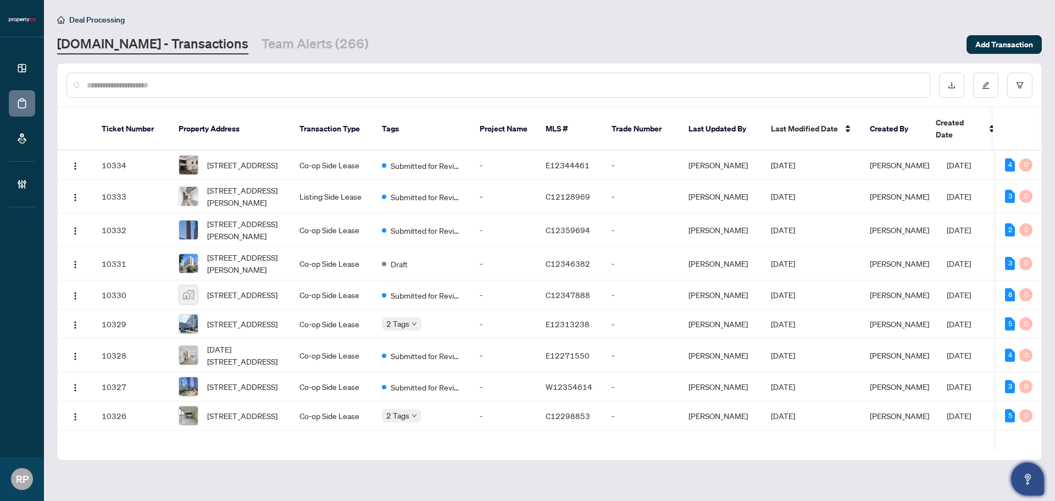
click at [1020, 484] on button "Open asap" at bounding box center [1027, 478] width 33 height 33
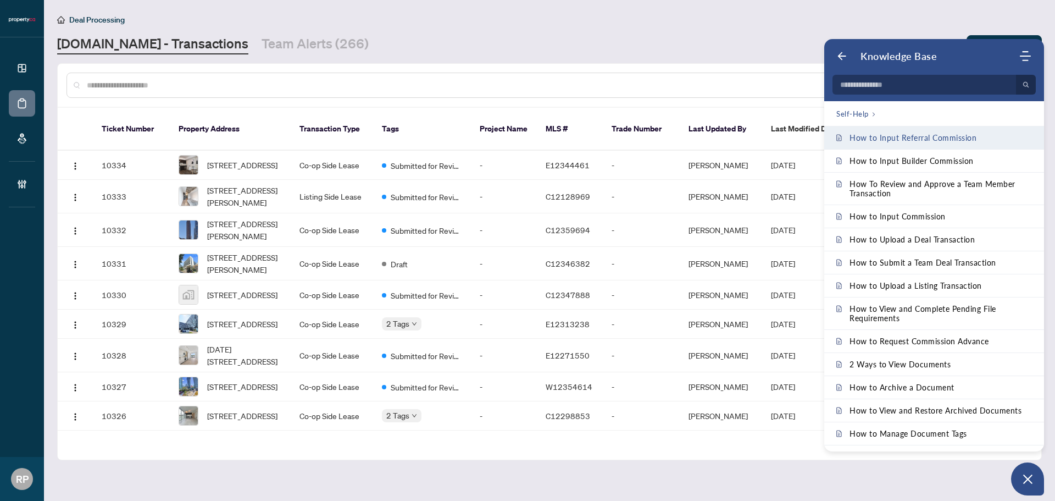
click at [957, 141] on span "How to Input Referral Commission" at bounding box center [913, 137] width 127 height 9
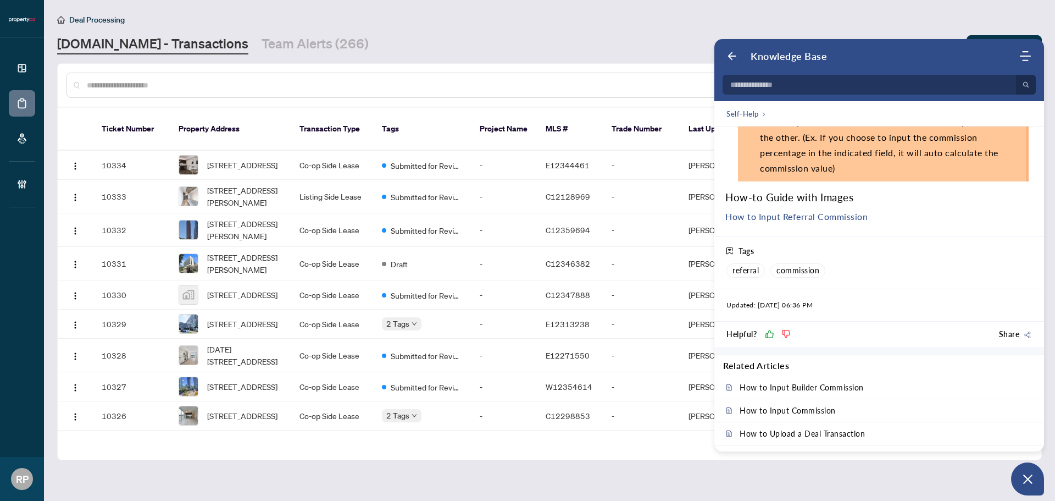
scroll to position [319, 0]
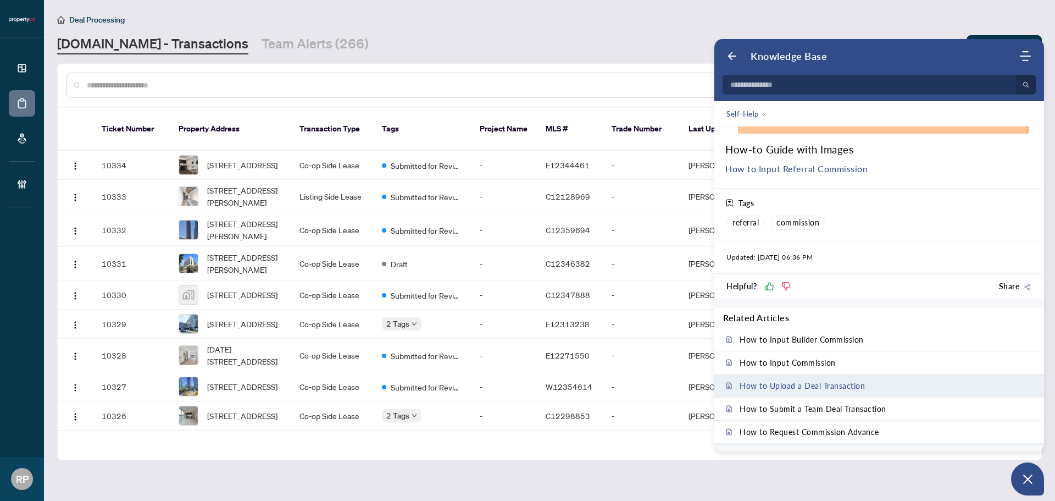
click at [873, 383] on link "How to Upload a Deal Transaction" at bounding box center [879, 385] width 330 height 23
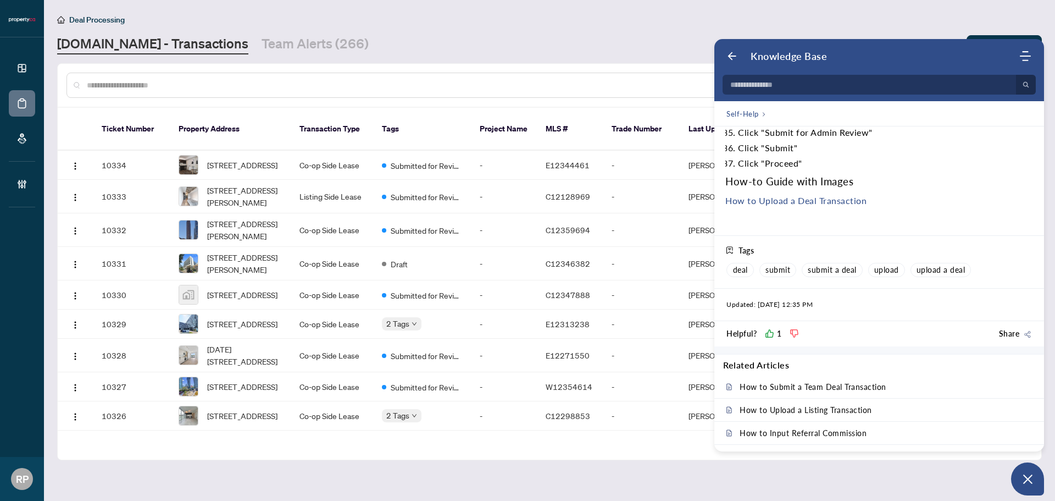
scroll to position [1381, 0]
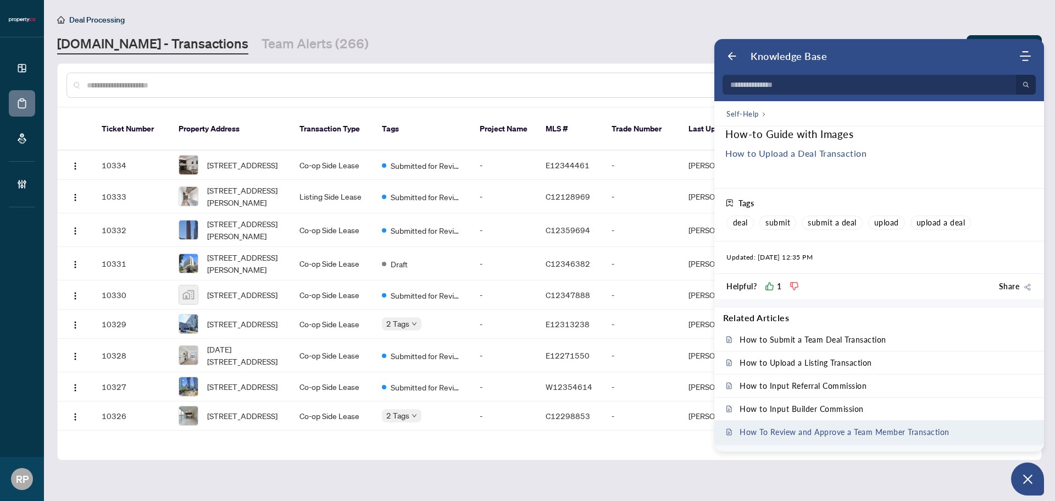
click at [812, 435] on span "How To Review and Approve a Team Member Transaction" at bounding box center [845, 431] width 210 height 9
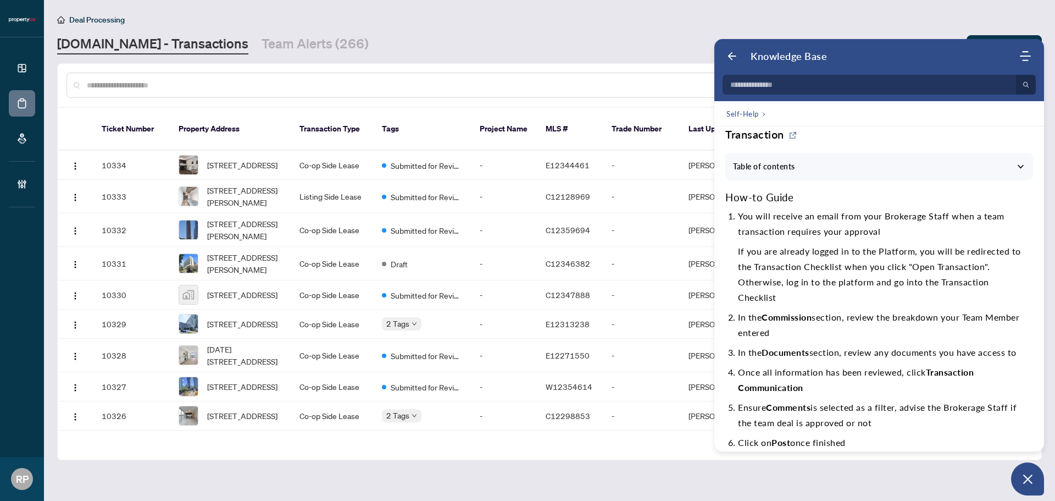
scroll to position [0, 0]
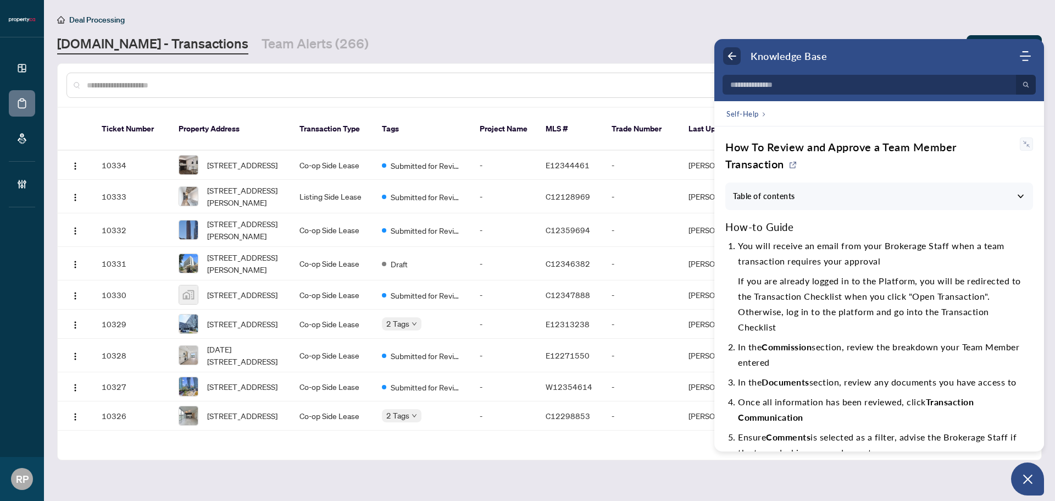
click at [729, 58] on icon "Back" at bounding box center [732, 56] width 11 height 11
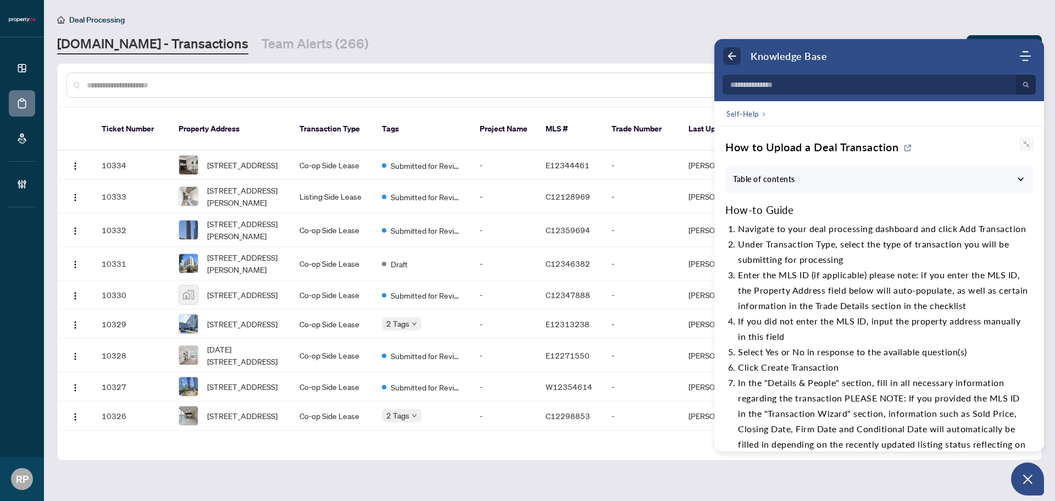
click at [729, 58] on icon "Back" at bounding box center [732, 56] width 11 height 11
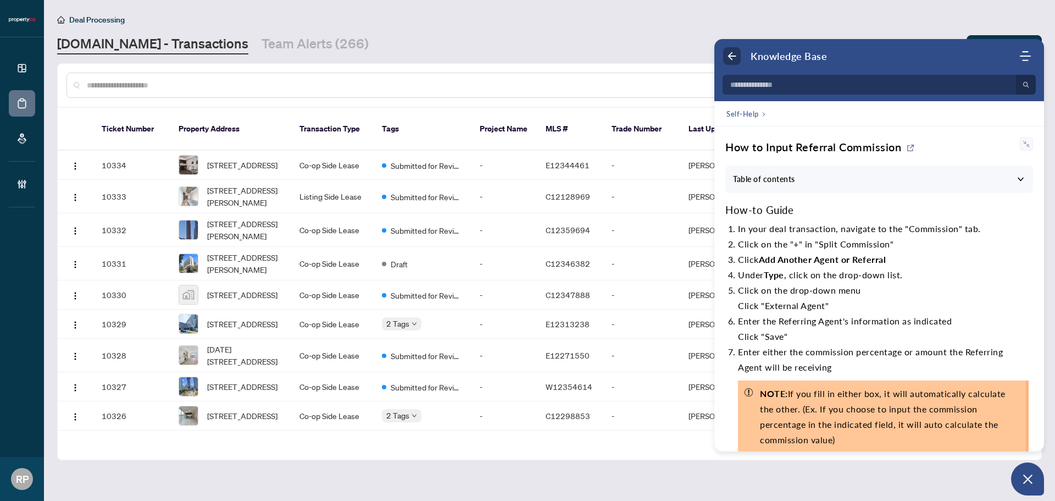
click at [729, 58] on icon "Back" at bounding box center [732, 56] width 11 height 11
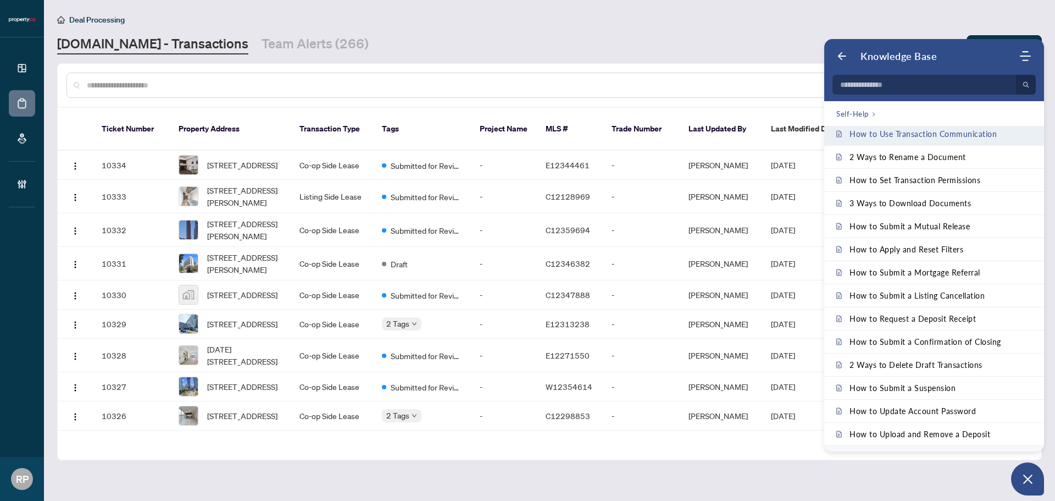
scroll to position [1013, 0]
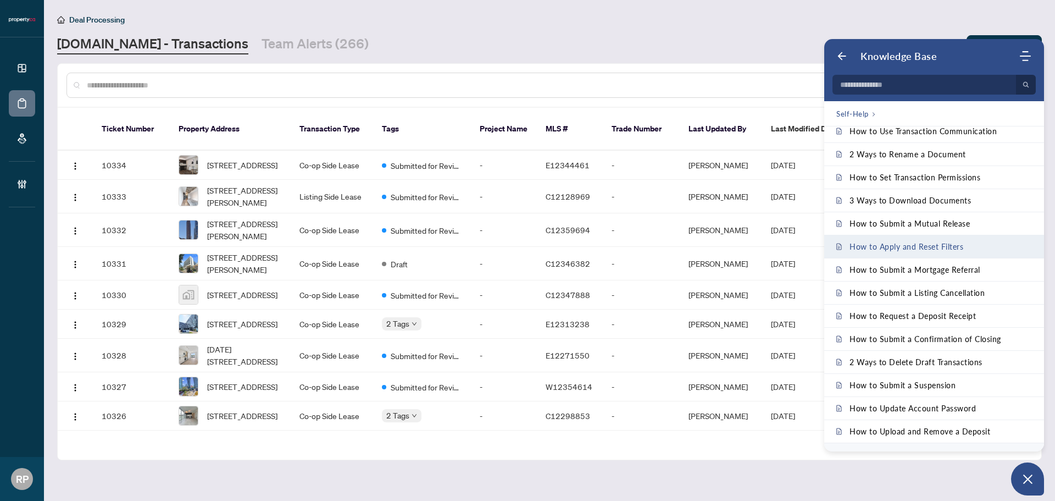
click at [884, 241] on link "How to Apply and Reset Filters" at bounding box center [934, 246] width 220 height 23
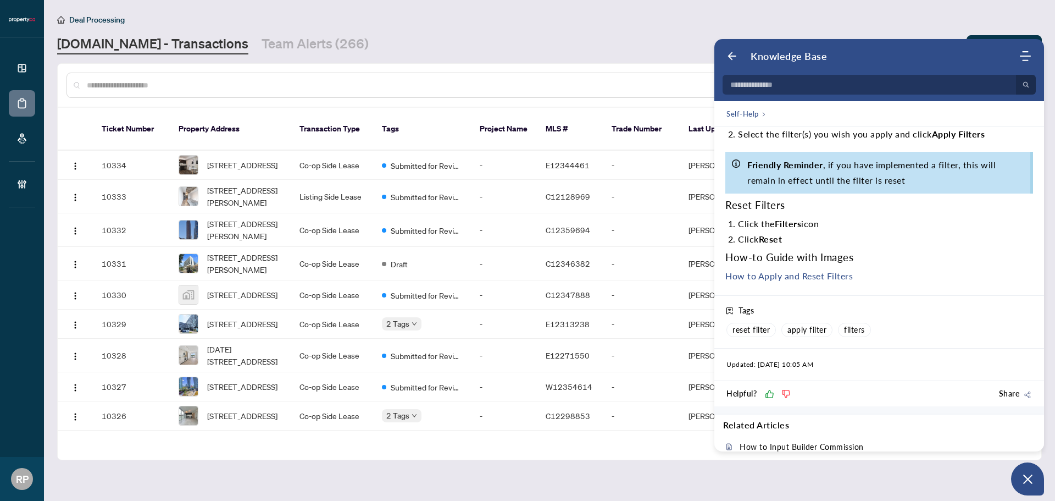
scroll to position [110, 0]
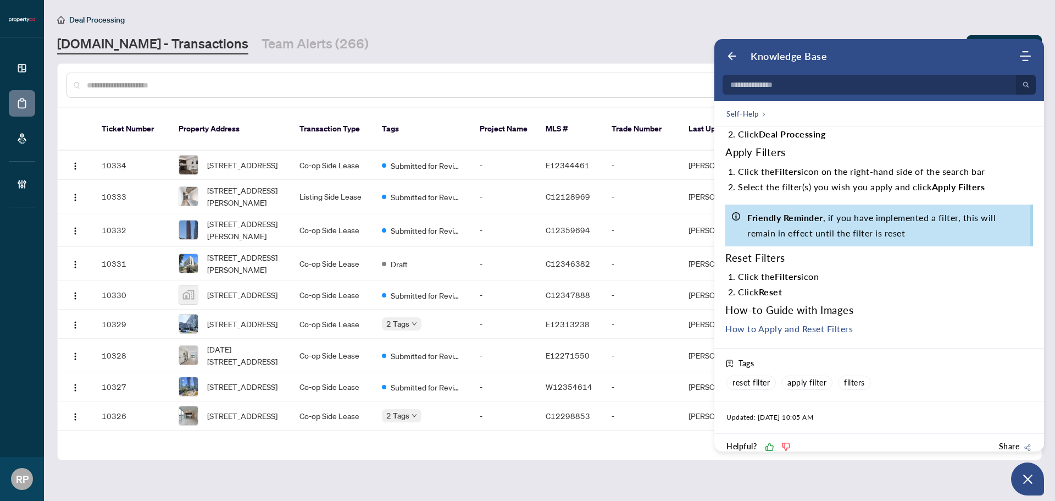
click at [800, 332] on link "How to Apply and Reset Filters" at bounding box center [789, 328] width 128 height 10
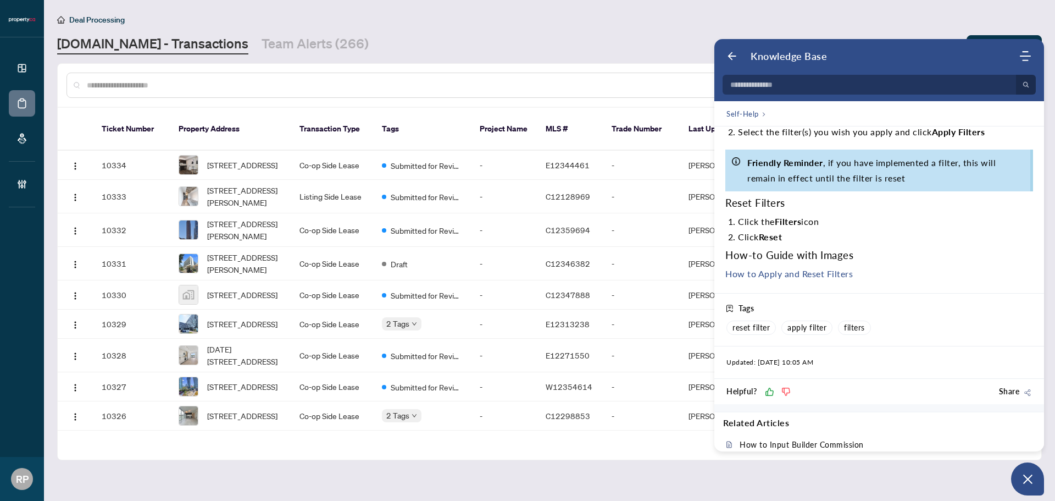
scroll to position [0, 0]
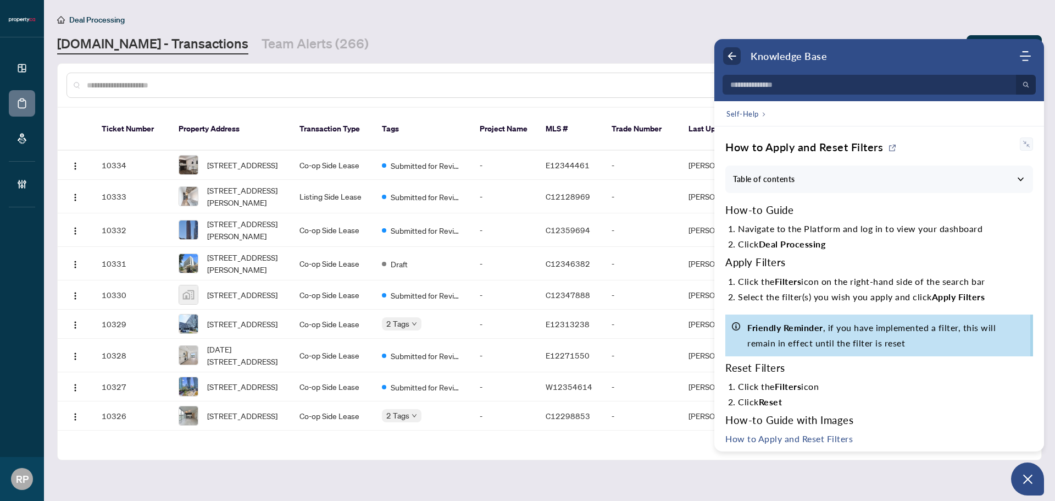
click at [731, 57] on icon "Back" at bounding box center [732, 56] width 11 height 11
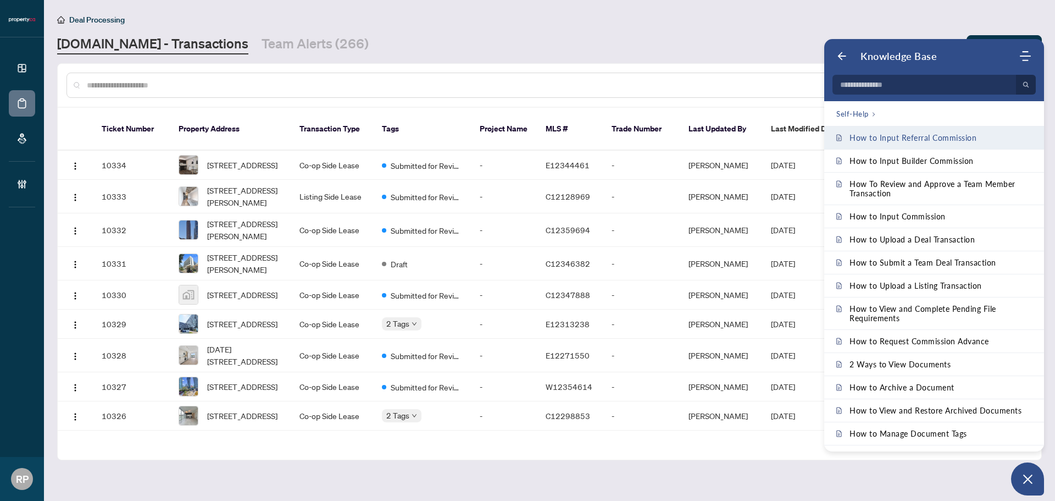
click at [937, 143] on link "How to Input Referral Commission" at bounding box center [934, 137] width 220 height 23
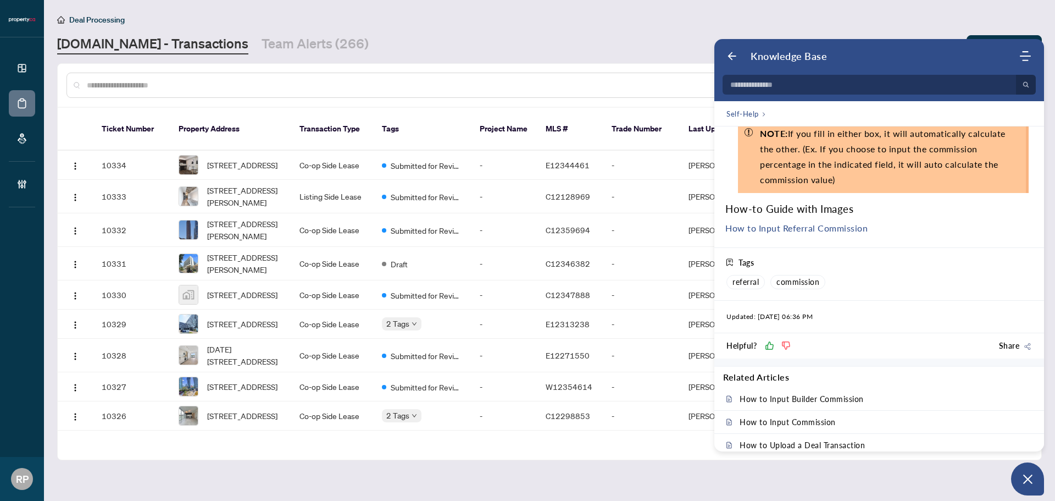
scroll to position [319, 0]
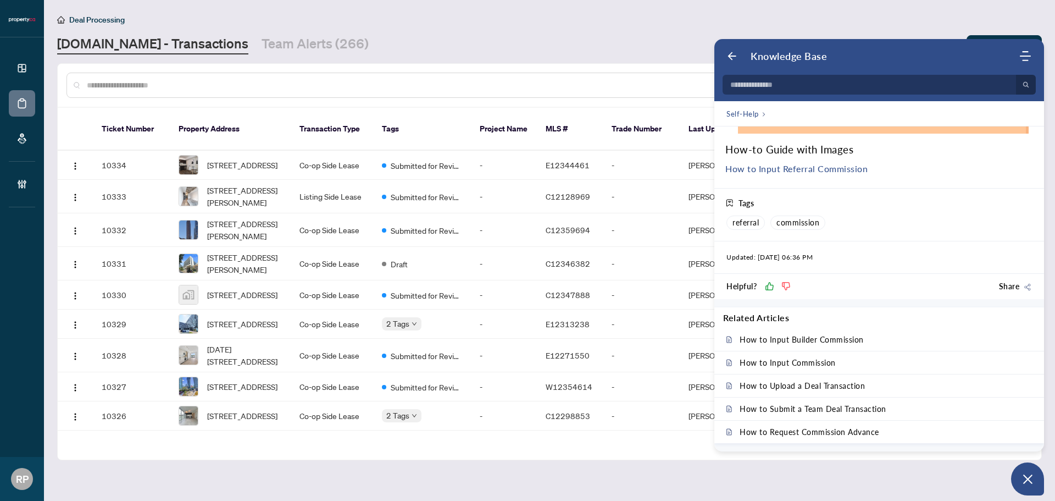
click at [799, 172] on link "How to Input Referral Commission" at bounding box center [796, 168] width 142 height 10
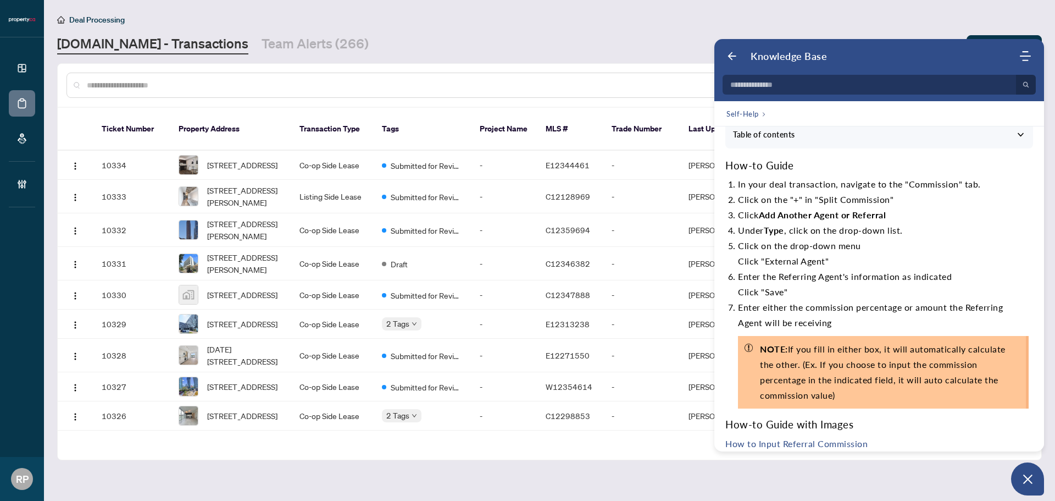
scroll to position [0, 0]
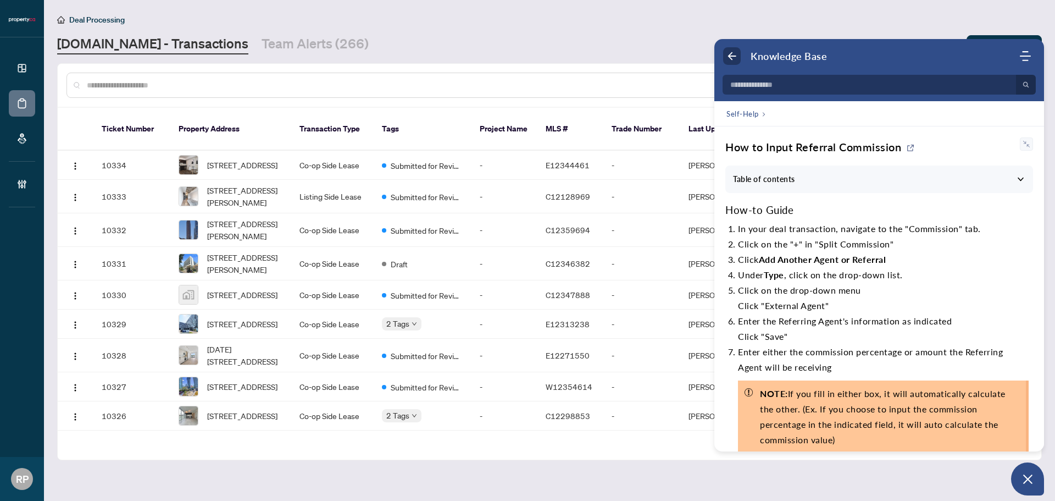
click at [728, 55] on icon "Back" at bounding box center [732, 56] width 11 height 11
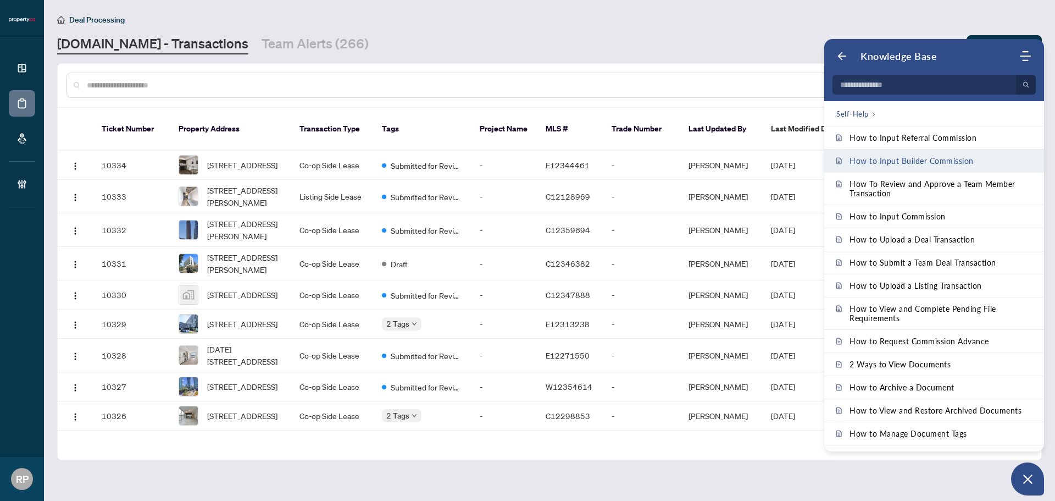
click at [912, 152] on link "How to Input Builder Commission" at bounding box center [934, 160] width 220 height 23
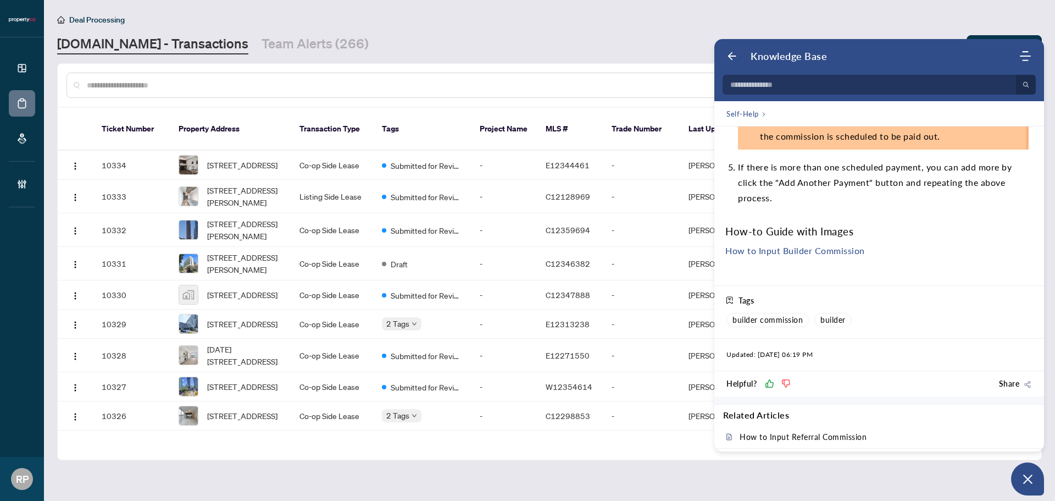
scroll to position [617, 0]
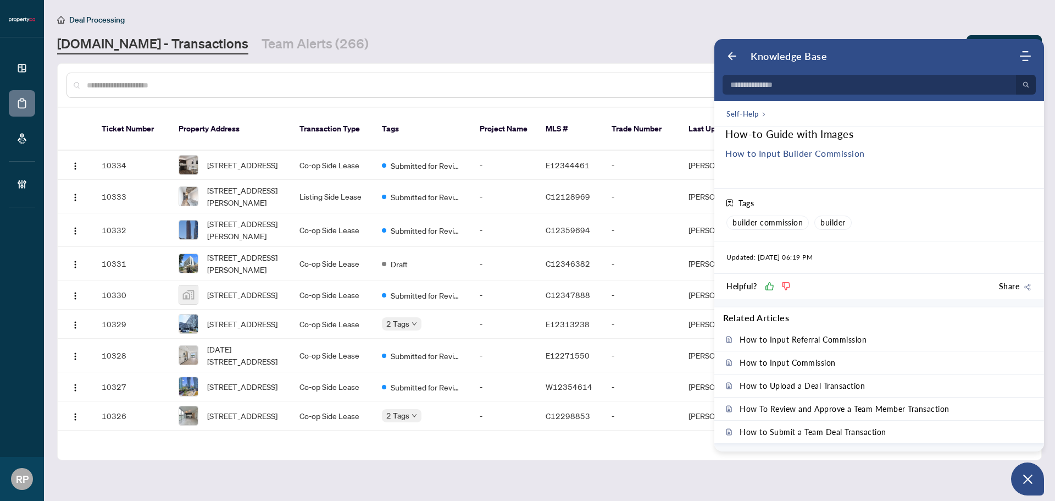
click at [788, 152] on link "How to Input Builder Commission" at bounding box center [795, 153] width 140 height 10
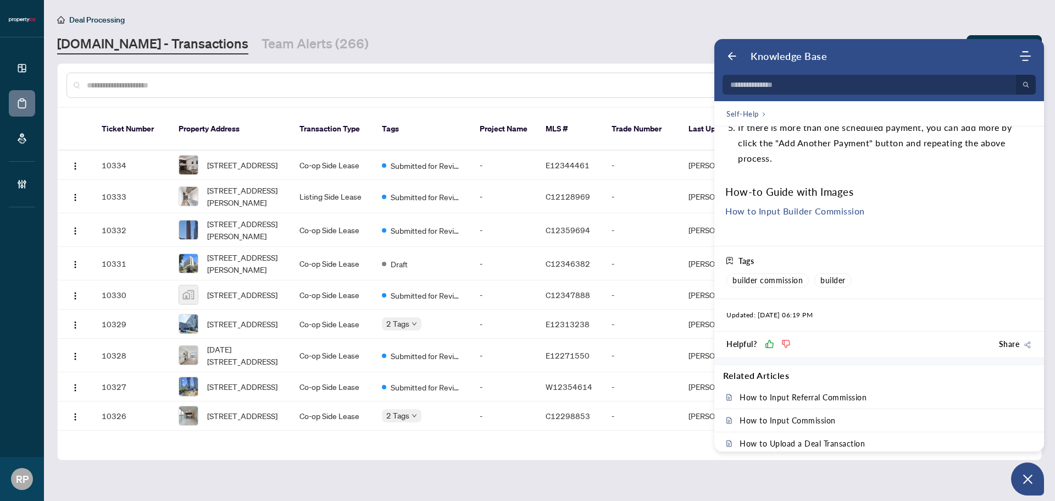
scroll to position [507, 0]
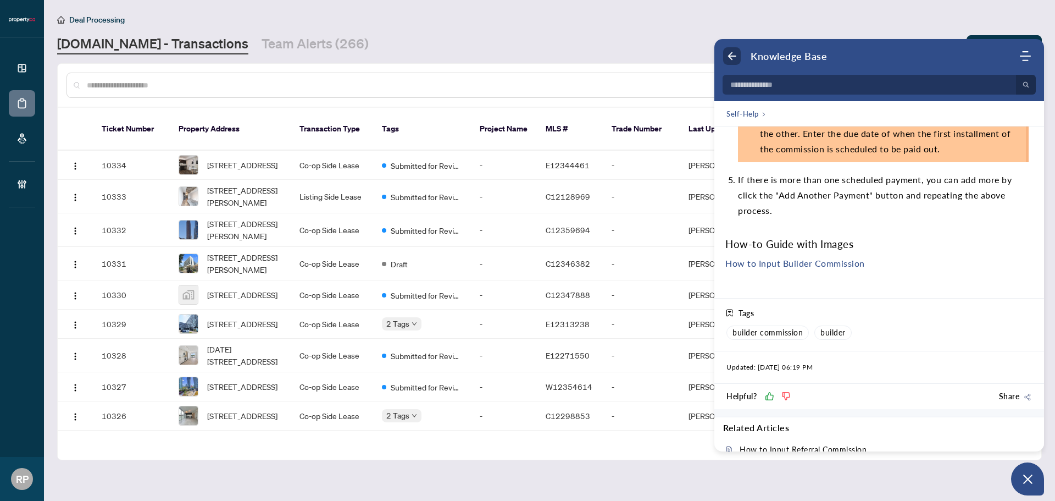
click at [730, 56] on use "Back" at bounding box center [732, 56] width 8 height 8
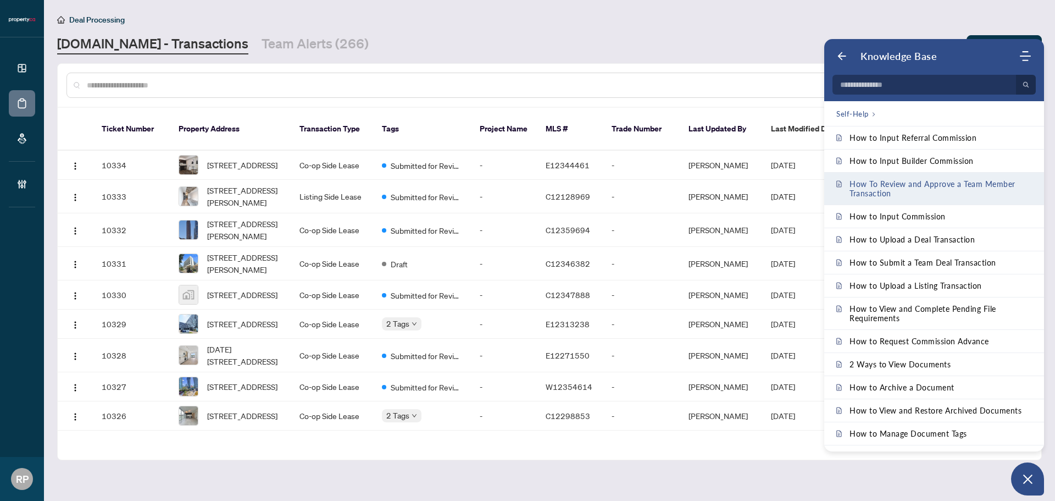
click at [884, 190] on span "How To Review and Approve a Team Member Transaction" at bounding box center [941, 188] width 182 height 19
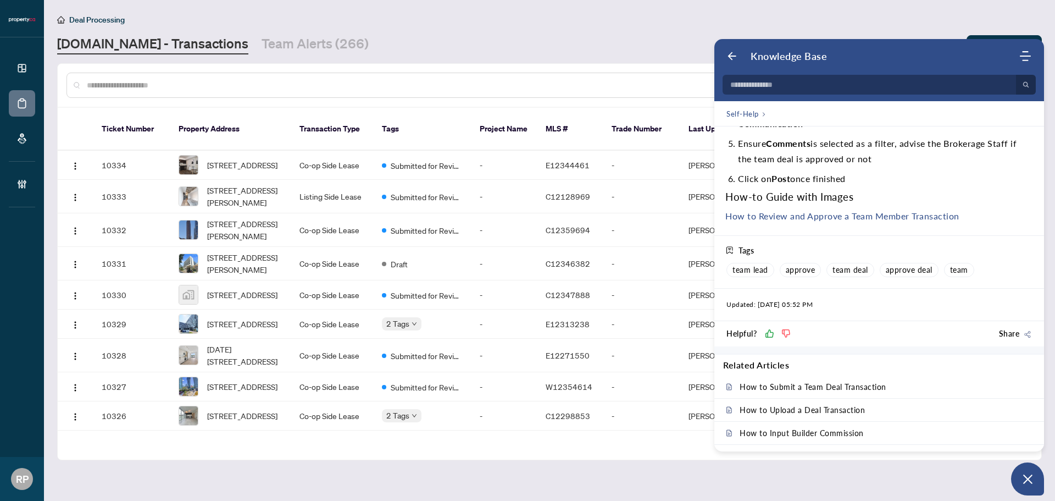
scroll to position [341, 0]
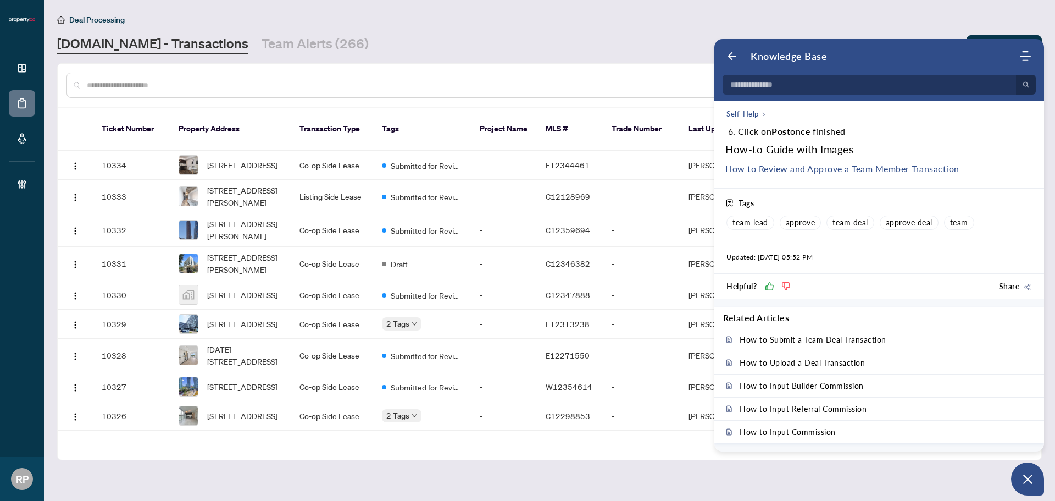
click at [797, 170] on link "How to Review and Approve a Team Member Transaction" at bounding box center [842, 168] width 234 height 10
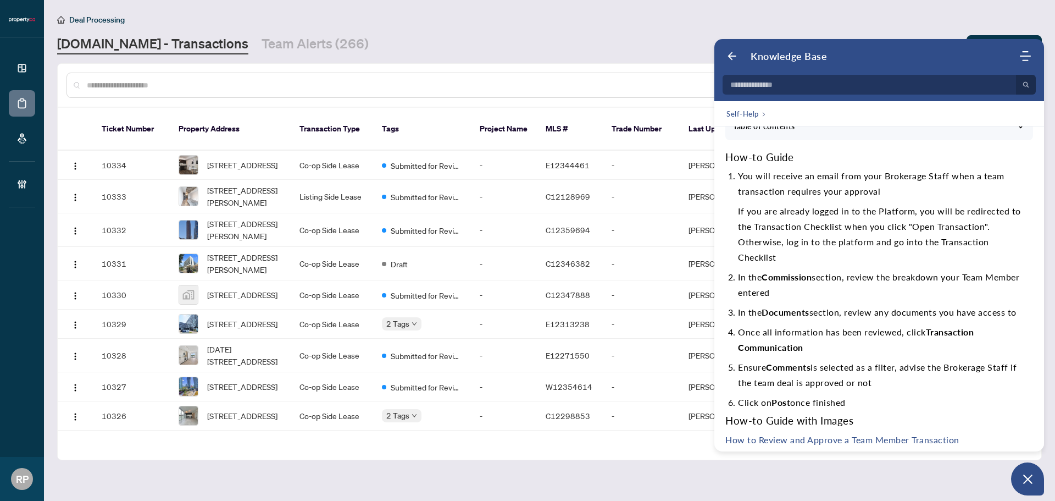
scroll to position [66, 0]
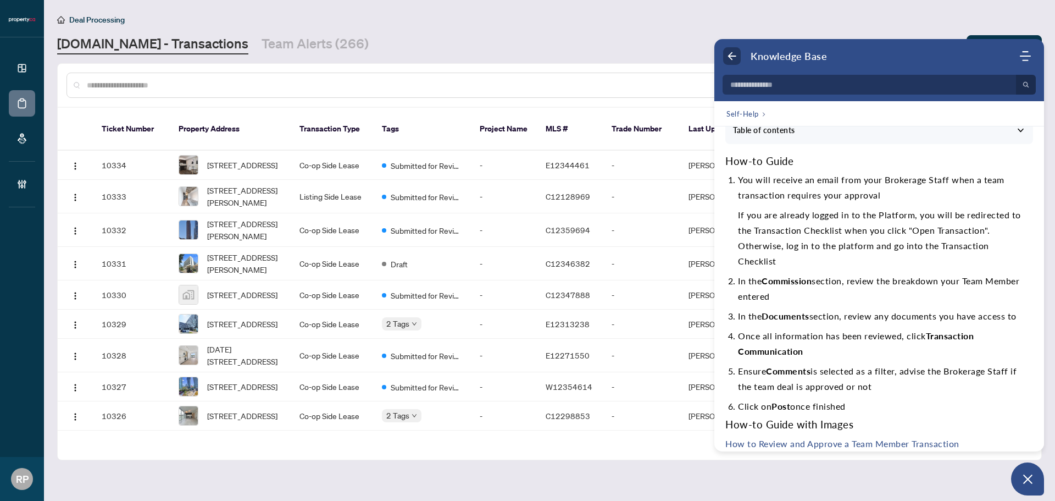
click at [728, 56] on icon "Back" at bounding box center [732, 56] width 11 height 11
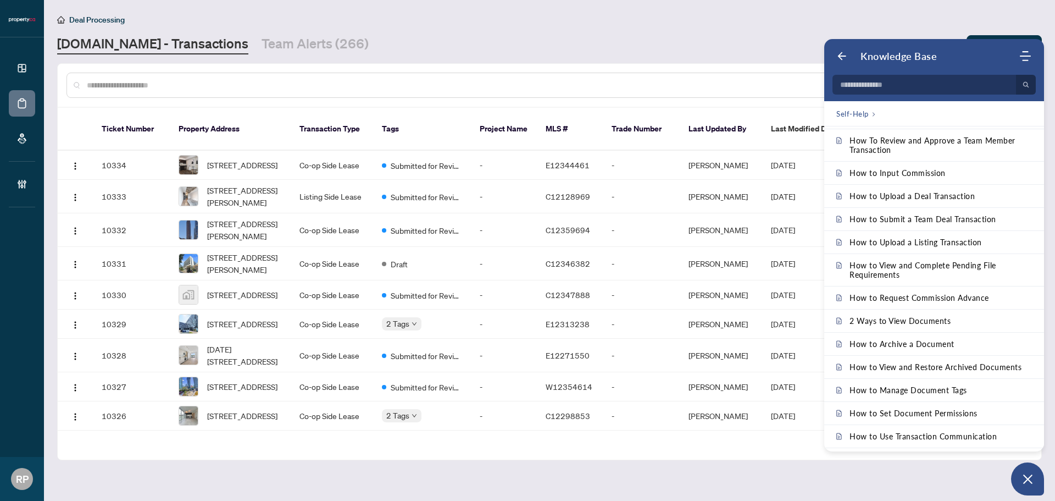
scroll to position [0, 0]
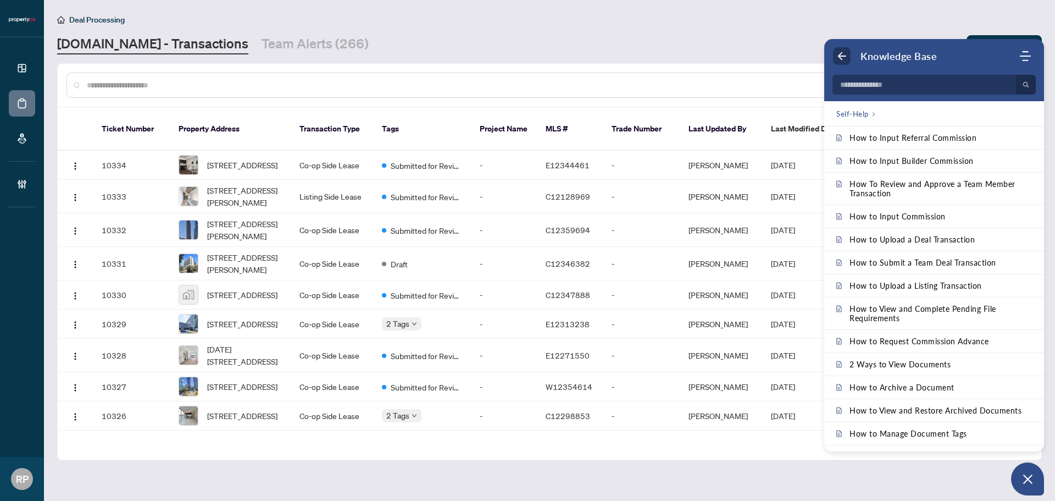
click at [839, 54] on icon "Back" at bounding box center [841, 56] width 11 height 11
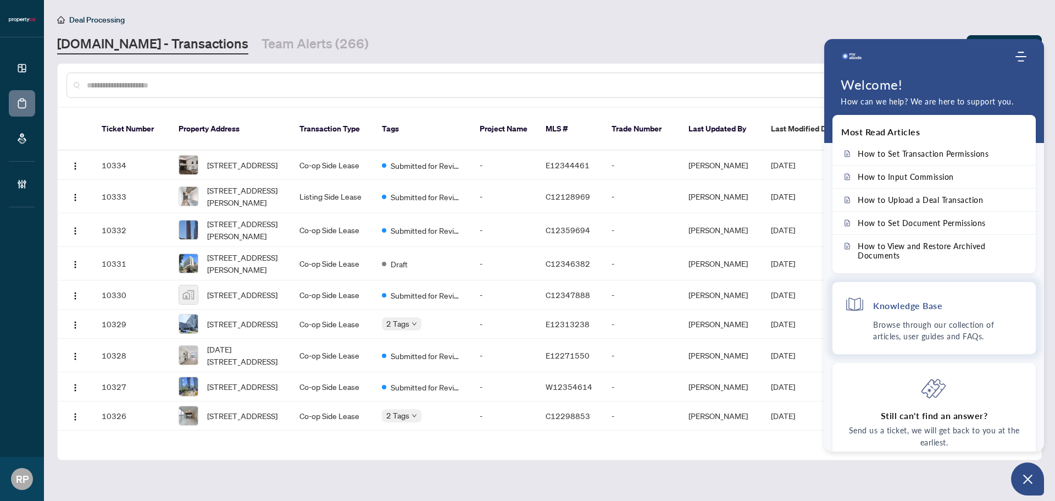
click at [913, 331] on p "Browse through our collection of articles, user guides and FAQs." at bounding box center [948, 330] width 151 height 23
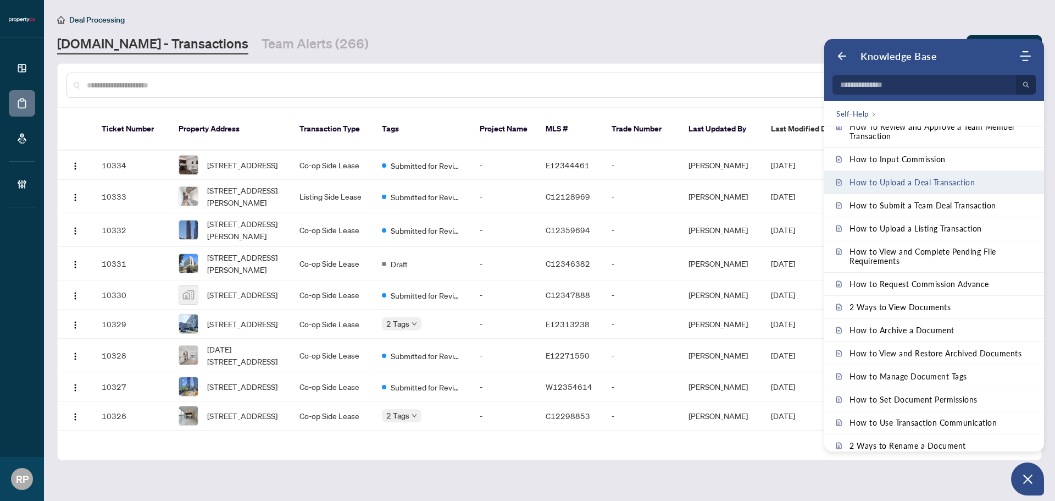
scroll to position [2734, 0]
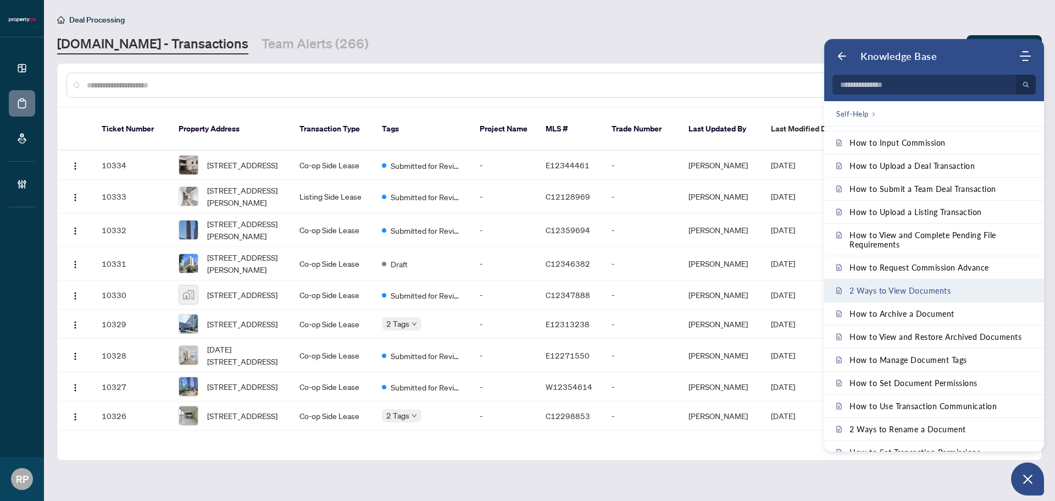
click at [932, 288] on span "2 Ways to View Documents" at bounding box center [900, 290] width 101 height 9
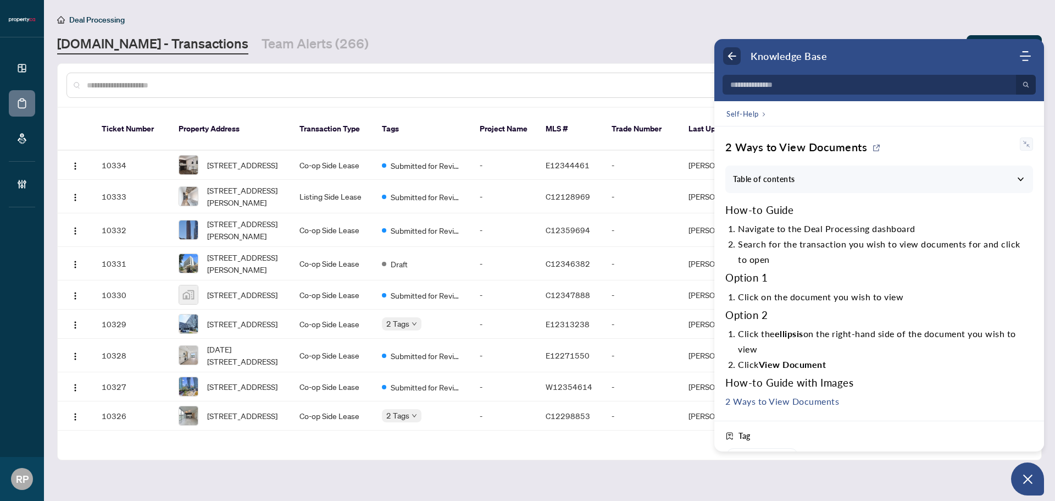
click at [730, 51] on icon "Back" at bounding box center [732, 56] width 11 height 11
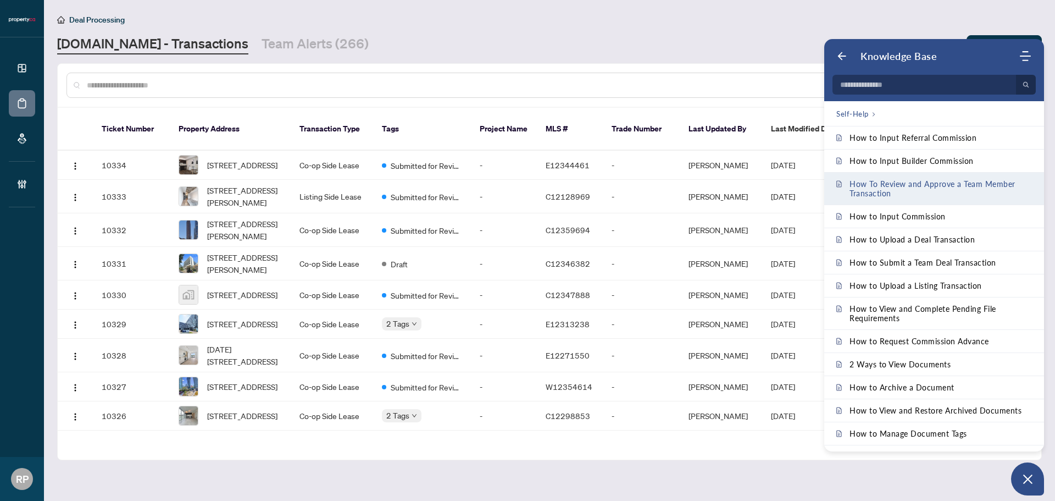
click at [958, 191] on span "How To Review and Approve a Team Member Transaction" at bounding box center [941, 188] width 182 height 19
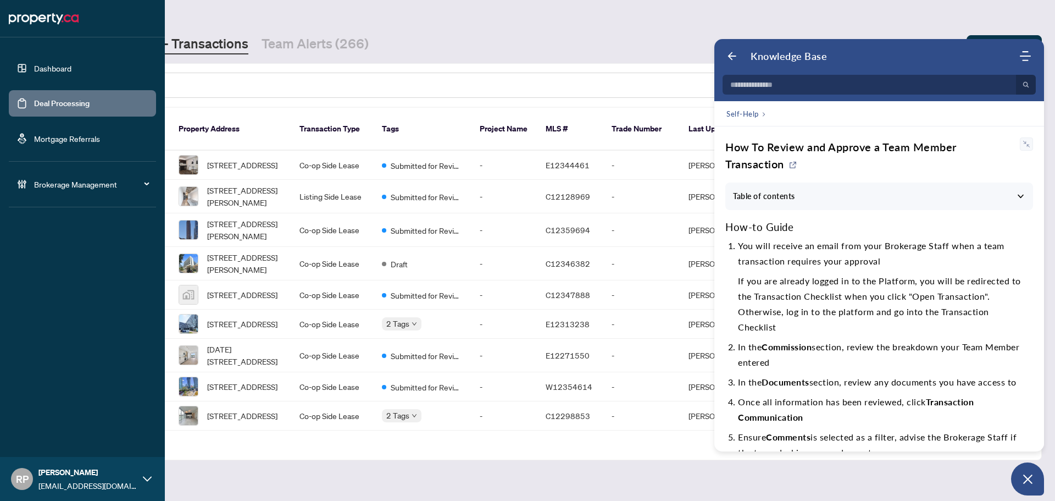
click at [40, 108] on link "Deal Processing" at bounding box center [62, 103] width 56 height 10
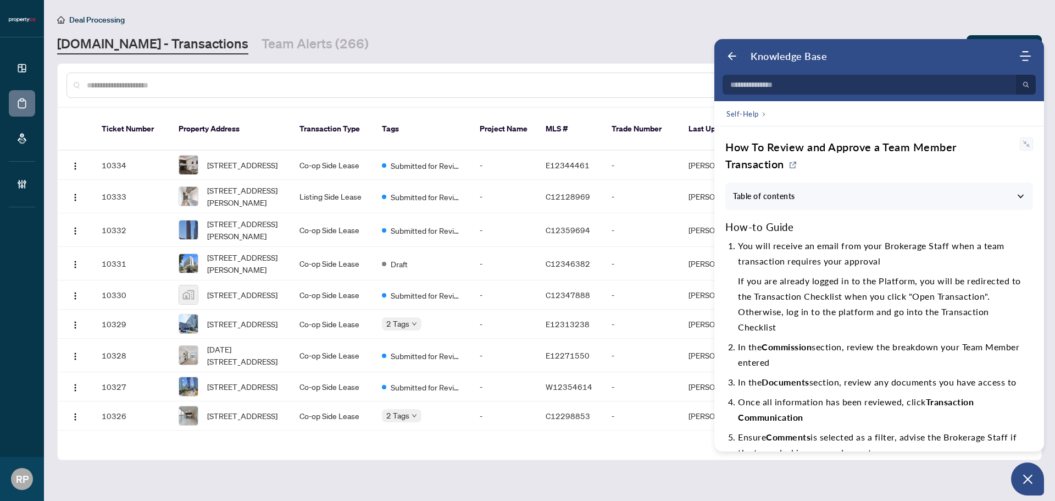
click at [691, 16] on div "Deal Processing" at bounding box center [549, 19] width 985 height 13
click at [1035, 483] on button "Open asap" at bounding box center [1027, 478] width 33 height 33
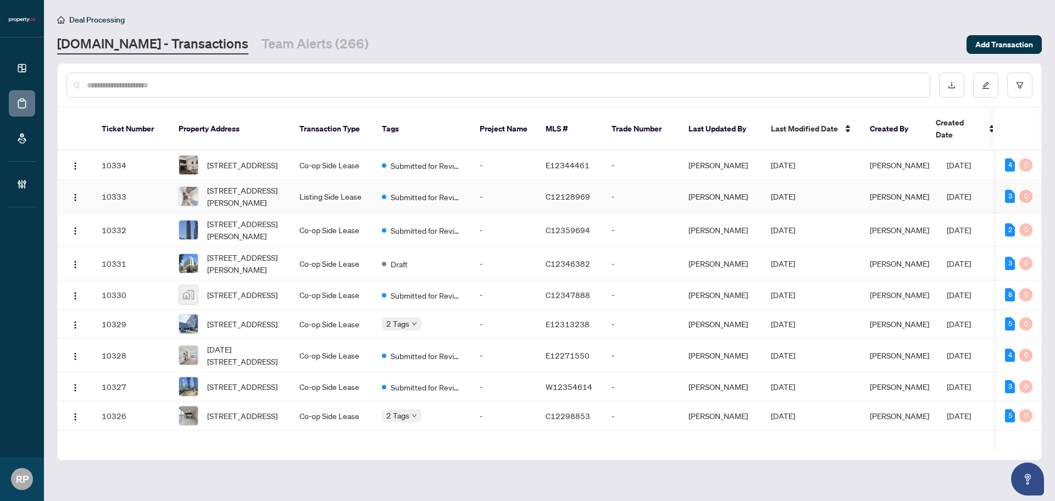
click at [274, 190] on span "[STREET_ADDRESS][PERSON_NAME]" at bounding box center [244, 196] width 75 height 24
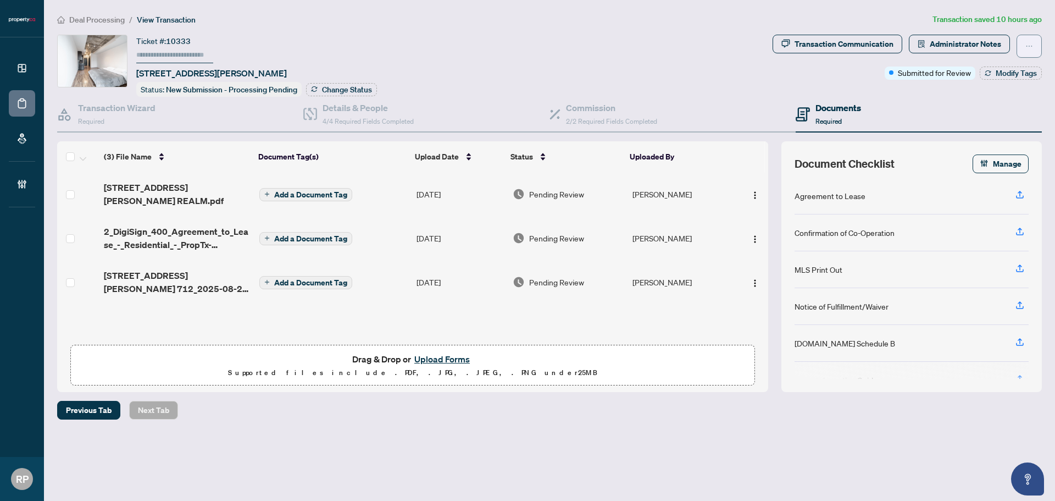
click at [1030, 41] on span "button" at bounding box center [1030, 46] width 8 height 18
click at [1007, 74] on span "Transaction Permissions" at bounding box center [991, 70] width 84 height 12
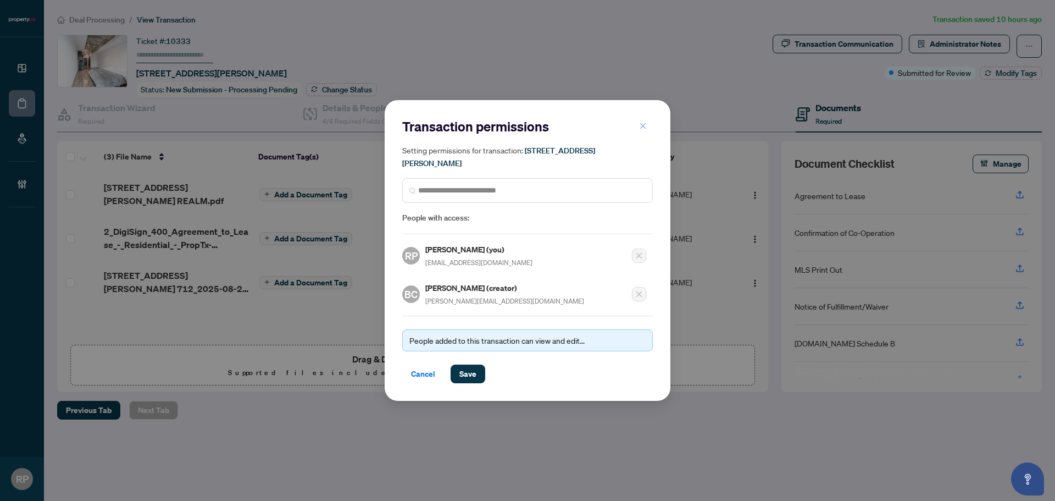
click at [638, 129] on button "button" at bounding box center [643, 126] width 22 height 19
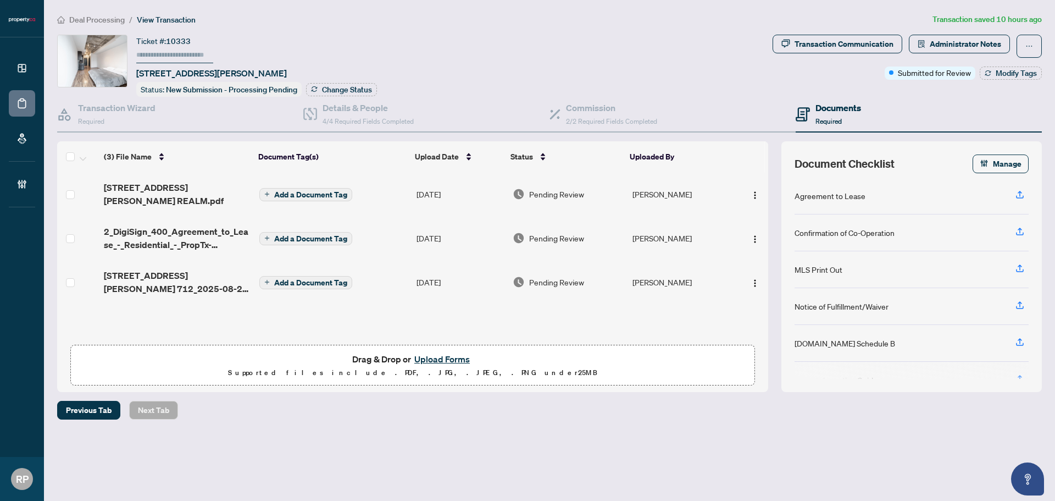
click at [657, 181] on td "[PERSON_NAME]" at bounding box center [681, 194] width 106 height 44
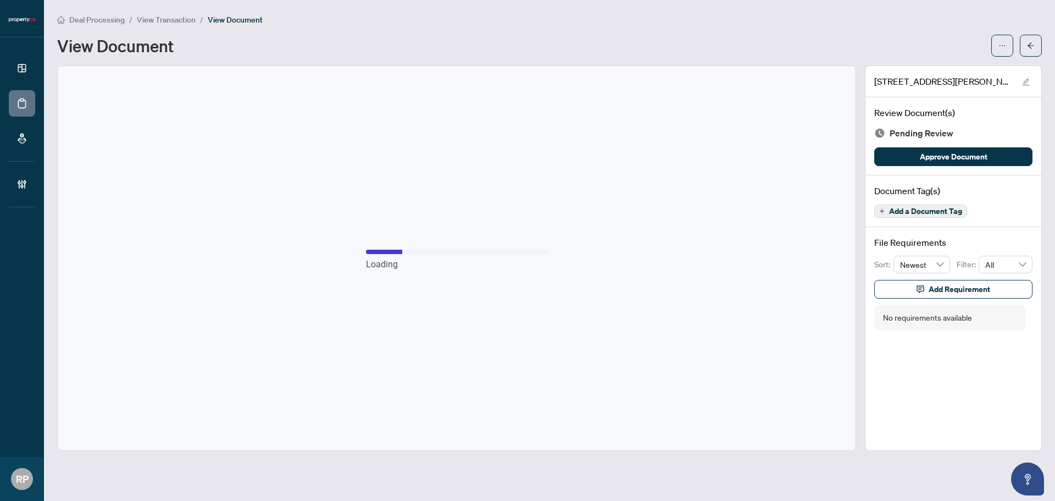
click at [916, 207] on span "Add a Document Tag" at bounding box center [925, 211] width 73 height 8
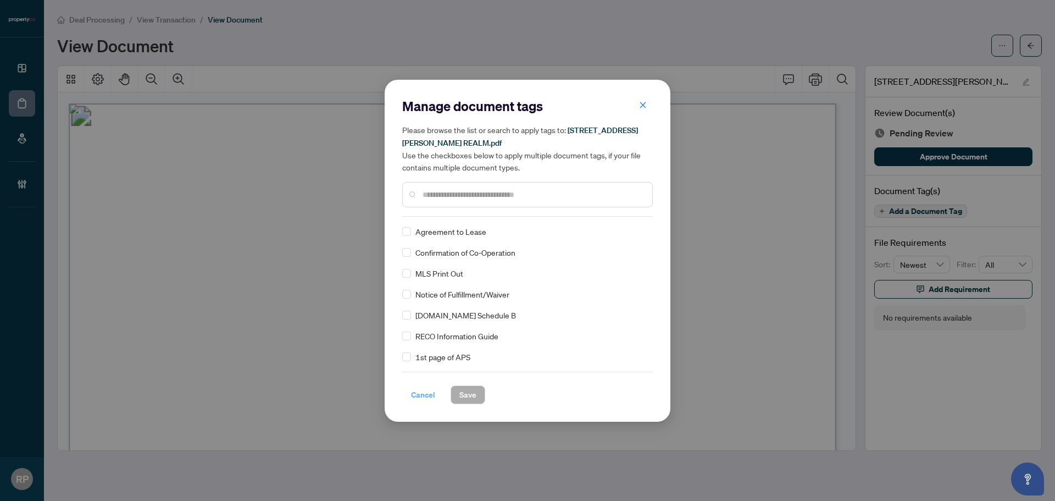
click at [419, 398] on span "Cancel" at bounding box center [423, 395] width 24 height 18
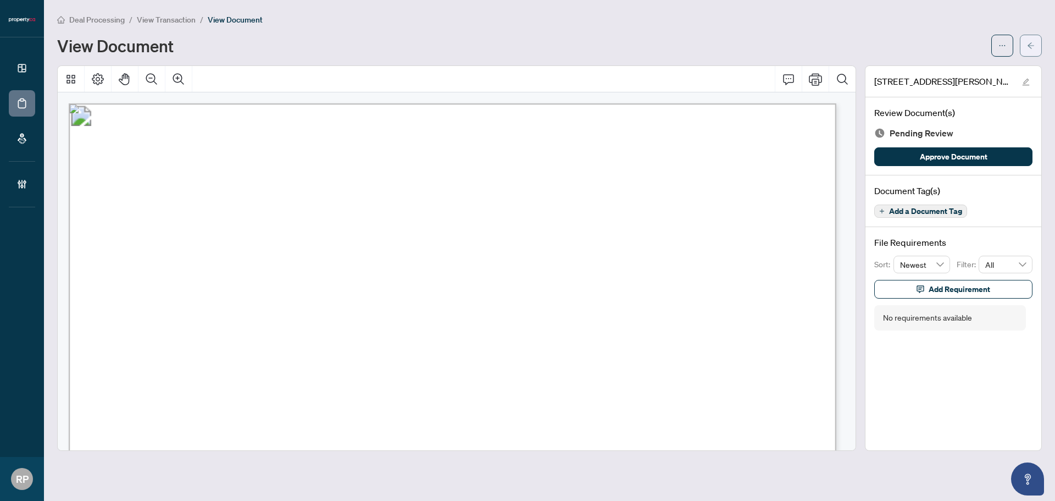
click at [1022, 49] on button "button" at bounding box center [1031, 46] width 22 height 22
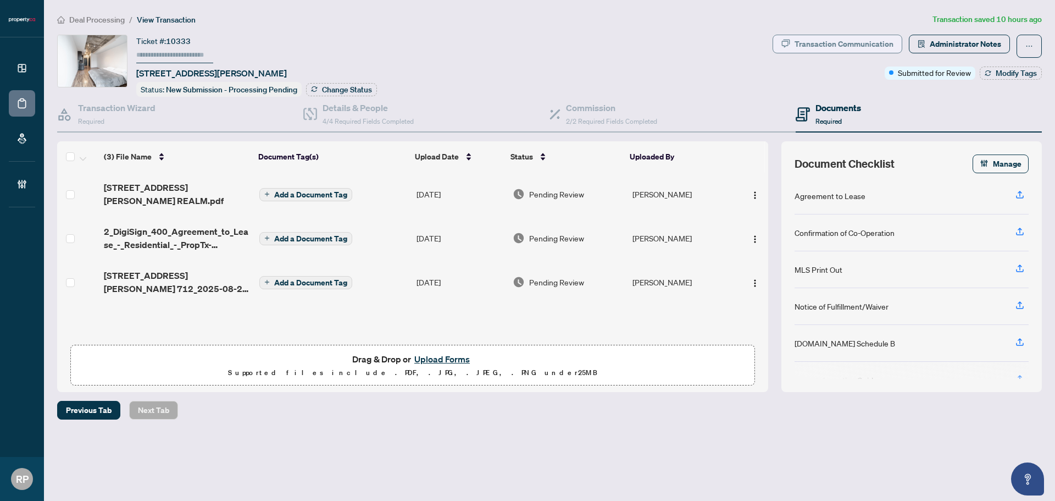
click at [835, 48] on div "Transaction Communication" at bounding box center [844, 44] width 99 height 18
type textarea "**********"
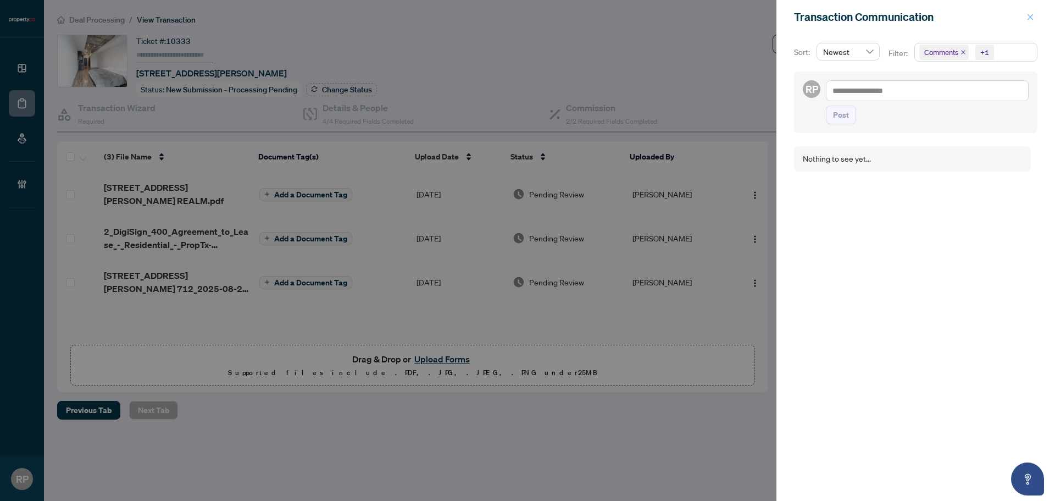
click at [1027, 22] on span "button" at bounding box center [1031, 17] width 8 height 18
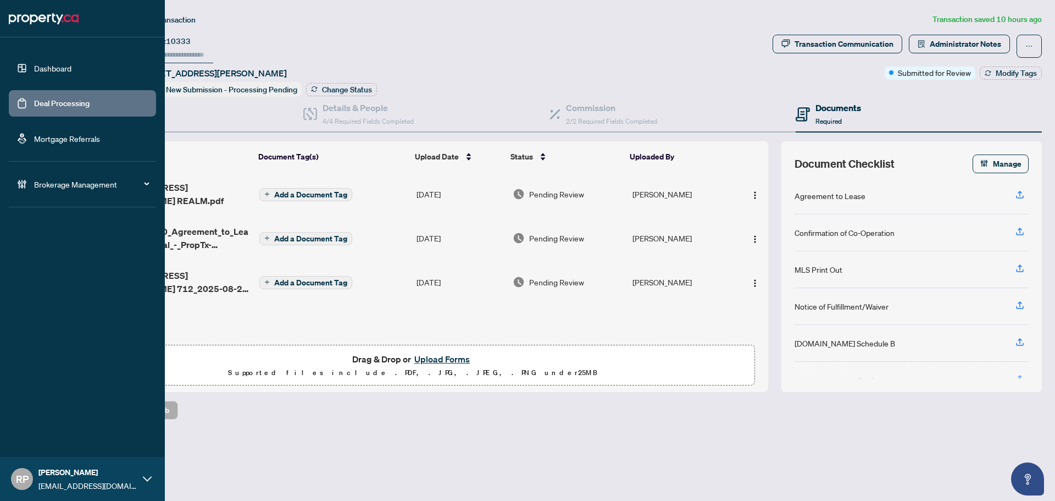
click at [90, 107] on link "Deal Processing" at bounding box center [62, 103] width 56 height 10
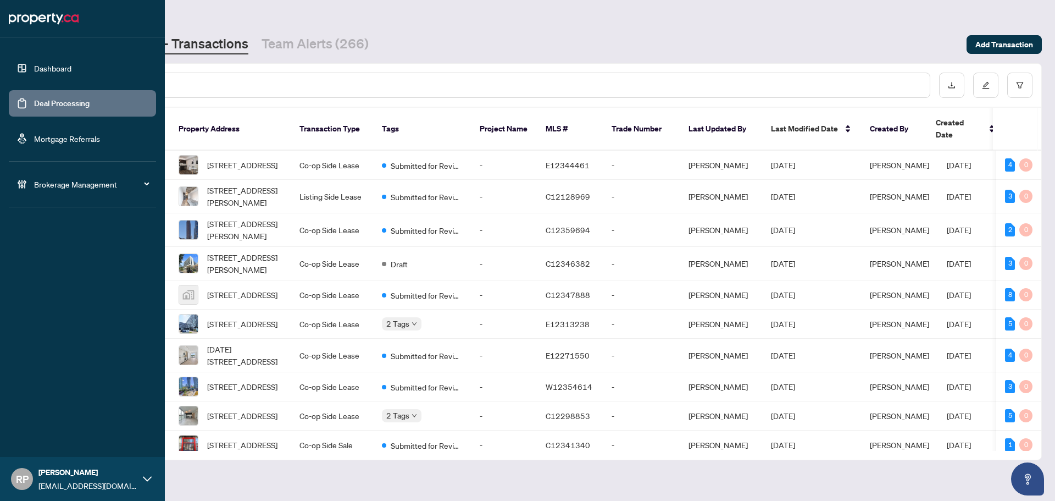
click at [34, 63] on link "Dashboard" at bounding box center [52, 68] width 37 height 10
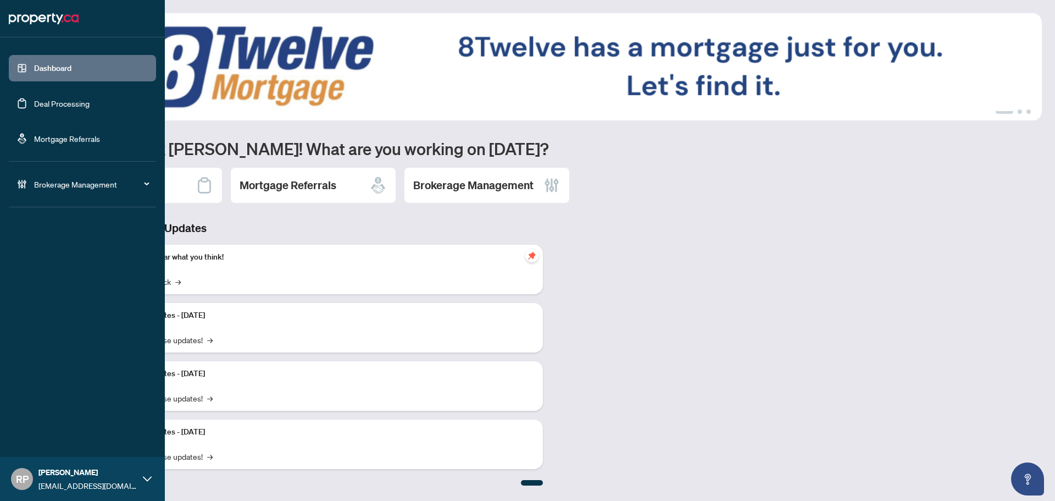
click at [76, 99] on link "Deal Processing" at bounding box center [62, 103] width 56 height 10
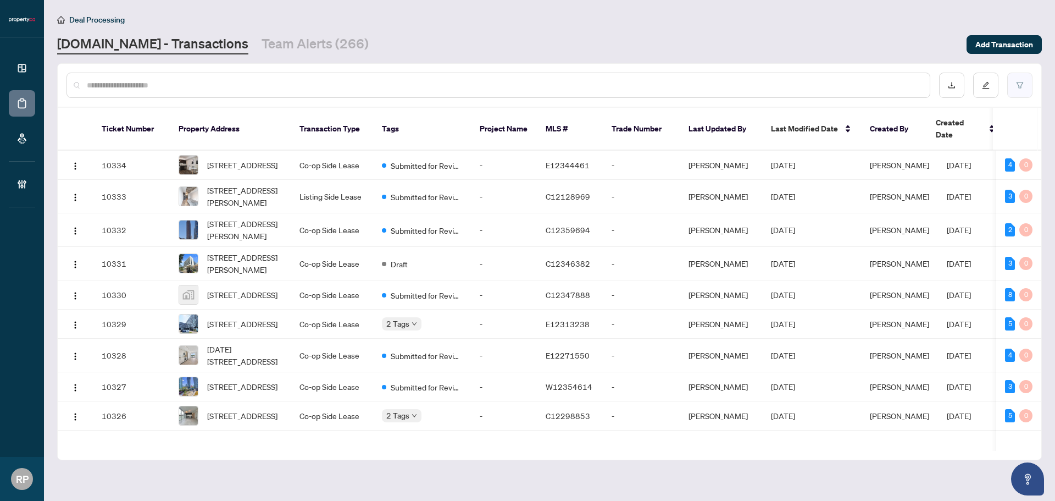
click at [1029, 74] on button "button" at bounding box center [1019, 85] width 25 height 25
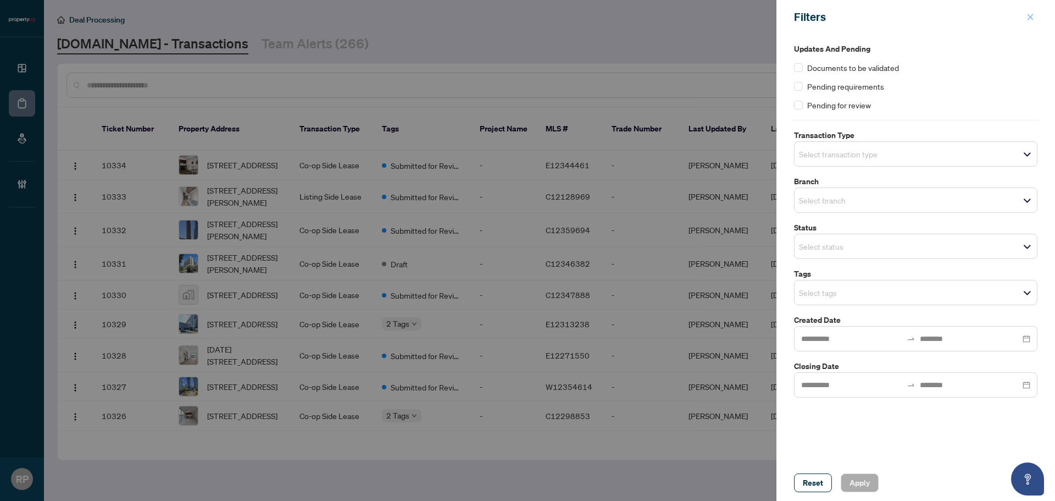
click at [1029, 18] on icon "close" at bounding box center [1031, 17] width 6 height 6
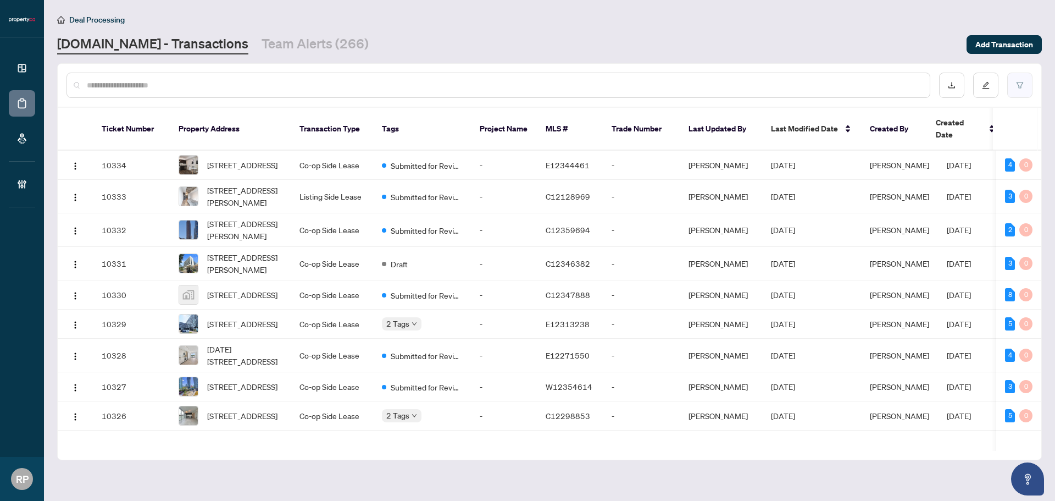
click at [1021, 76] on button "button" at bounding box center [1019, 85] width 25 height 25
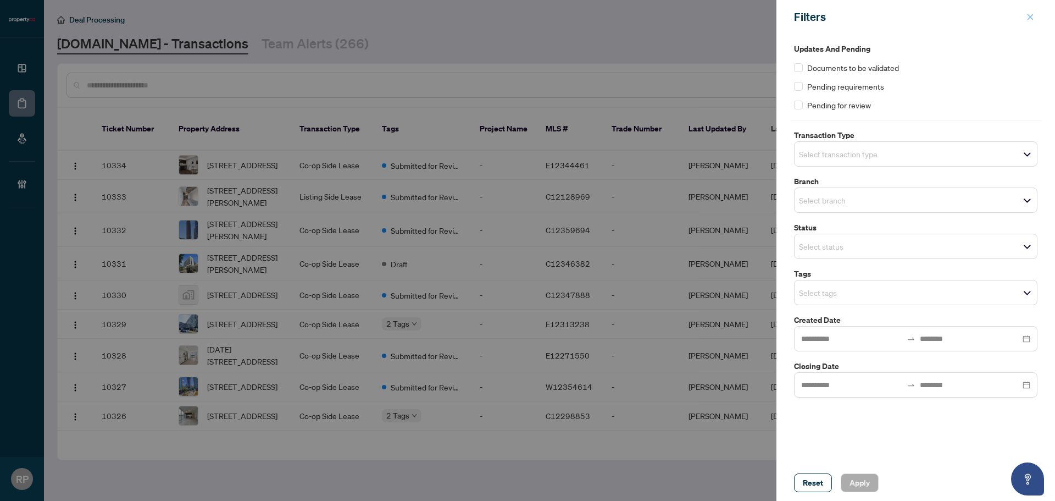
click at [1029, 15] on icon "close" at bounding box center [1031, 17] width 6 height 6
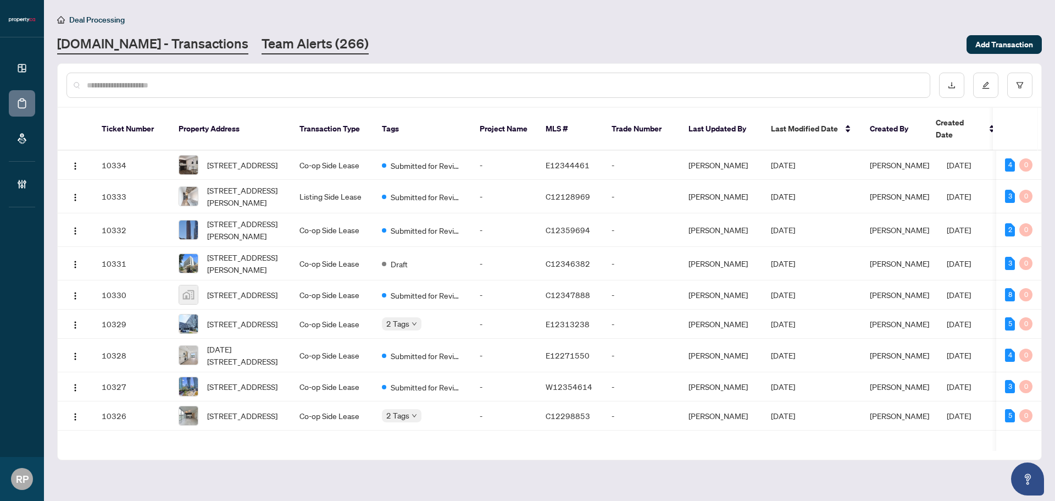
click at [262, 42] on link "Team Alerts (266)" at bounding box center [315, 45] width 107 height 20
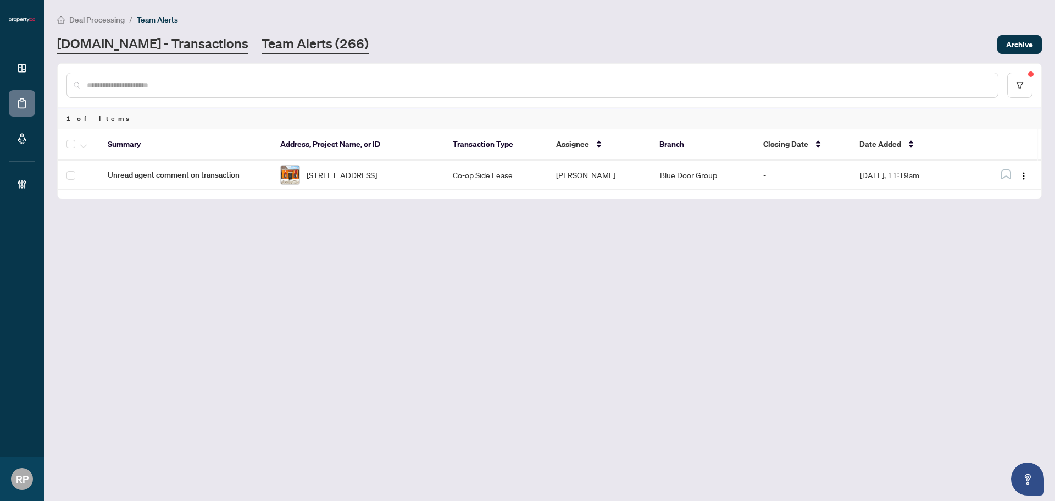
click at [150, 48] on link "[DOMAIN_NAME] - Transactions" at bounding box center [152, 45] width 191 height 20
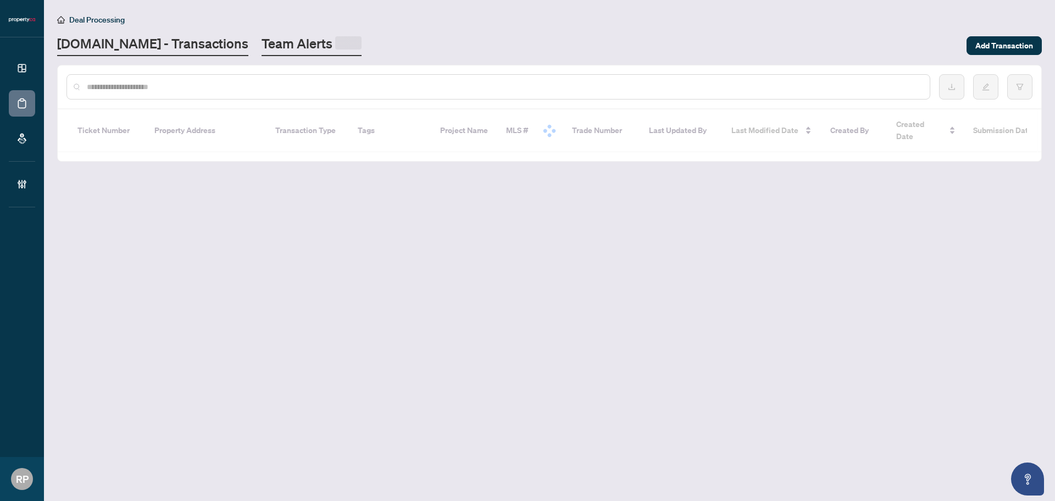
click at [263, 43] on link "Team Alerts" at bounding box center [312, 45] width 100 height 21
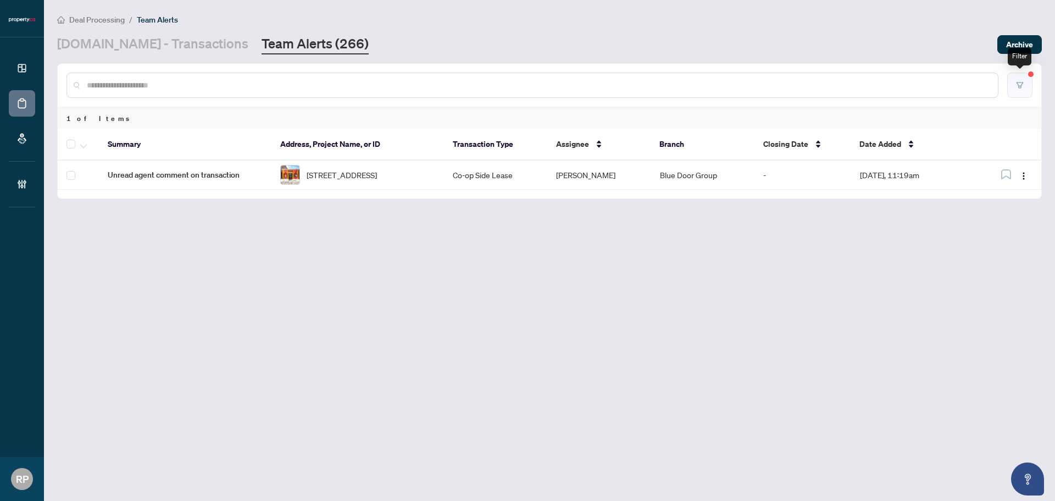
click at [1019, 84] on icon "filter" at bounding box center [1020, 85] width 8 height 8
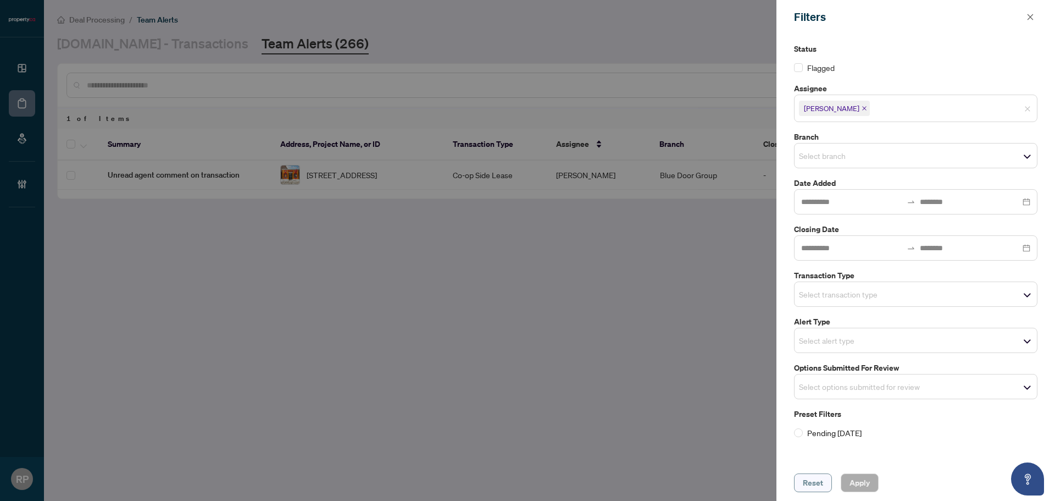
click at [807, 479] on span "Reset" at bounding box center [813, 483] width 20 height 18
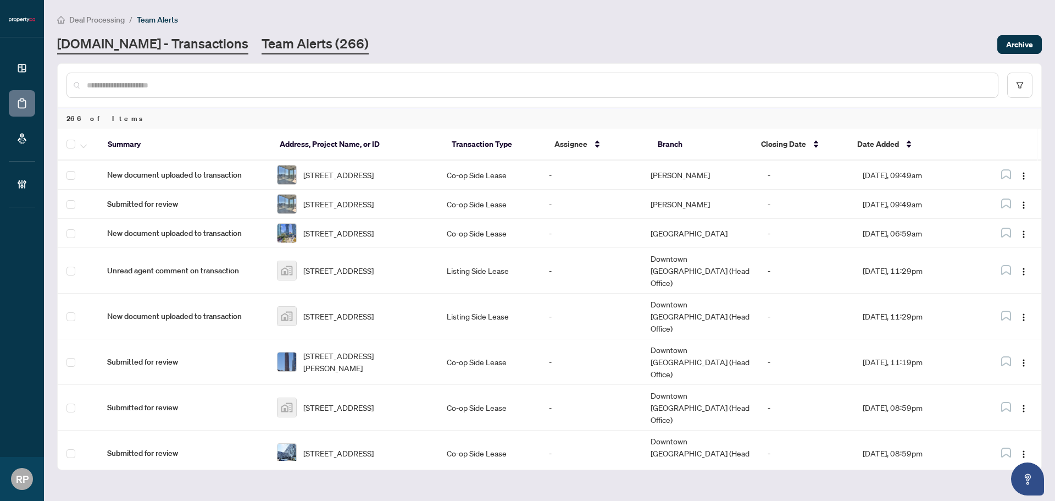
click at [119, 35] on link "[DOMAIN_NAME] - Transactions" at bounding box center [152, 45] width 191 height 20
